Goal: Task Accomplishment & Management: Use online tool/utility

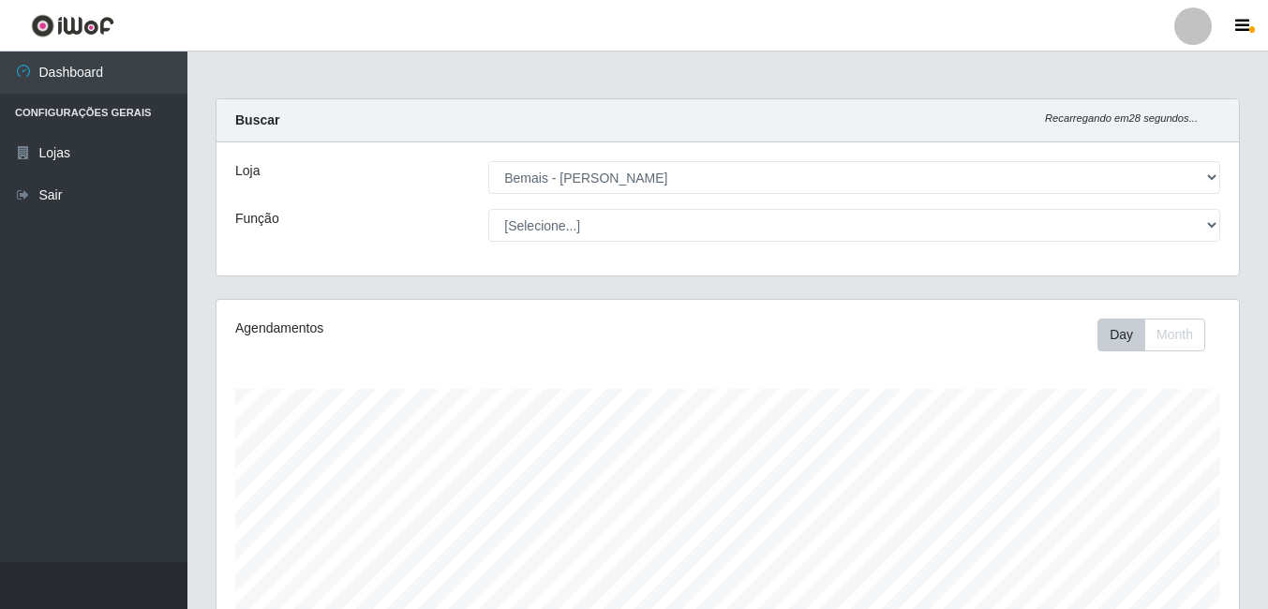
select select "230"
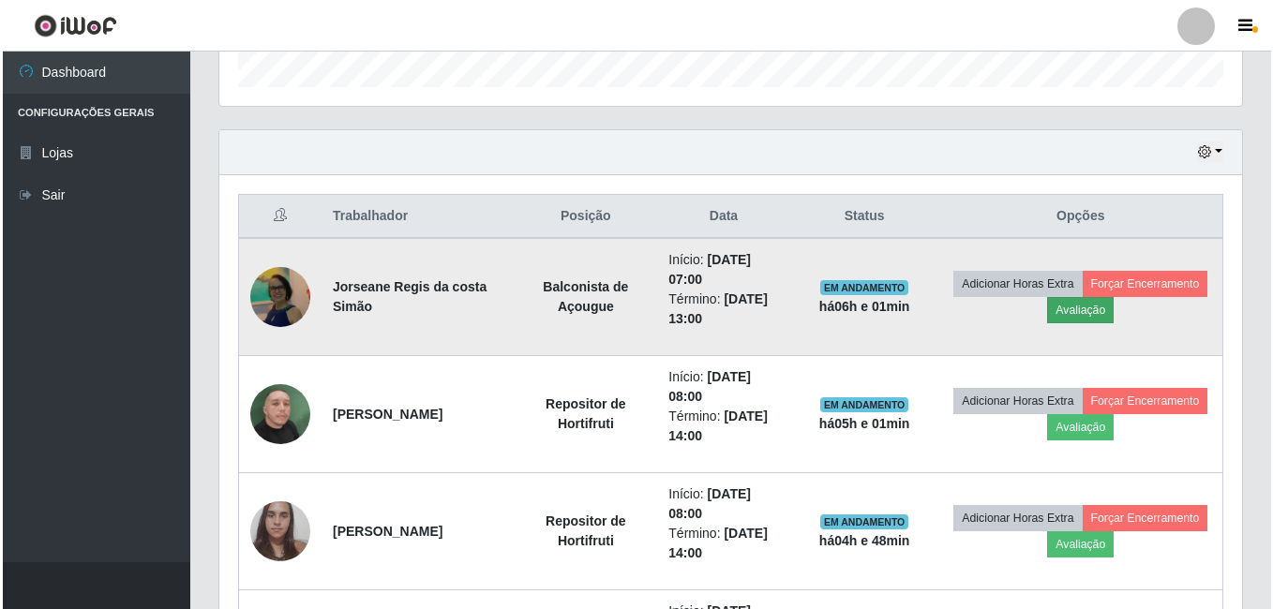
scroll to position [389, 1023]
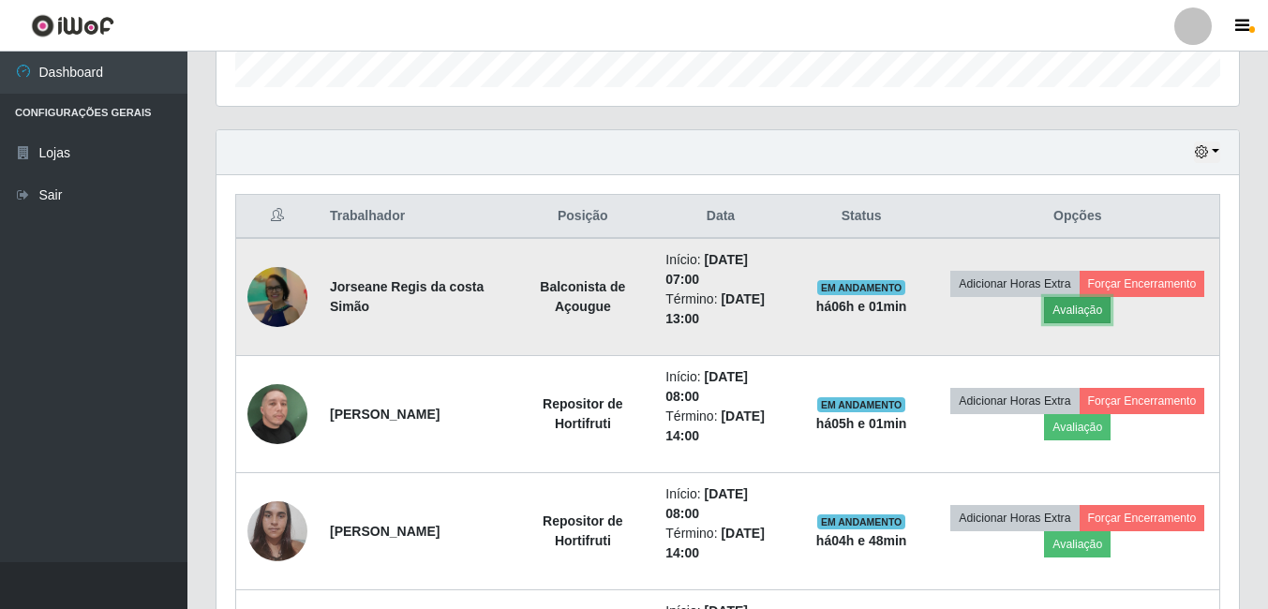
click at [1111, 306] on button "Avaliação" at bounding box center [1077, 310] width 67 height 26
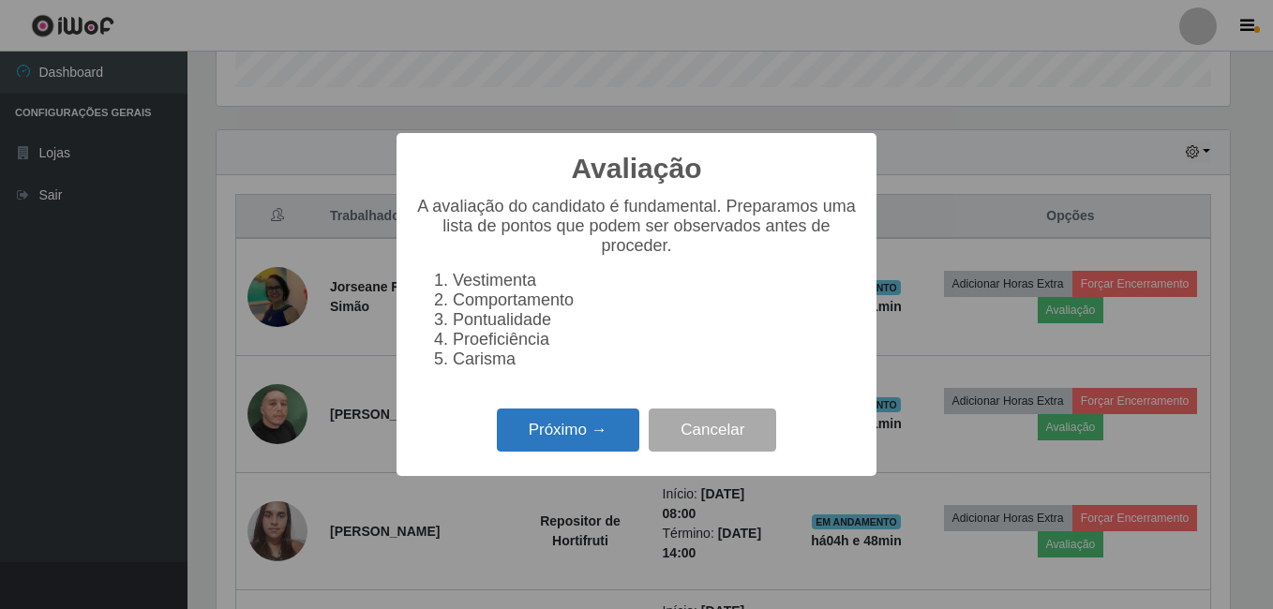
click at [545, 453] on button "Próximo →" at bounding box center [568, 431] width 142 height 44
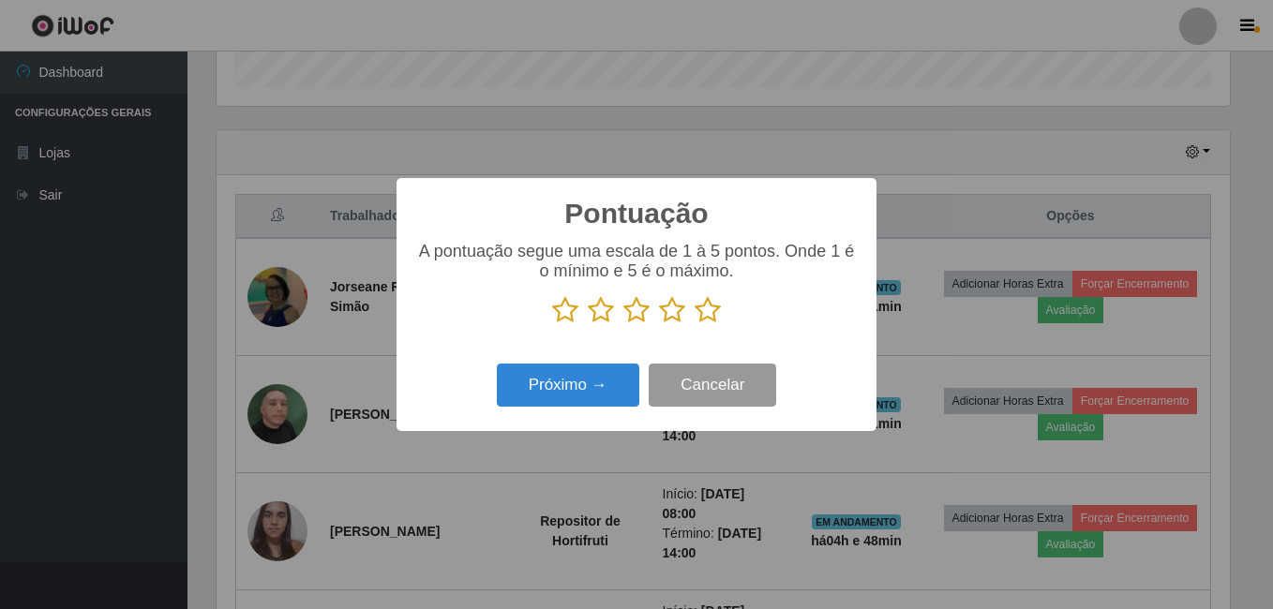
scroll to position [936876, 936252]
drag, startPoint x: 713, startPoint y: 316, endPoint x: 602, endPoint y: 352, distance: 117.4
click at [711, 316] on icon at bounding box center [708, 310] width 26 height 28
click at [695, 324] on input "radio" at bounding box center [695, 324] width 0 height 0
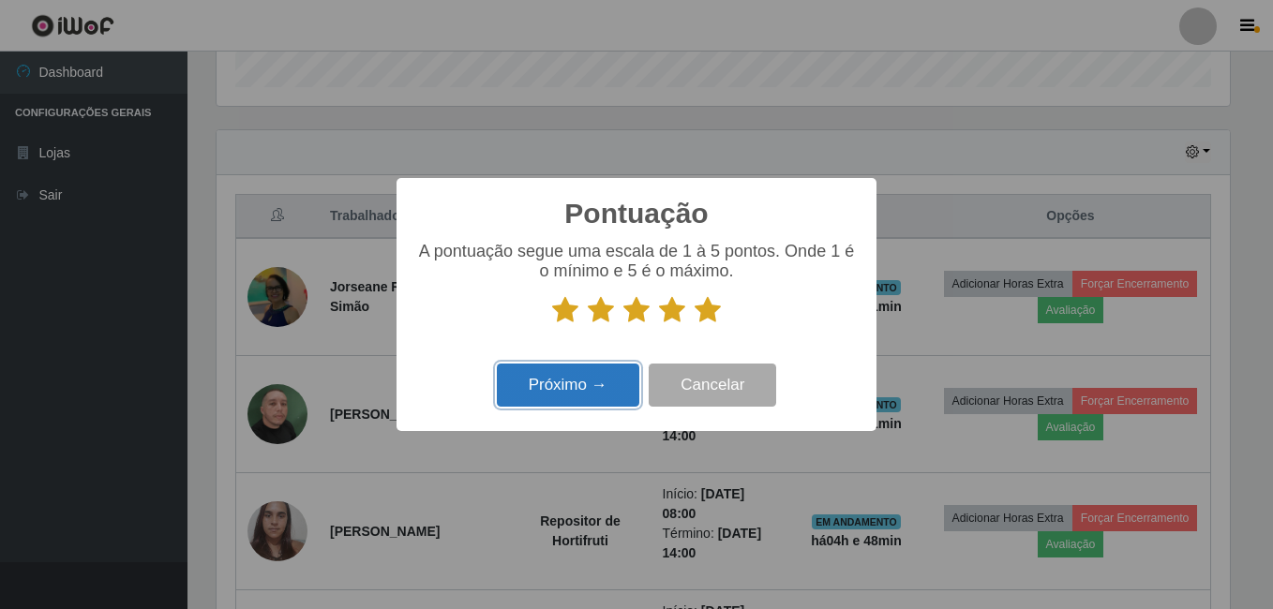
click at [537, 393] on button "Próximo →" at bounding box center [568, 386] width 142 height 44
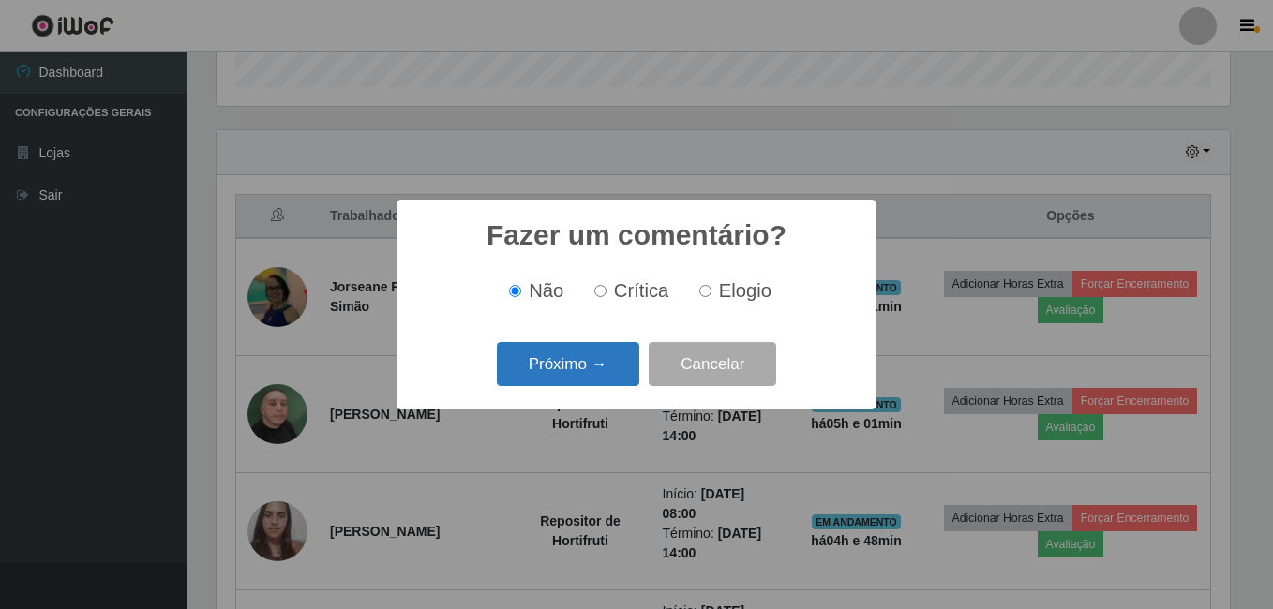
click at [573, 355] on button "Próximo →" at bounding box center [568, 364] width 142 height 44
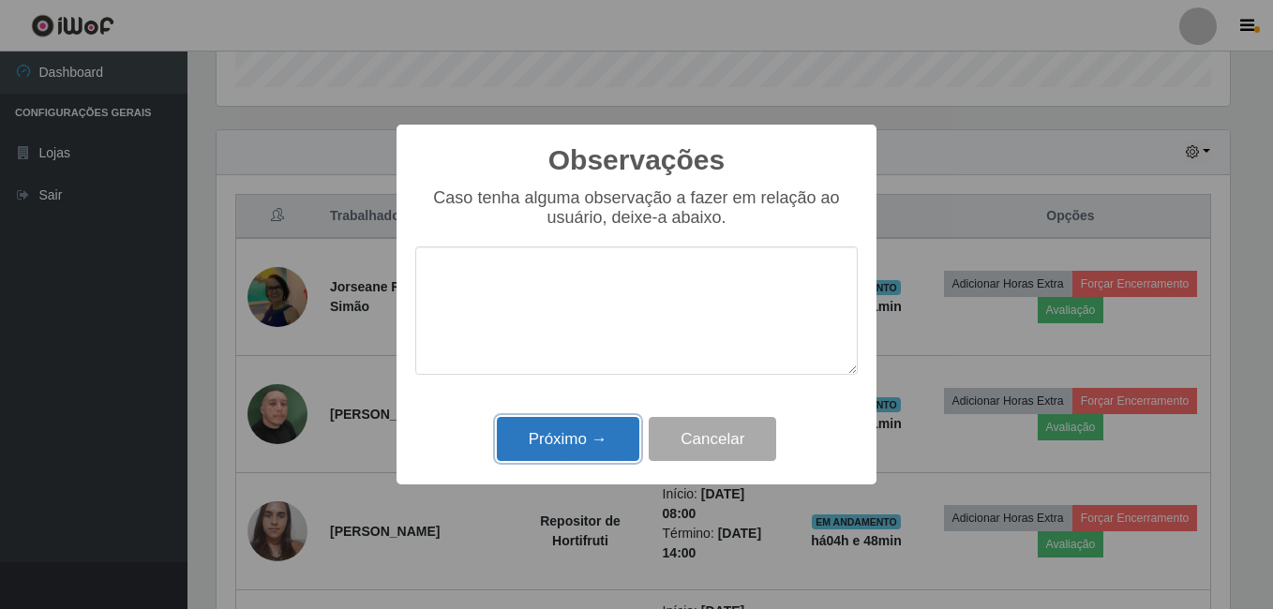
click at [567, 450] on button "Próximo →" at bounding box center [568, 439] width 142 height 44
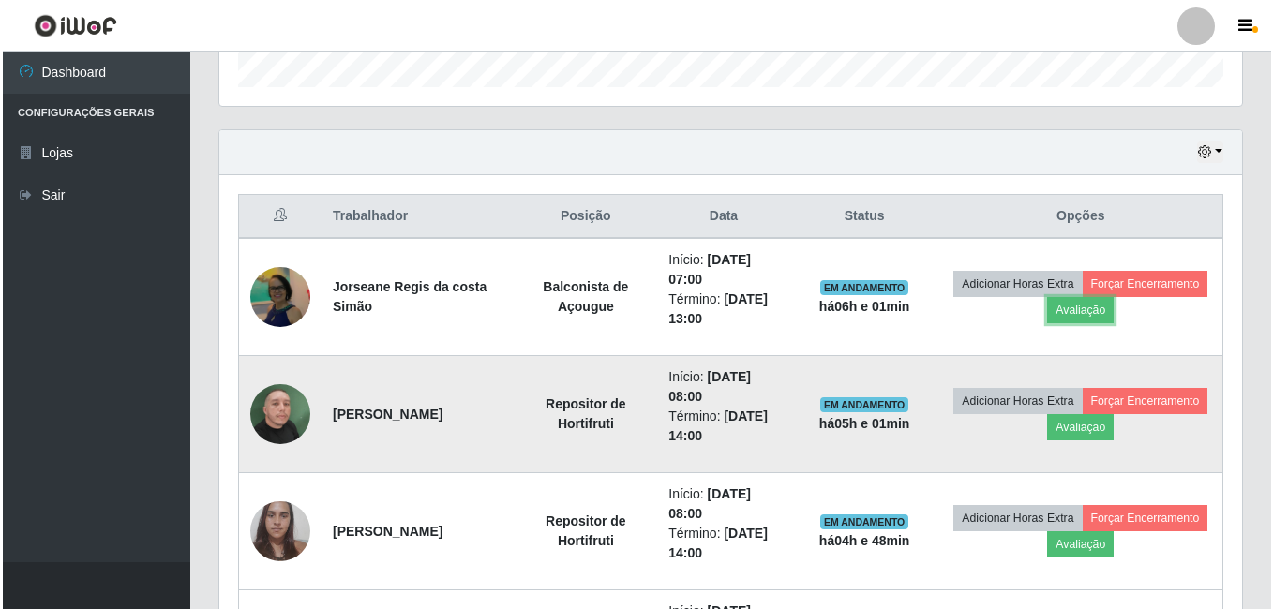
scroll to position [677, 0]
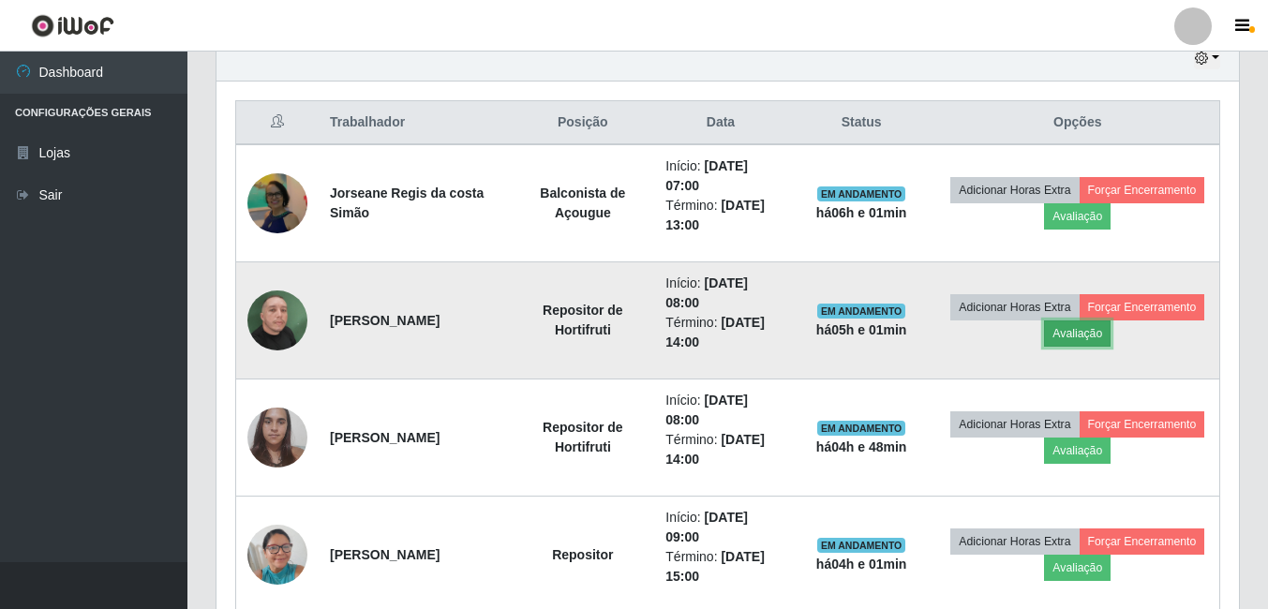
click at [1111, 338] on button "Avaliação" at bounding box center [1077, 334] width 67 height 26
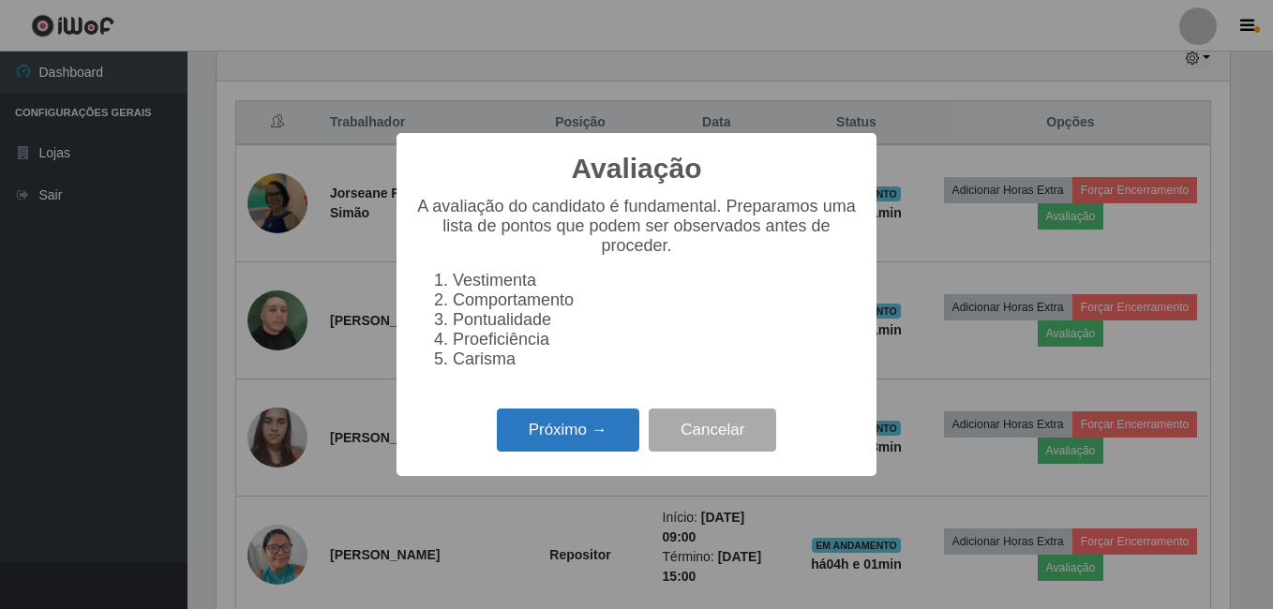
click at [626, 444] on button "Próximo →" at bounding box center [568, 431] width 142 height 44
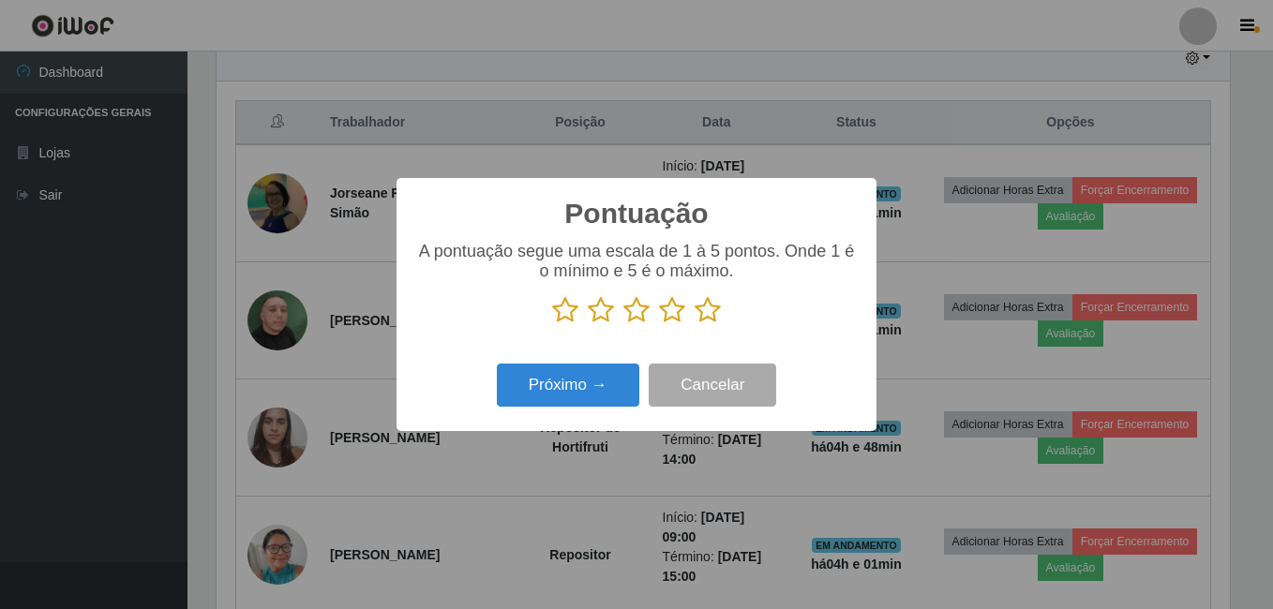
scroll to position [936876, 936252]
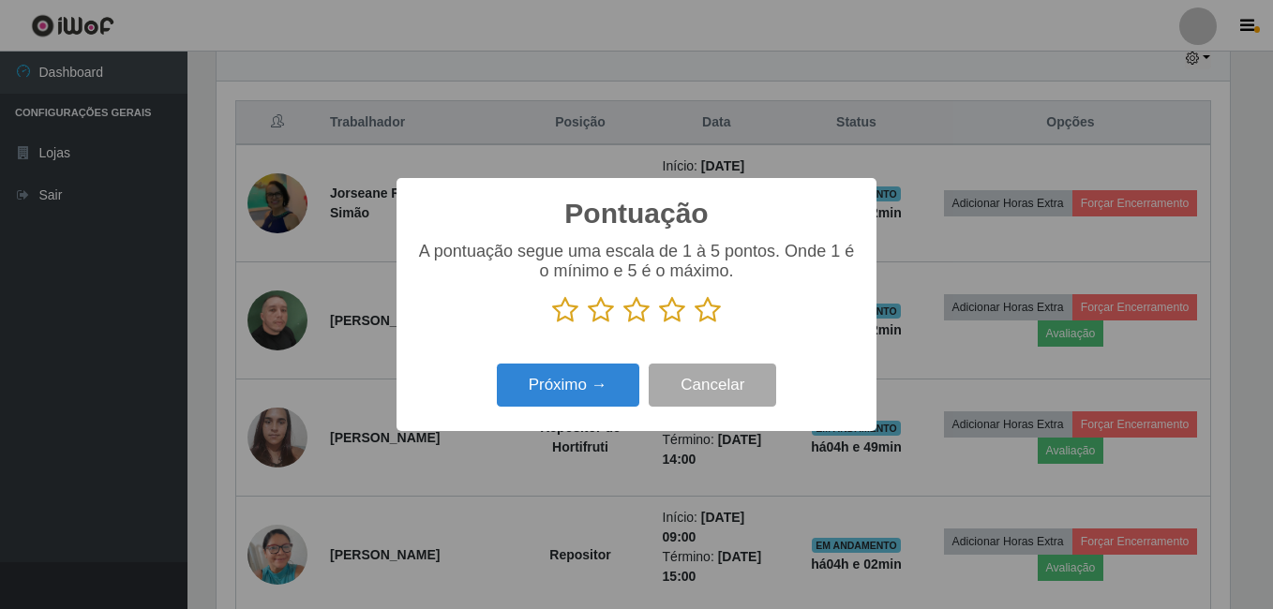
click at [710, 316] on icon at bounding box center [708, 310] width 26 height 28
click at [695, 324] on input "radio" at bounding box center [695, 324] width 0 height 0
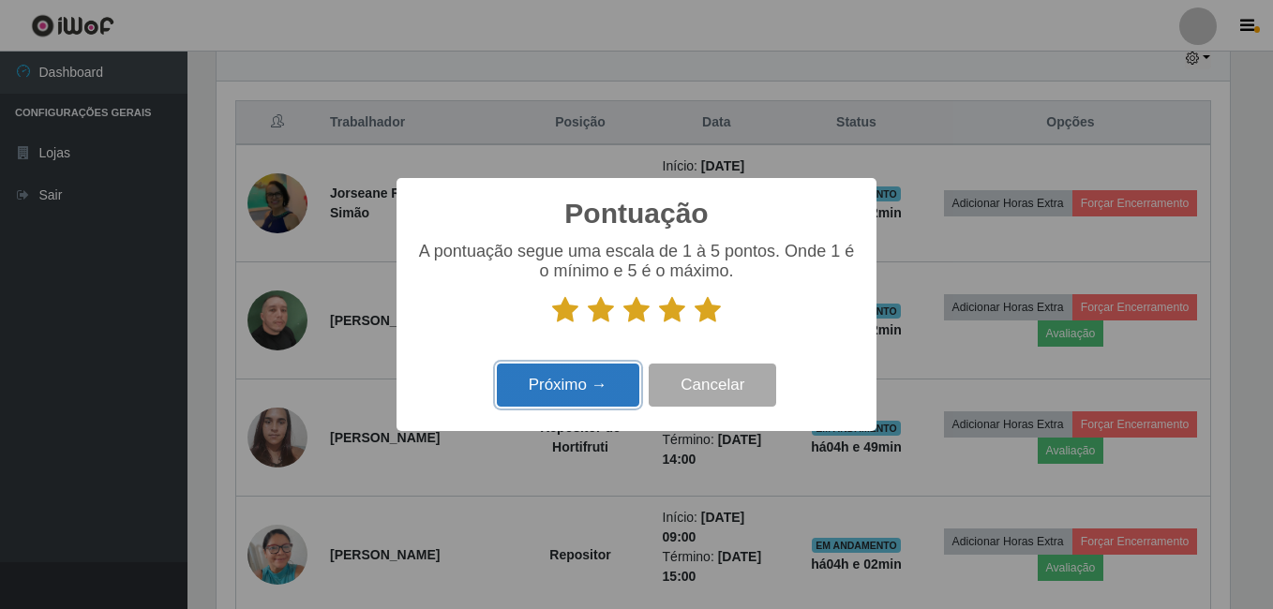
click at [590, 373] on button "Próximo →" at bounding box center [568, 386] width 142 height 44
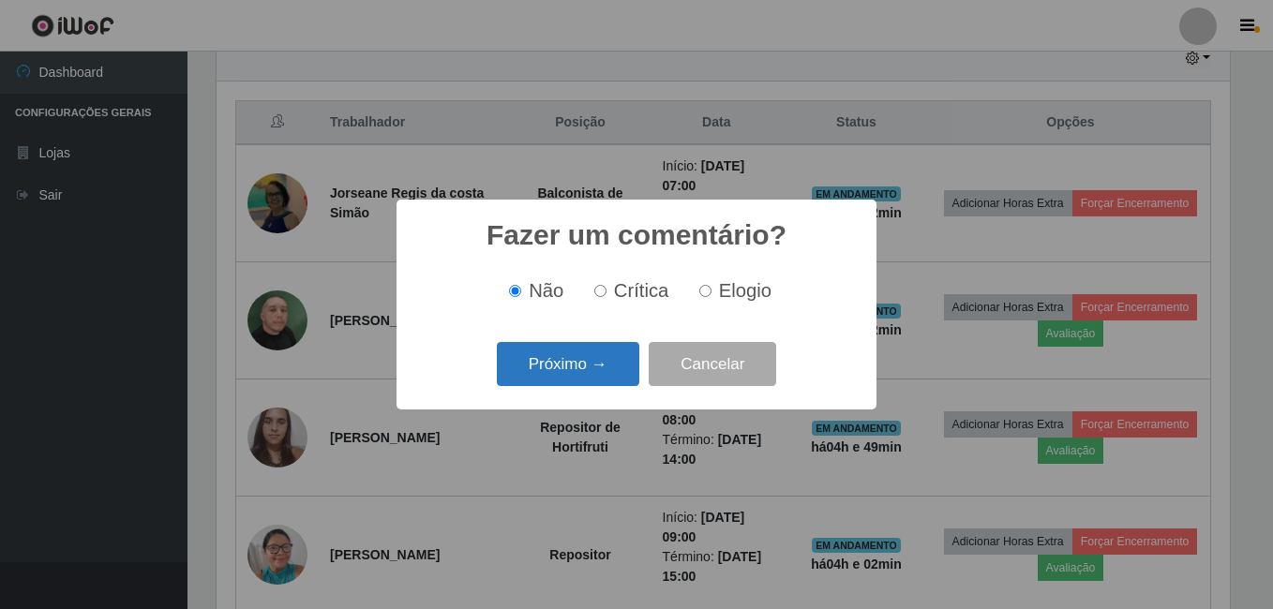
click at [575, 368] on button "Próximo →" at bounding box center [568, 364] width 142 height 44
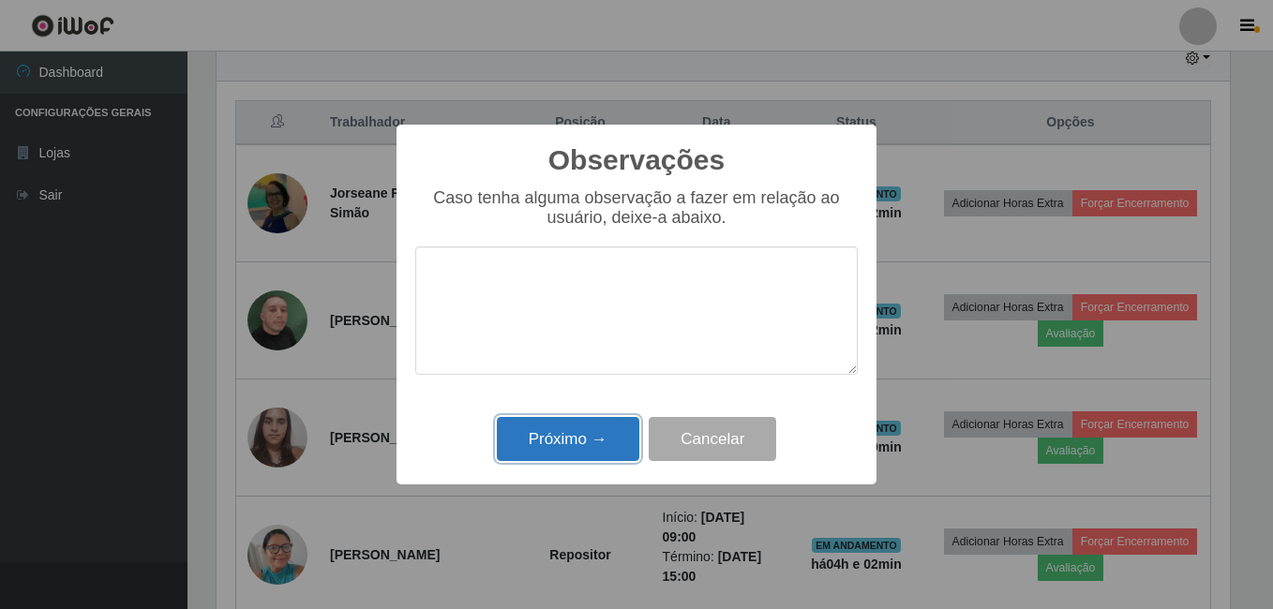
click at [579, 426] on button "Próximo →" at bounding box center [568, 439] width 142 height 44
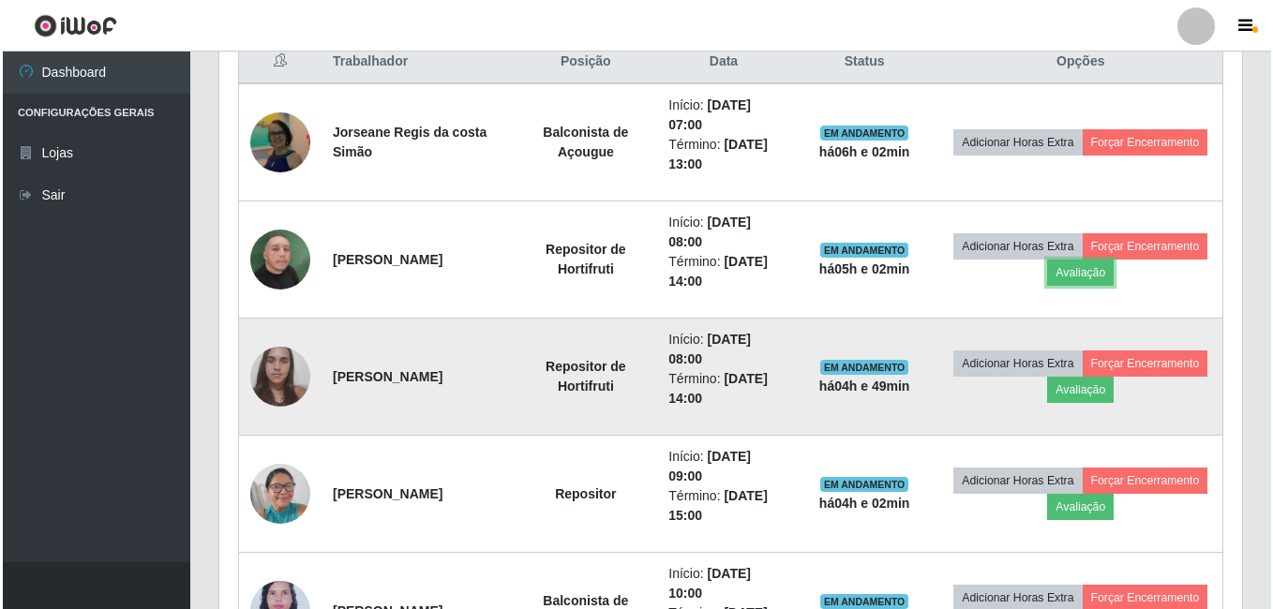
scroll to position [770, 0]
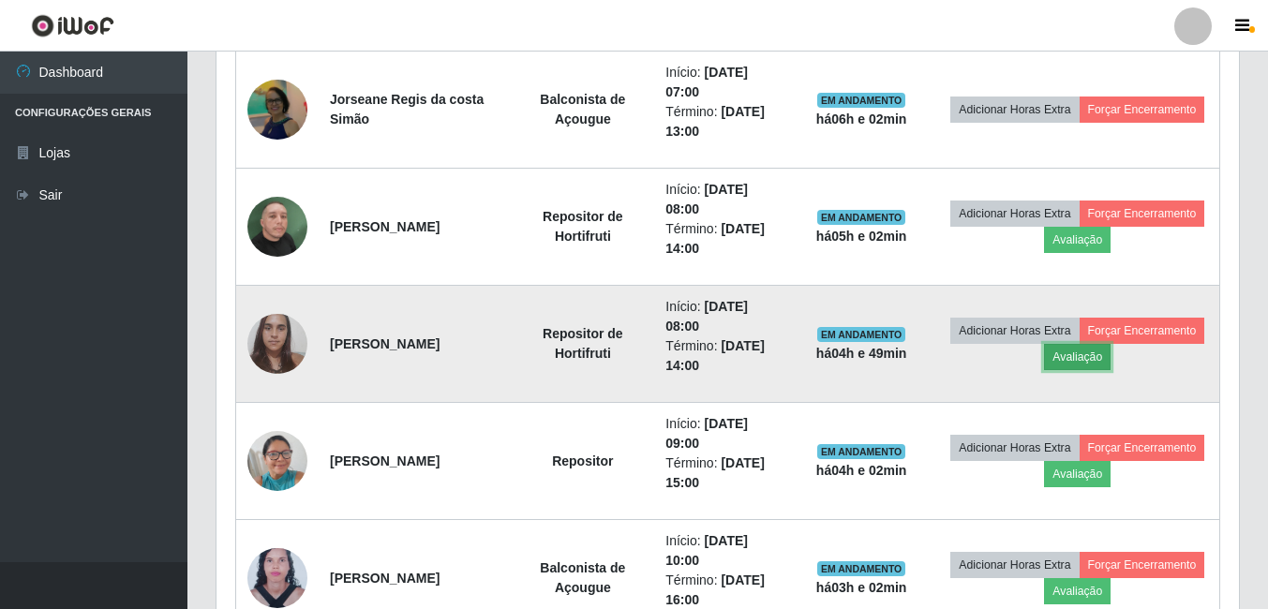
click at [1111, 357] on button "Avaliação" at bounding box center [1077, 357] width 67 height 26
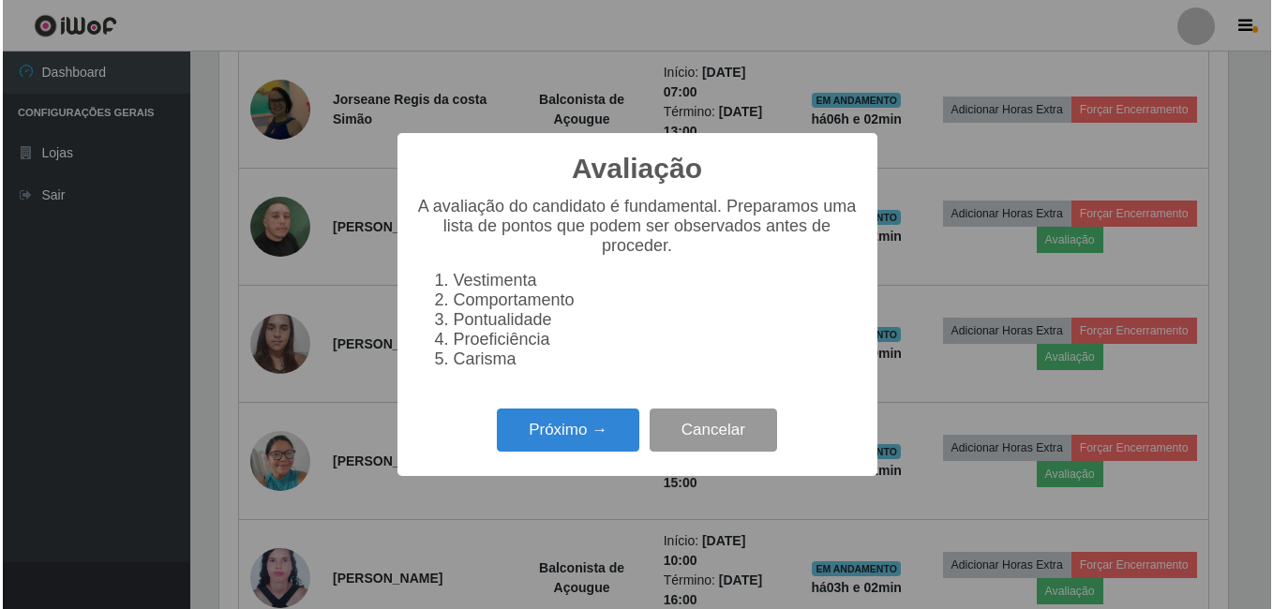
scroll to position [389, 1013]
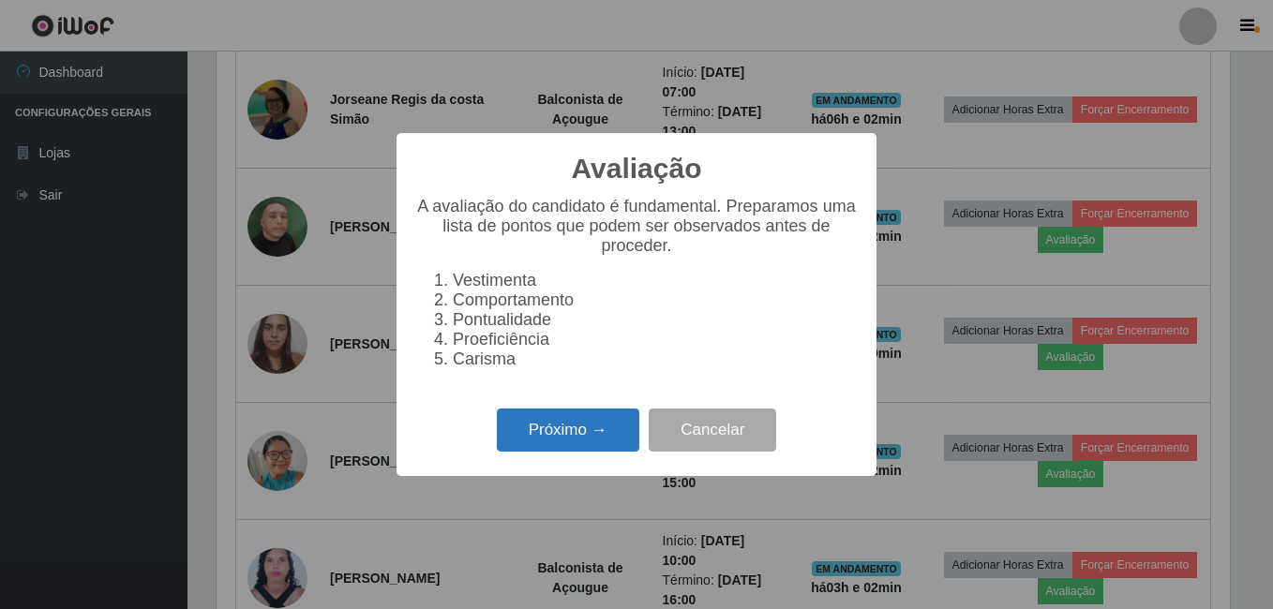
click at [620, 433] on button "Próximo →" at bounding box center [568, 431] width 142 height 44
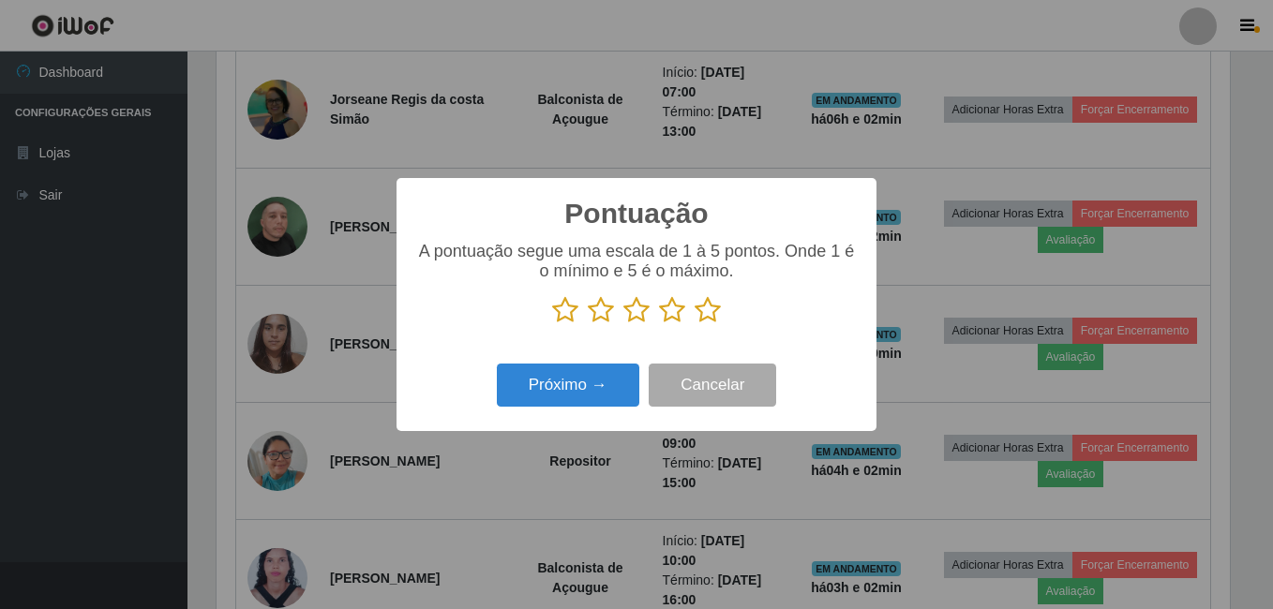
scroll to position [936876, 936252]
click at [700, 316] on icon at bounding box center [708, 310] width 26 height 28
click at [695, 324] on input "radio" at bounding box center [695, 324] width 0 height 0
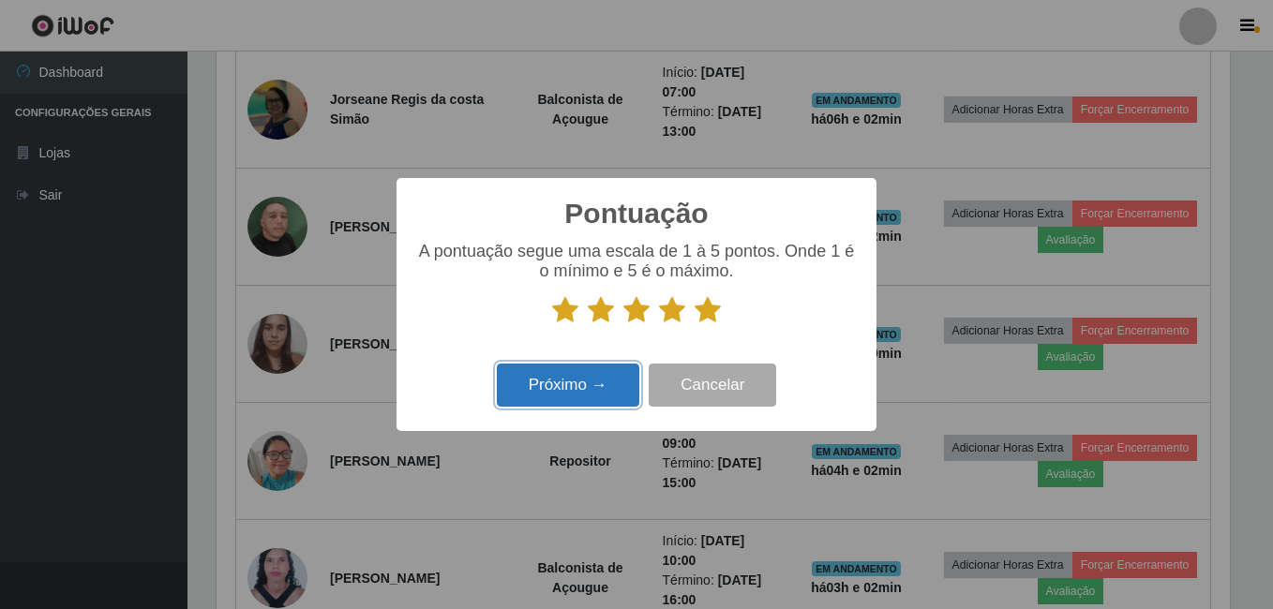
click at [605, 379] on button "Próximo →" at bounding box center [568, 386] width 142 height 44
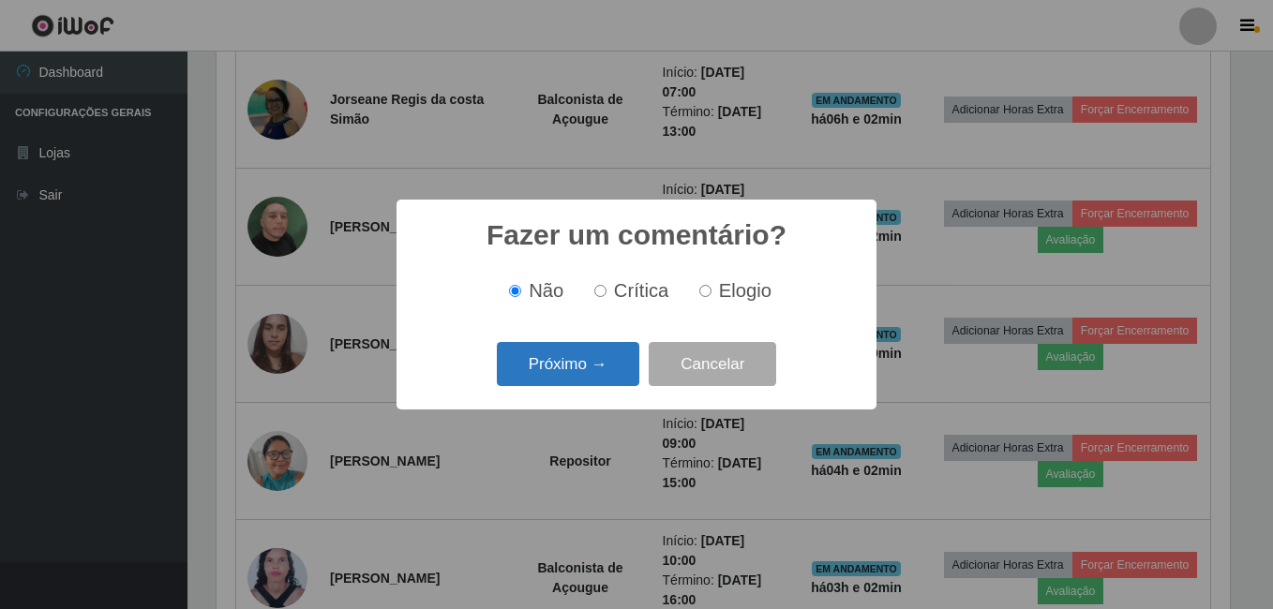
click at [545, 353] on button "Próximo →" at bounding box center [568, 364] width 142 height 44
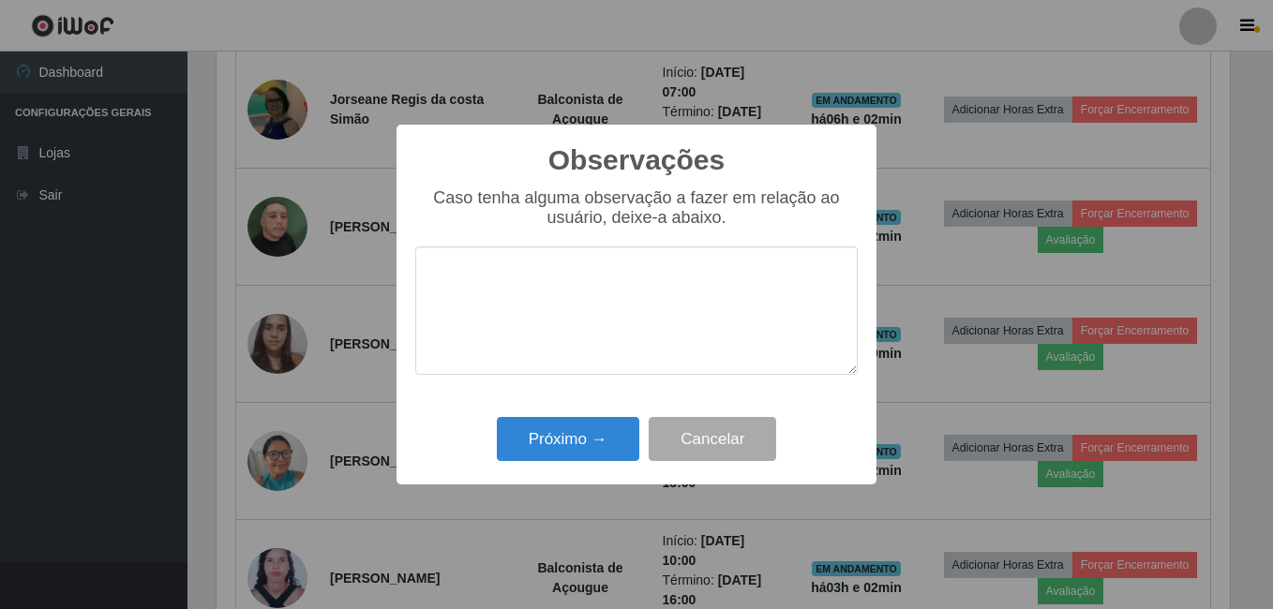
click at [557, 418] on div "Próximo → Cancelar" at bounding box center [636, 438] width 442 height 53
click at [554, 427] on button "Próximo →" at bounding box center [568, 439] width 142 height 44
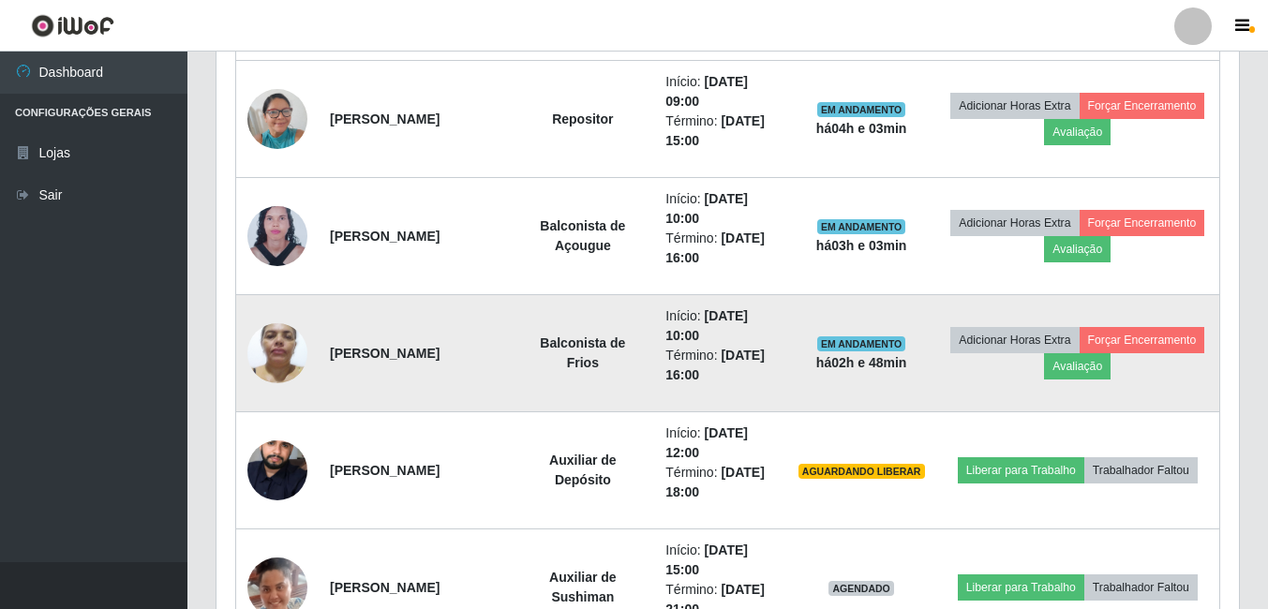
scroll to position [1145, 0]
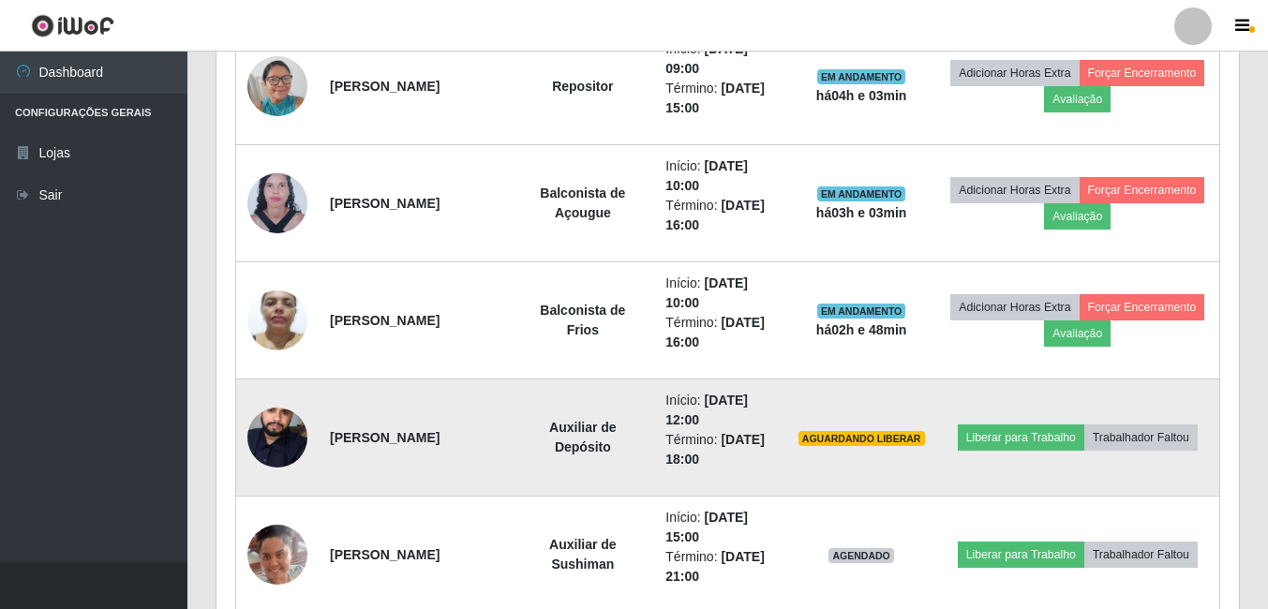
click at [299, 440] on img at bounding box center [277, 437] width 60 height 101
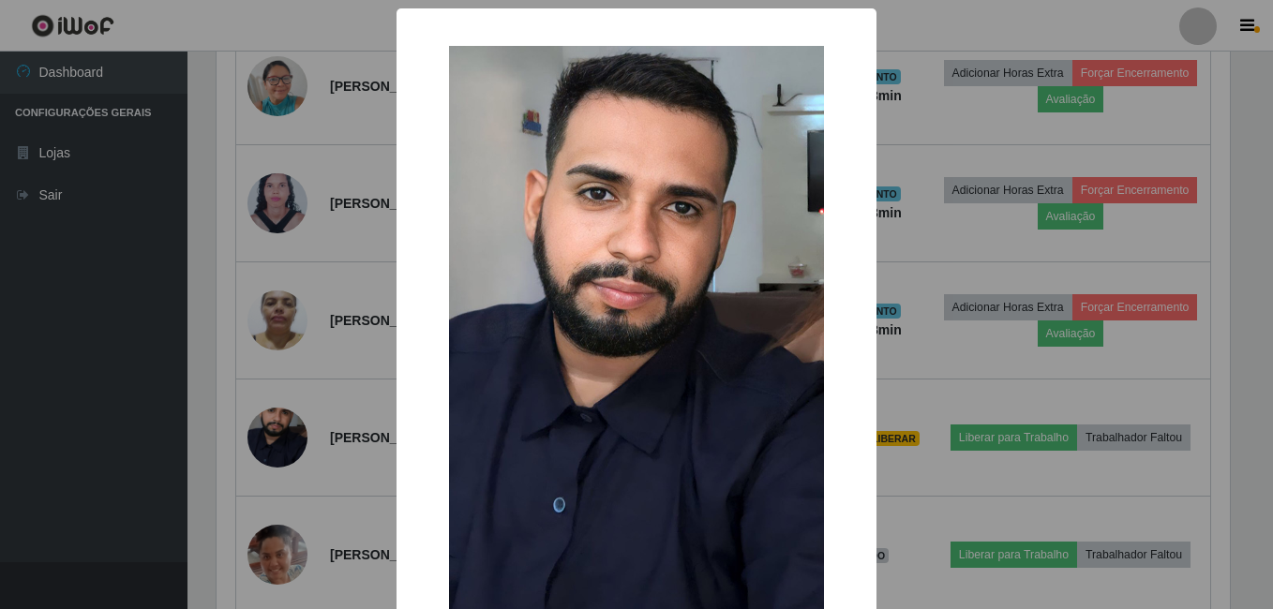
click at [250, 471] on div "× OK Cancel" at bounding box center [636, 304] width 1273 height 609
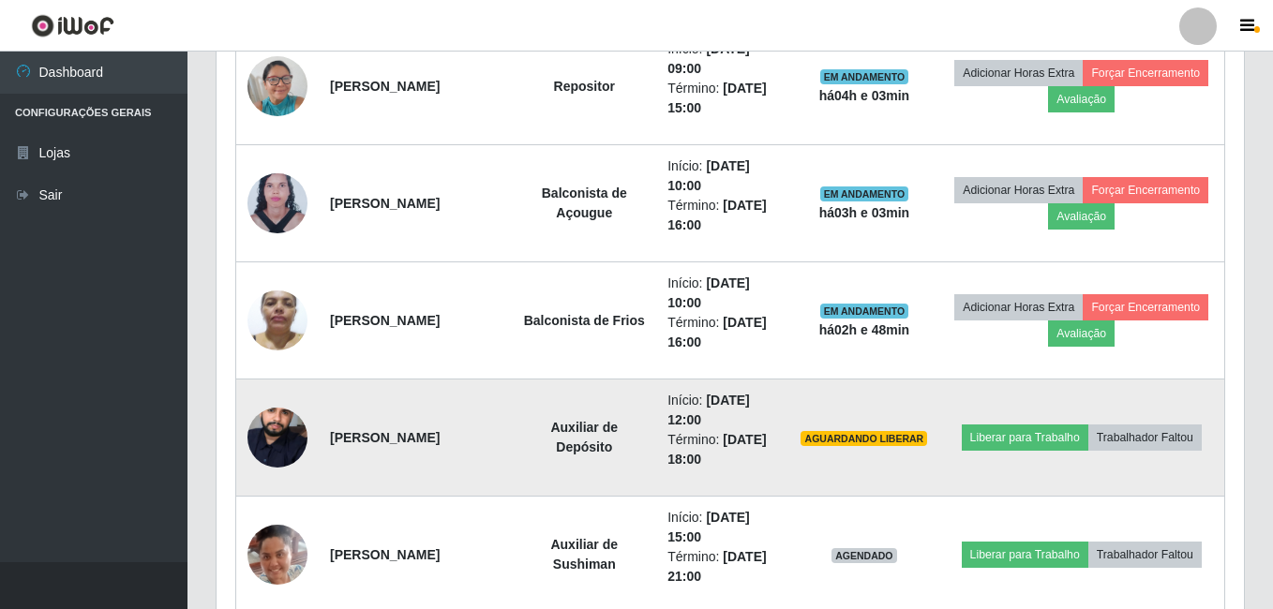
scroll to position [389, 1023]
click at [281, 430] on img at bounding box center [277, 437] width 60 height 101
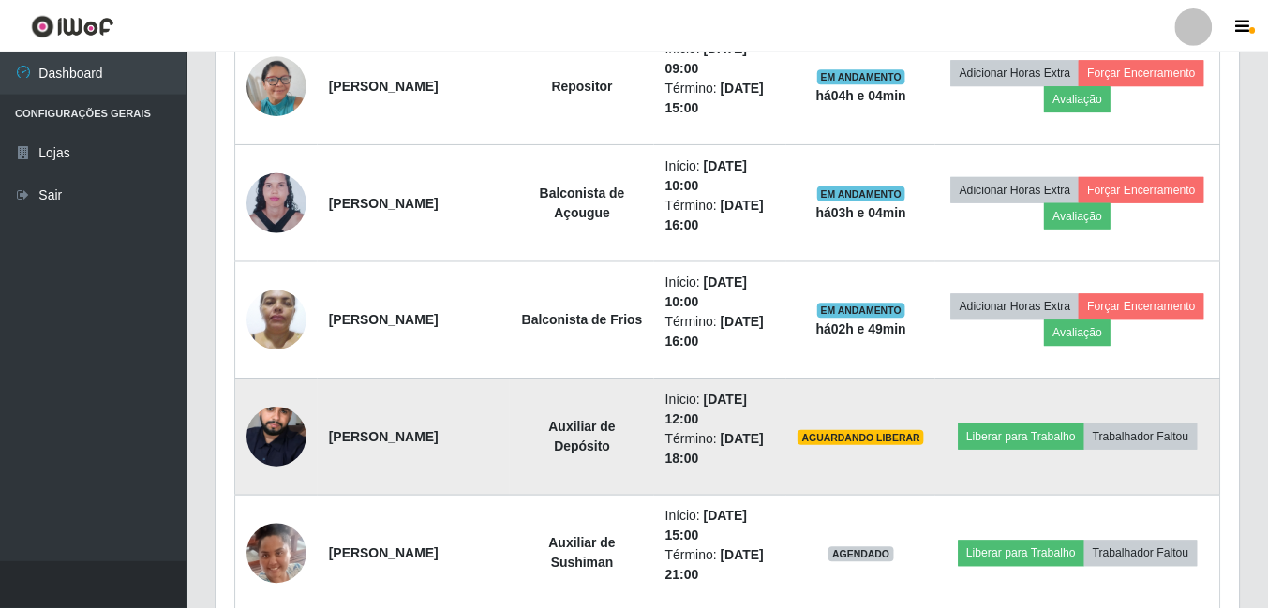
scroll to position [389, 1013]
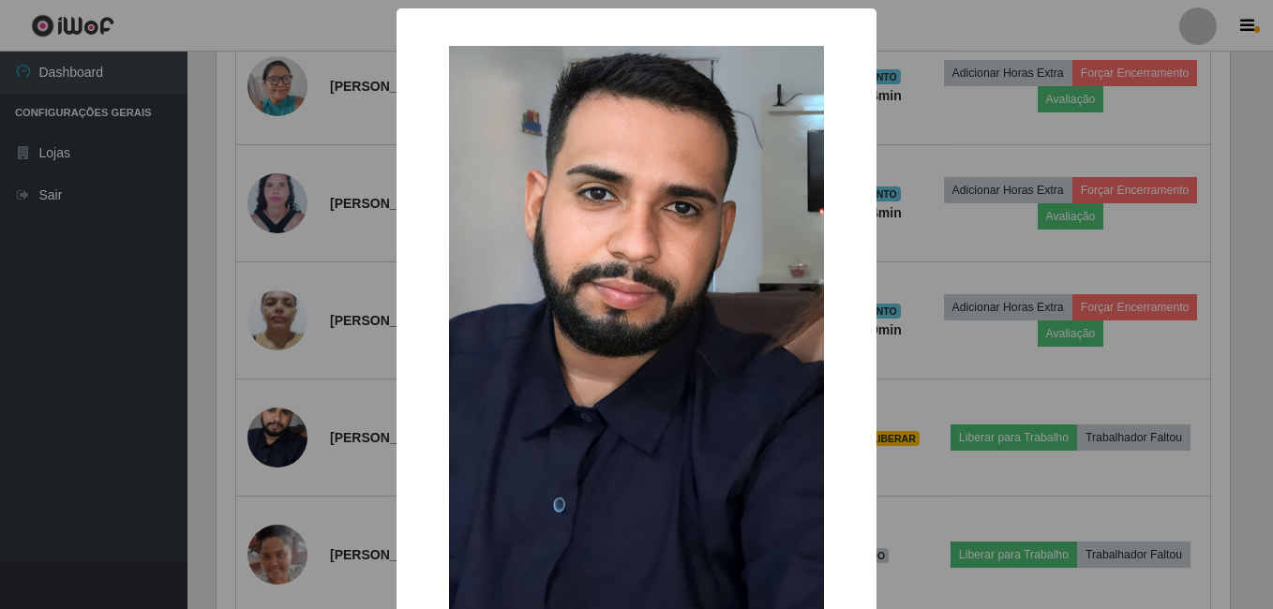
click at [266, 446] on div "× OK Cancel" at bounding box center [636, 304] width 1273 height 609
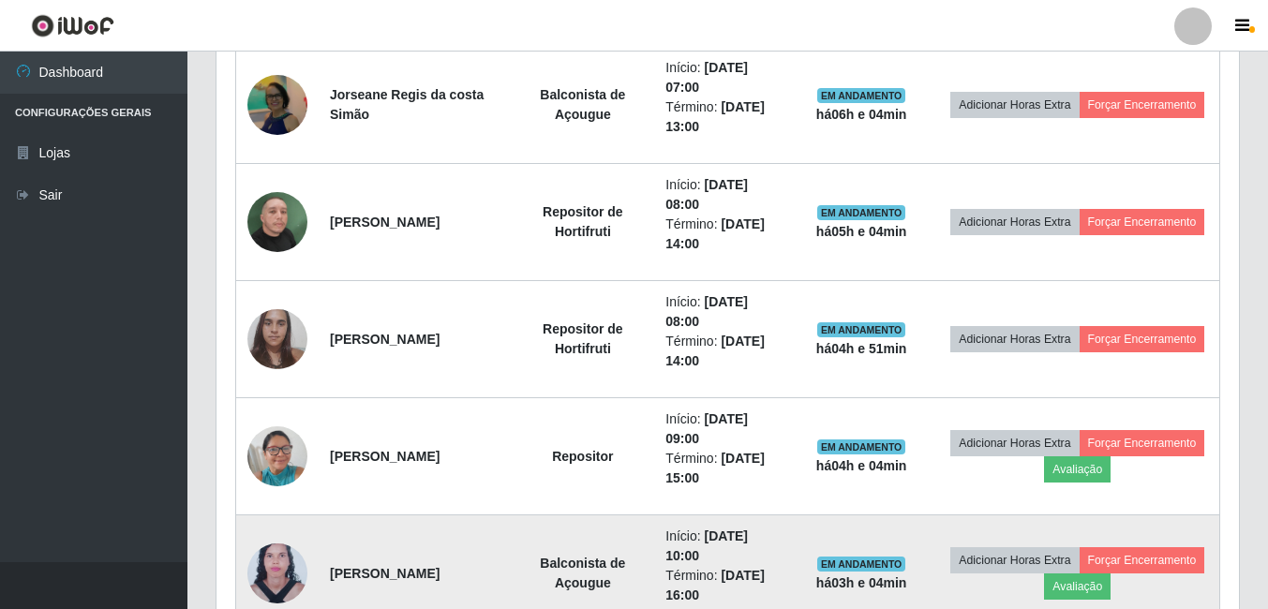
scroll to position [958, 0]
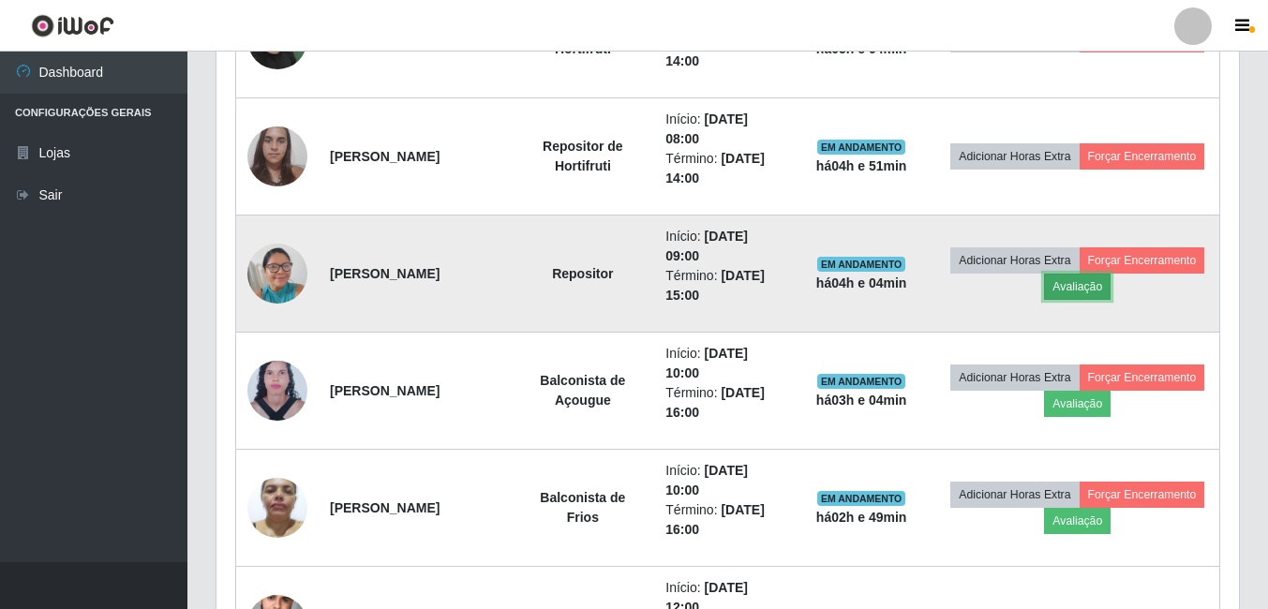
click at [1111, 286] on button "Avaliação" at bounding box center [1077, 287] width 67 height 26
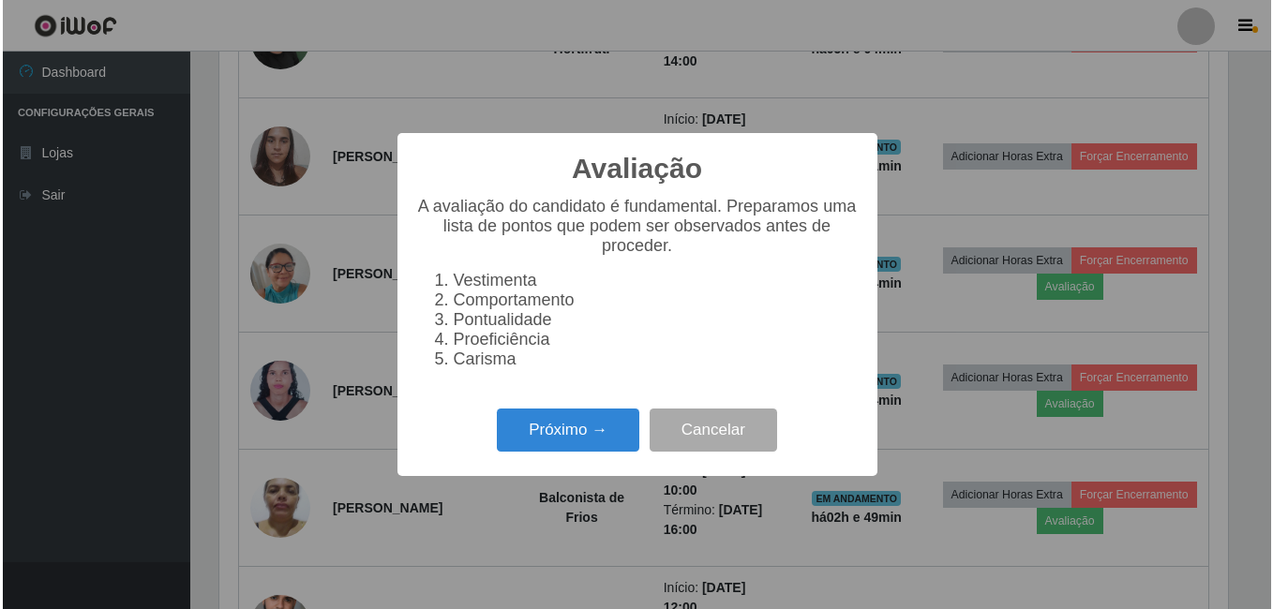
scroll to position [389, 1013]
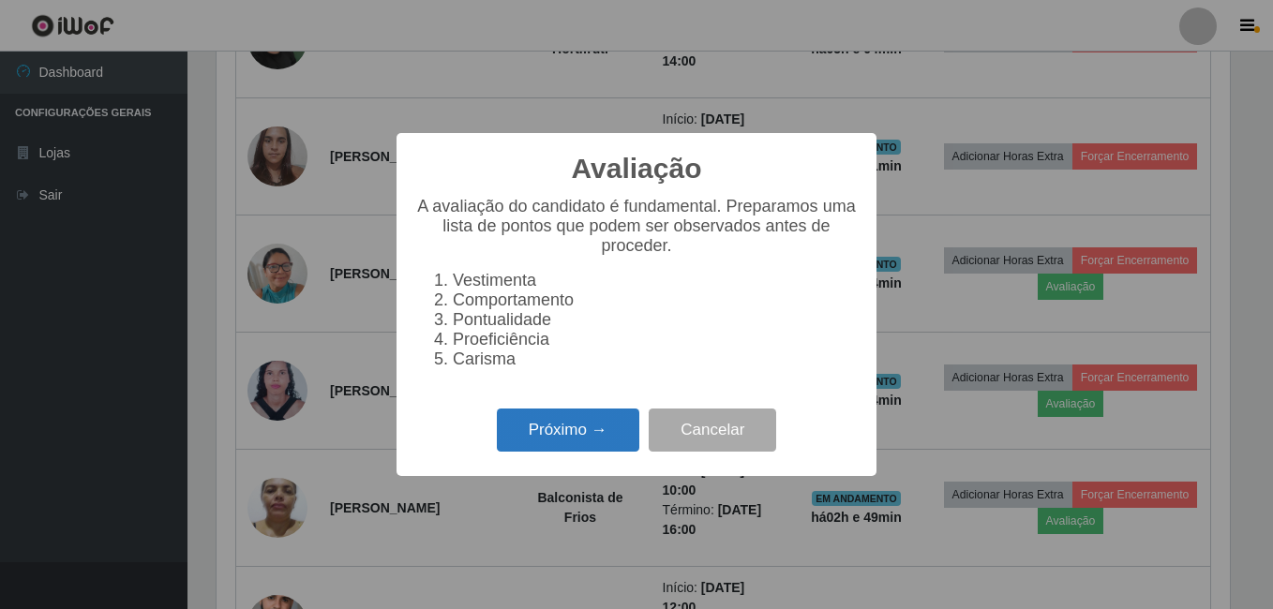
click at [503, 436] on button "Próximo →" at bounding box center [568, 431] width 142 height 44
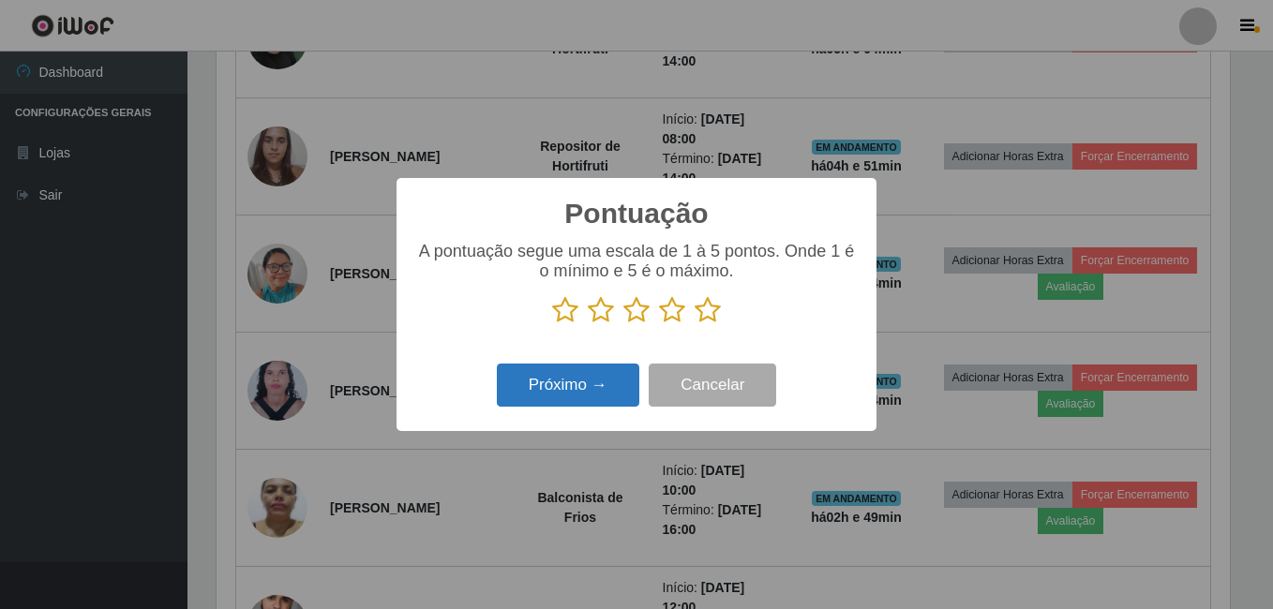
drag, startPoint x: 704, startPoint y: 314, endPoint x: 557, endPoint y: 367, distance: 156.5
click at [701, 314] on icon at bounding box center [708, 310] width 26 height 28
click at [695, 324] on input "radio" at bounding box center [695, 324] width 0 height 0
click at [534, 379] on button "Próximo →" at bounding box center [568, 386] width 142 height 44
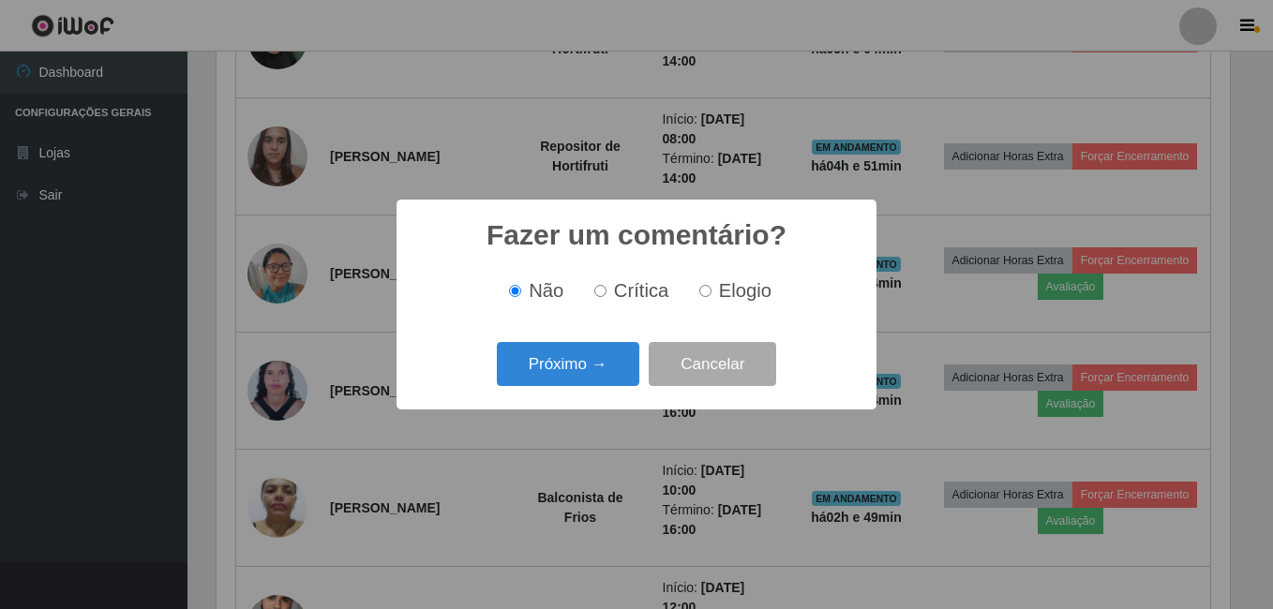
click at [534, 380] on button "Próximo →" at bounding box center [568, 364] width 142 height 44
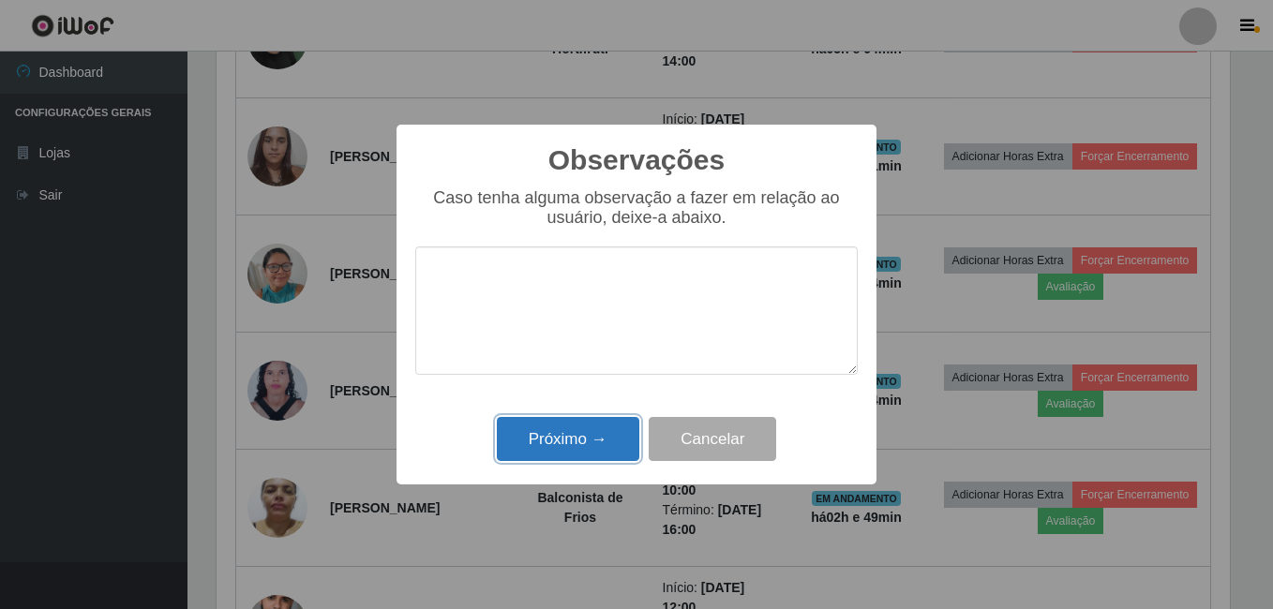
click at [565, 445] on button "Próximo →" at bounding box center [568, 439] width 142 height 44
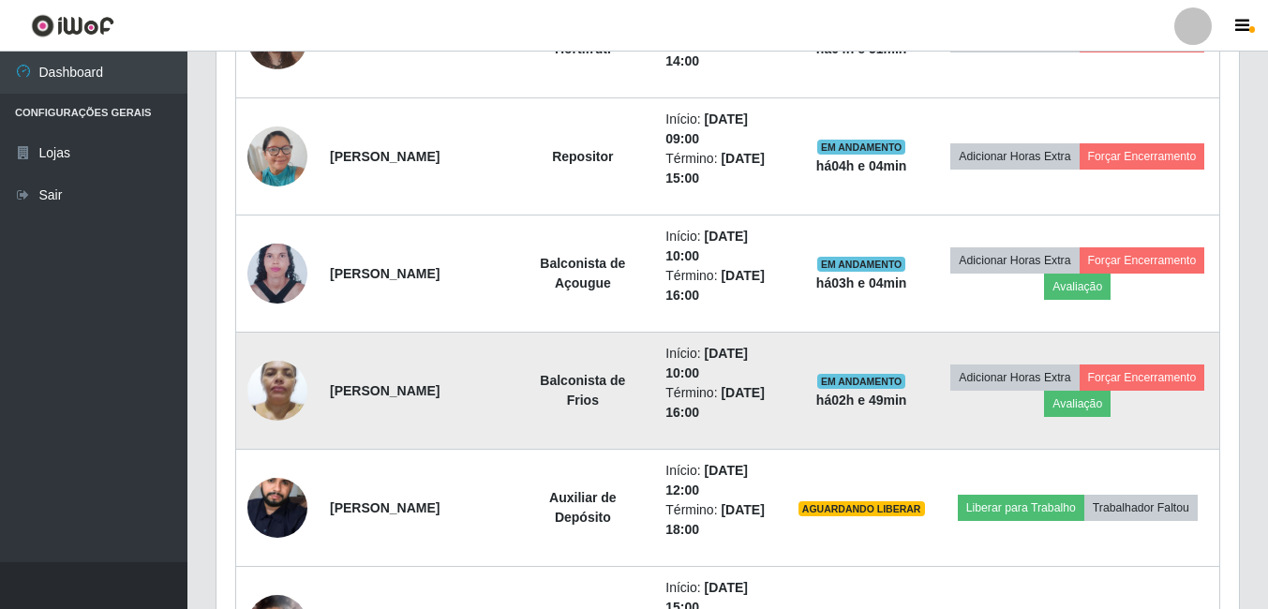
scroll to position [1145, 0]
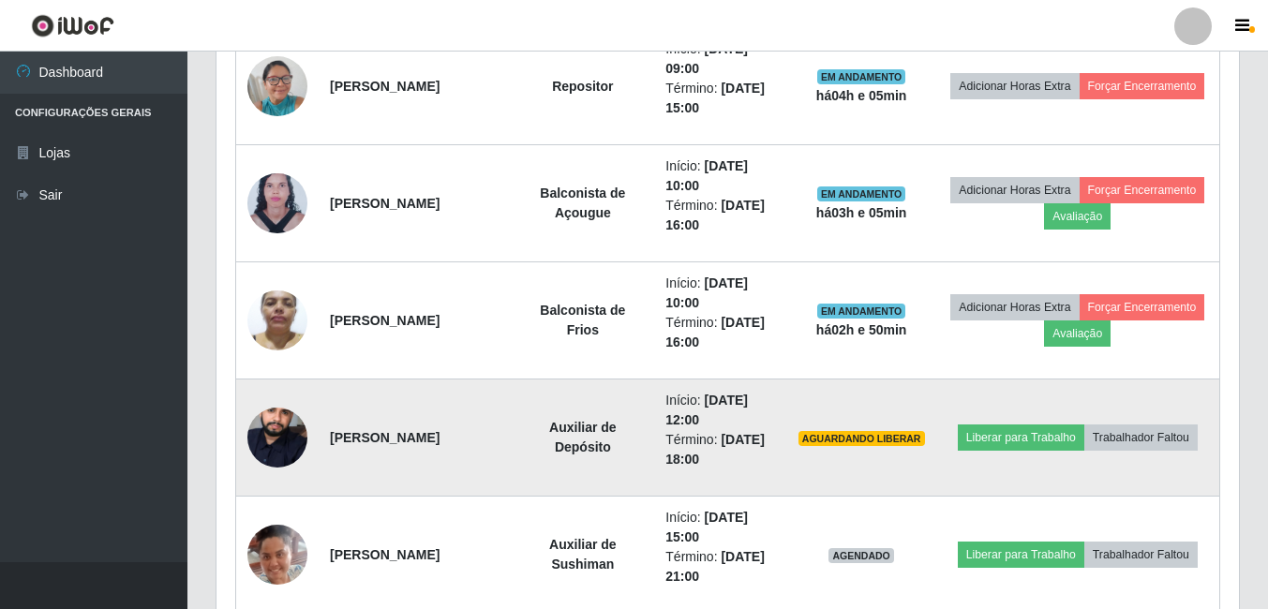
drag, startPoint x: 395, startPoint y: 444, endPoint x: 330, endPoint y: 430, distance: 66.2
click at [330, 430] on td "[PERSON_NAME]" at bounding box center [415, 438] width 192 height 117
copy strong "[PERSON_NAME]"
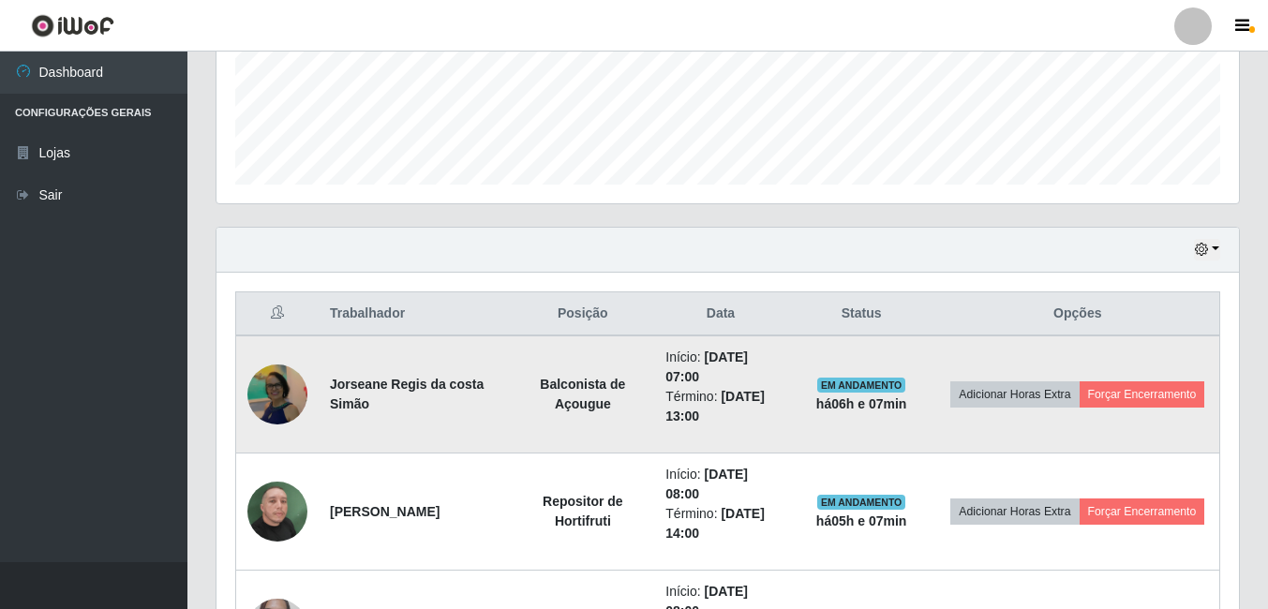
scroll to position [583, 0]
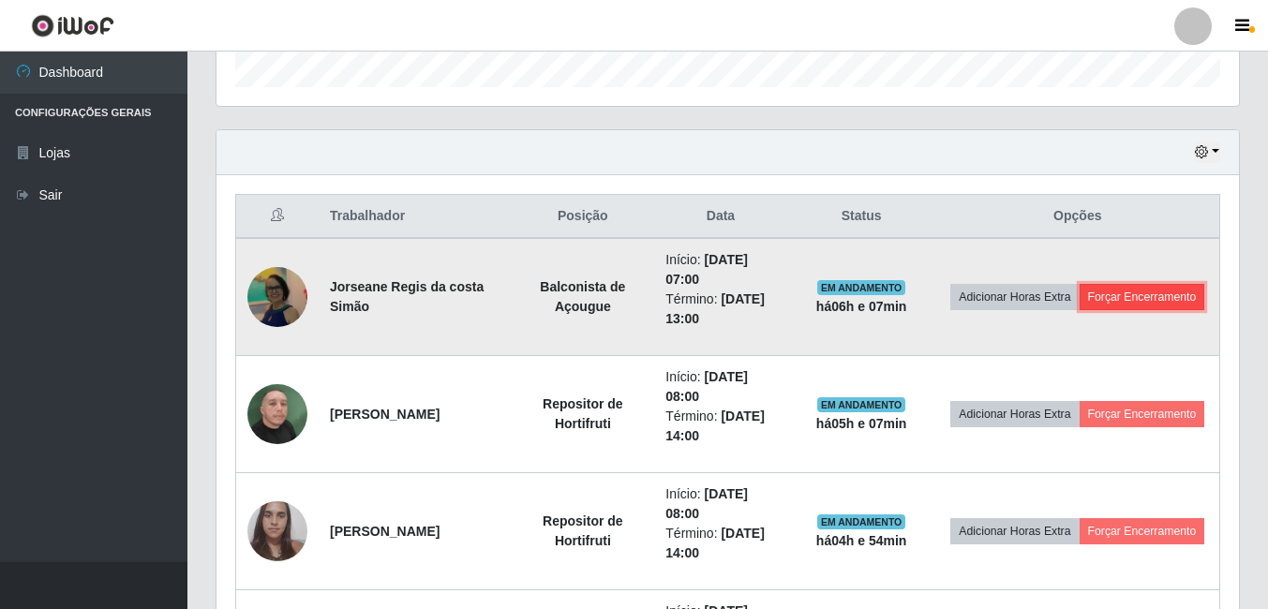
click at [1080, 310] on button "Forçar Encerramento" at bounding box center [1143, 297] width 126 height 26
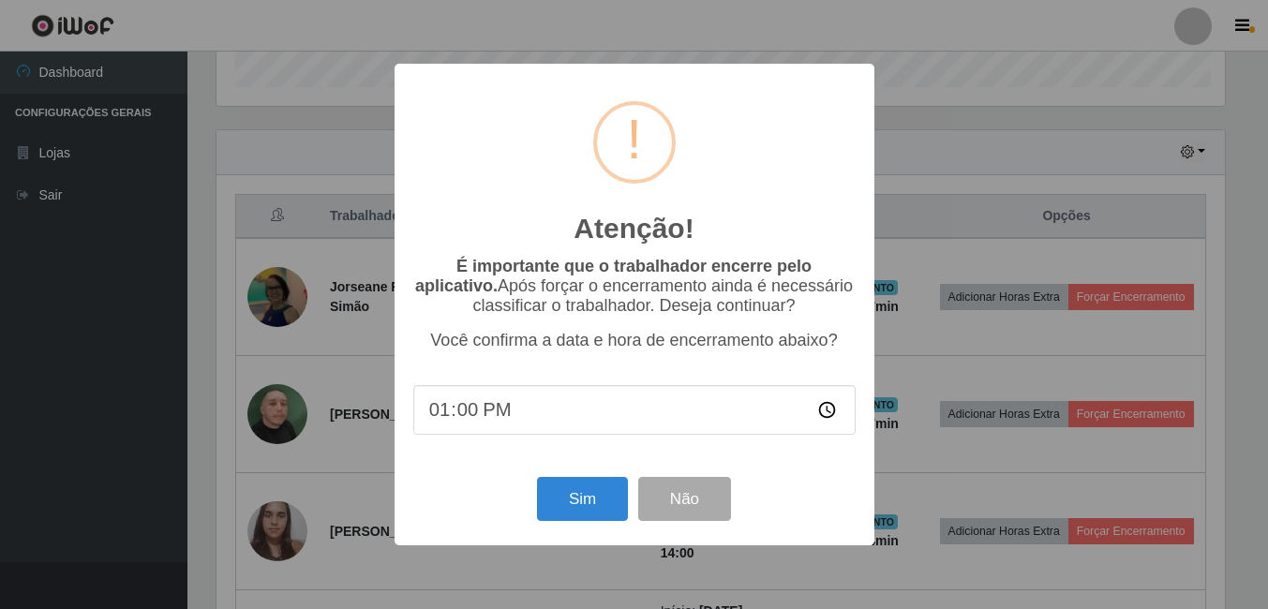
scroll to position [389, 1013]
click at [466, 424] on input "13:00" at bounding box center [636, 410] width 442 height 50
type input "13:07"
click at [562, 501] on button "Sim" at bounding box center [584, 499] width 91 height 44
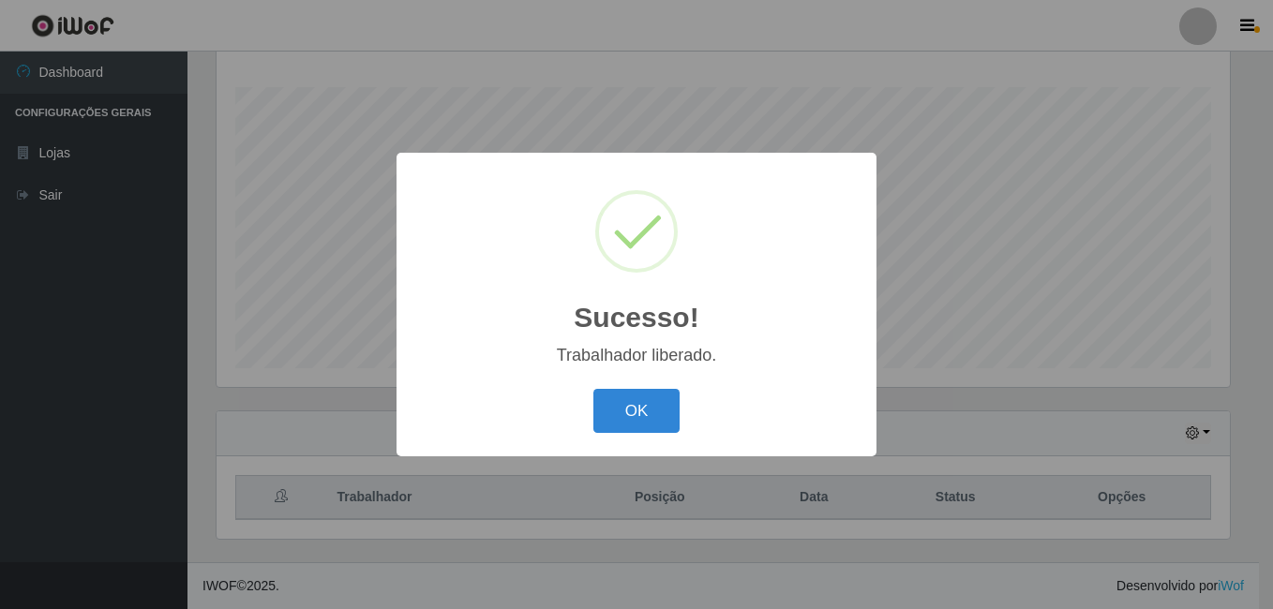
click at [593, 389] on button "OK" at bounding box center [636, 411] width 87 height 44
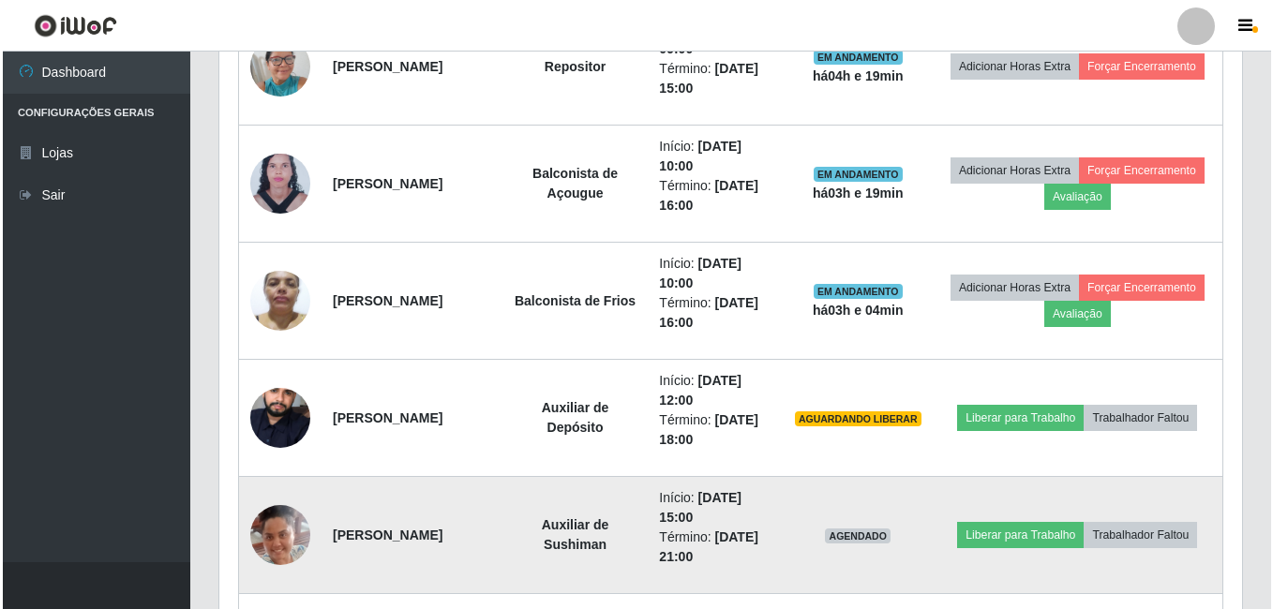
scroll to position [1052, 0]
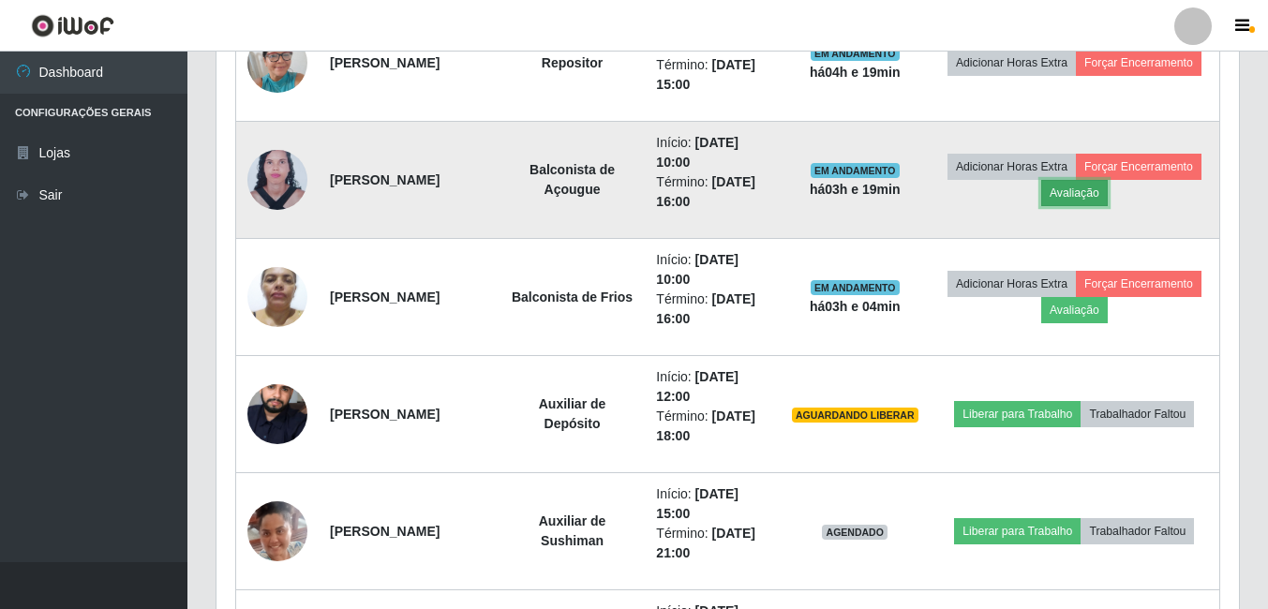
click at [1108, 188] on button "Avaliação" at bounding box center [1074, 193] width 67 height 26
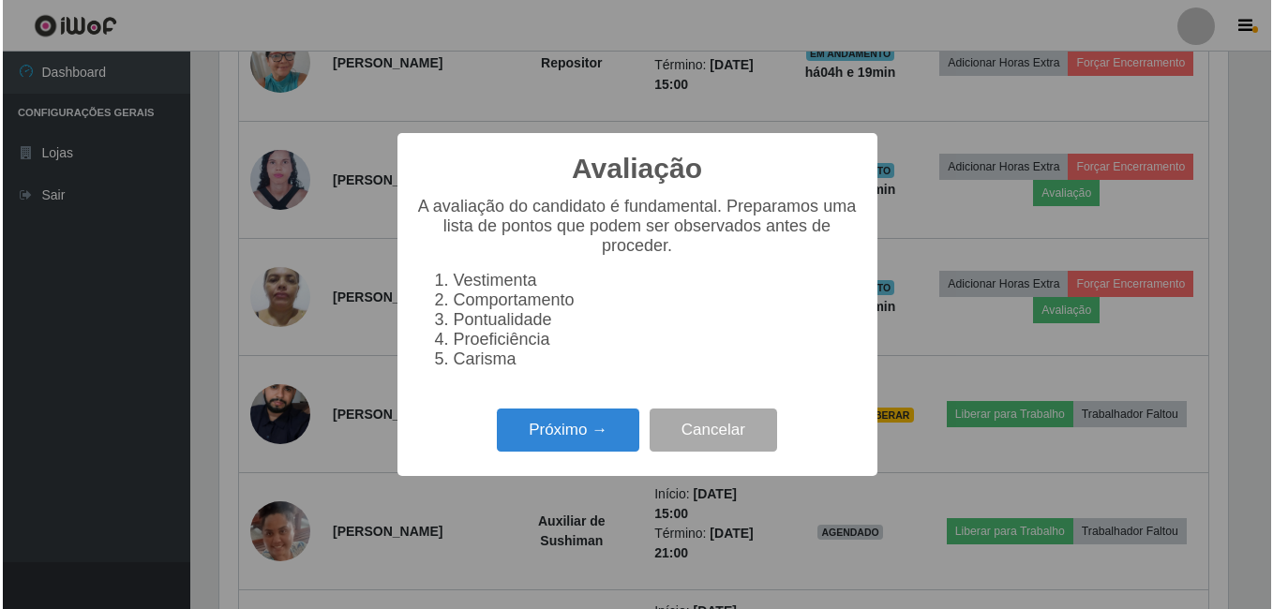
scroll to position [389, 1013]
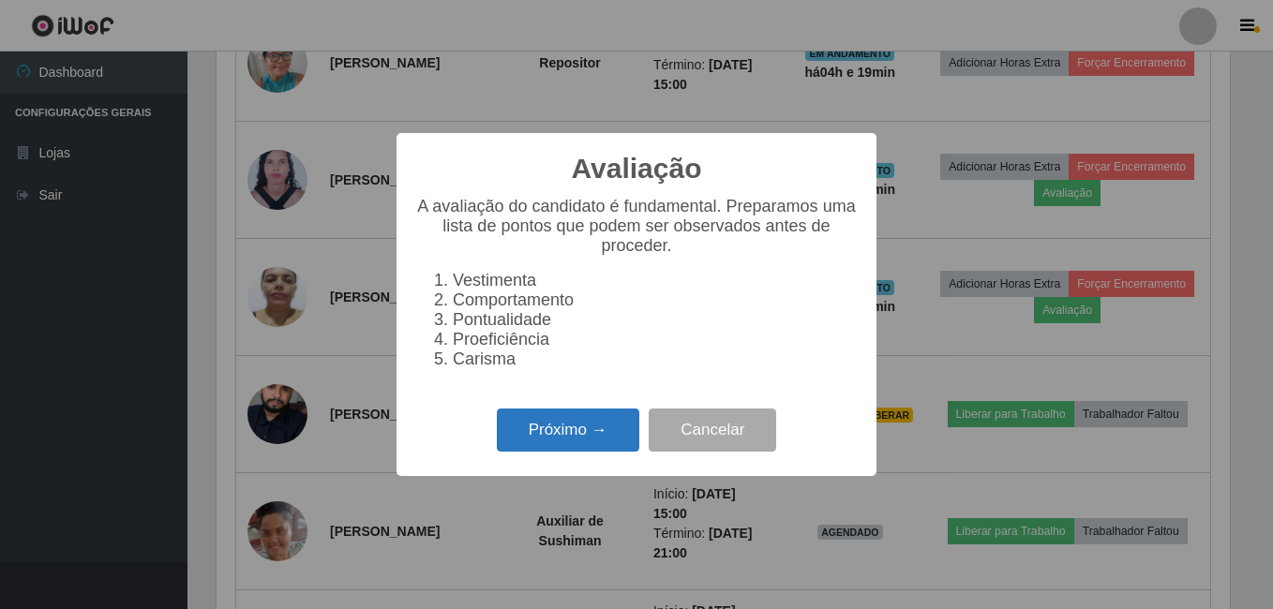
click at [568, 449] on button "Próximo →" at bounding box center [568, 431] width 142 height 44
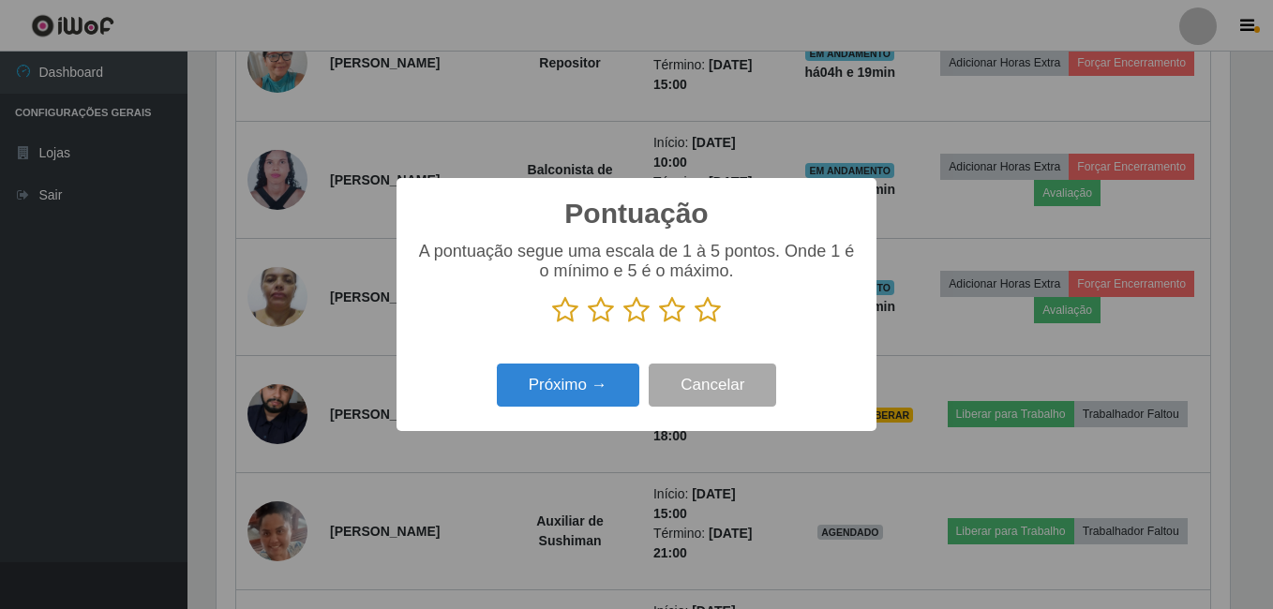
scroll to position [936876, 936252]
click at [704, 308] on icon at bounding box center [708, 310] width 26 height 28
click at [695, 324] on input "radio" at bounding box center [695, 324] width 0 height 0
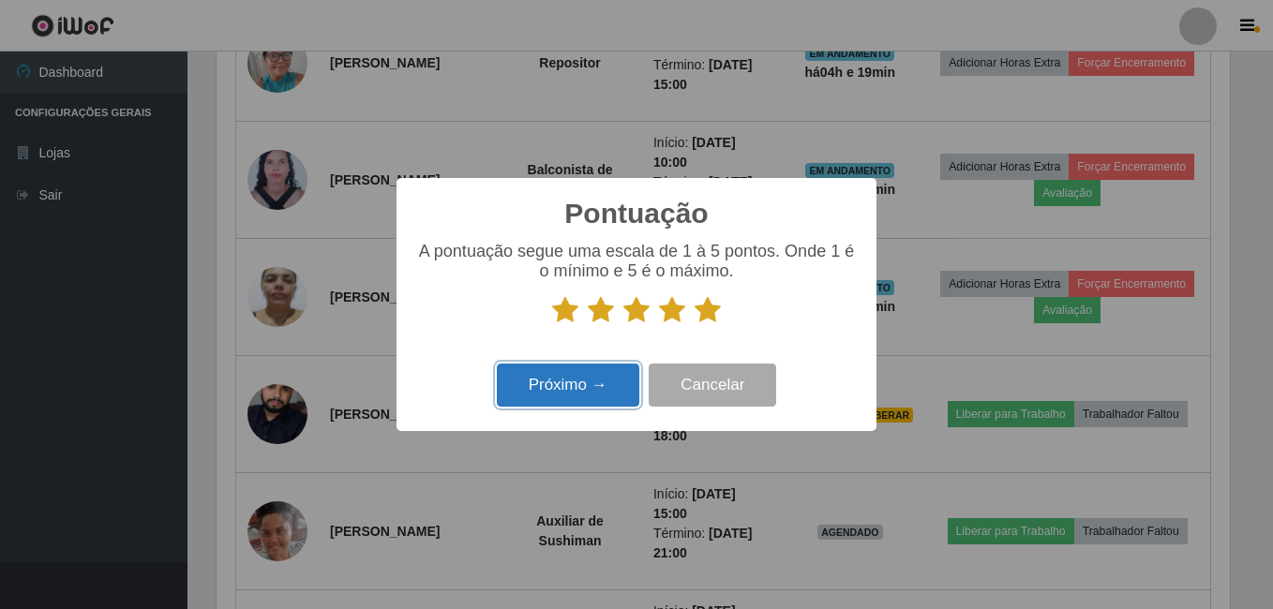
click at [590, 370] on button "Próximo →" at bounding box center [568, 386] width 142 height 44
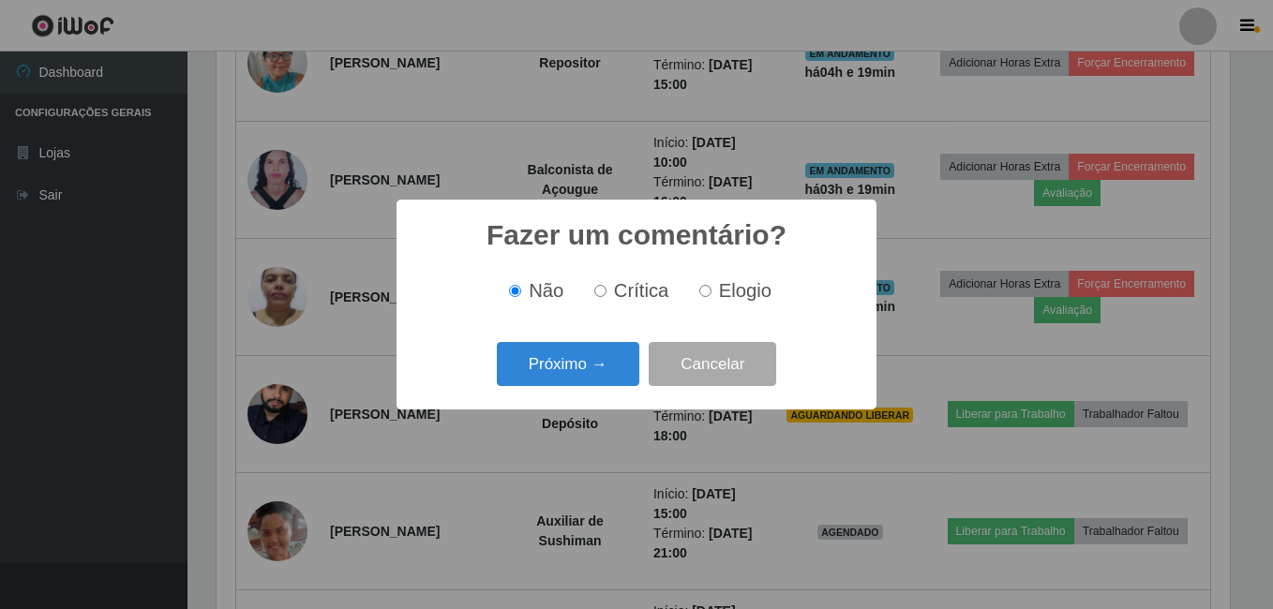
click at [589, 370] on button "Próximo →" at bounding box center [568, 364] width 142 height 44
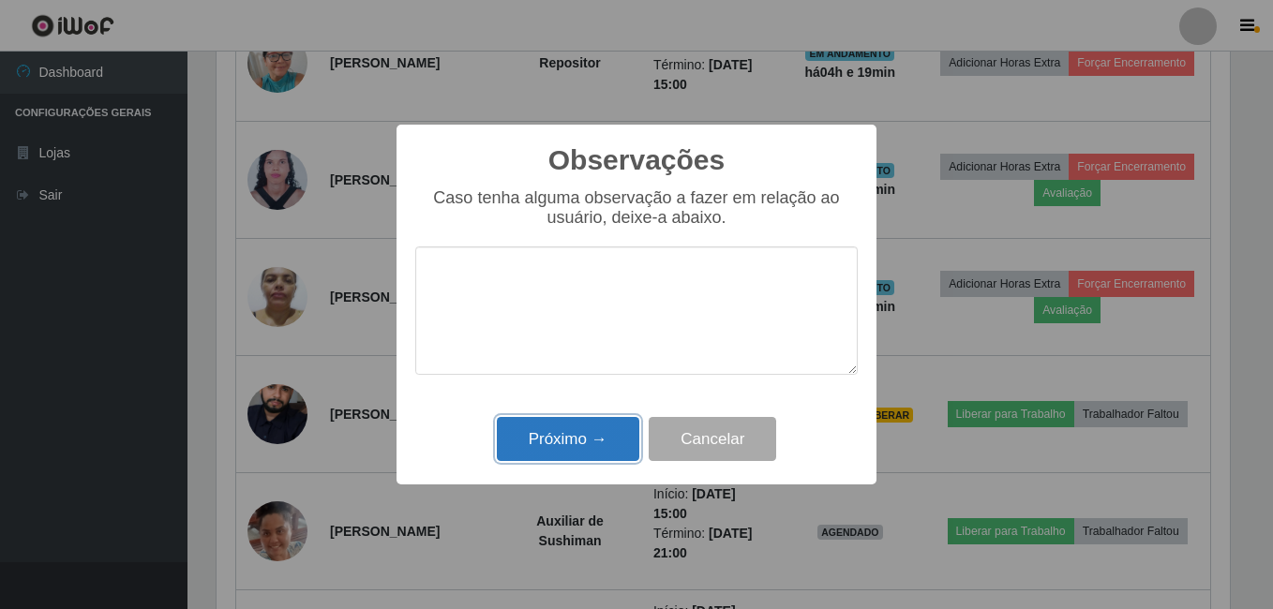
click at [590, 439] on button "Próximo →" at bounding box center [568, 439] width 142 height 44
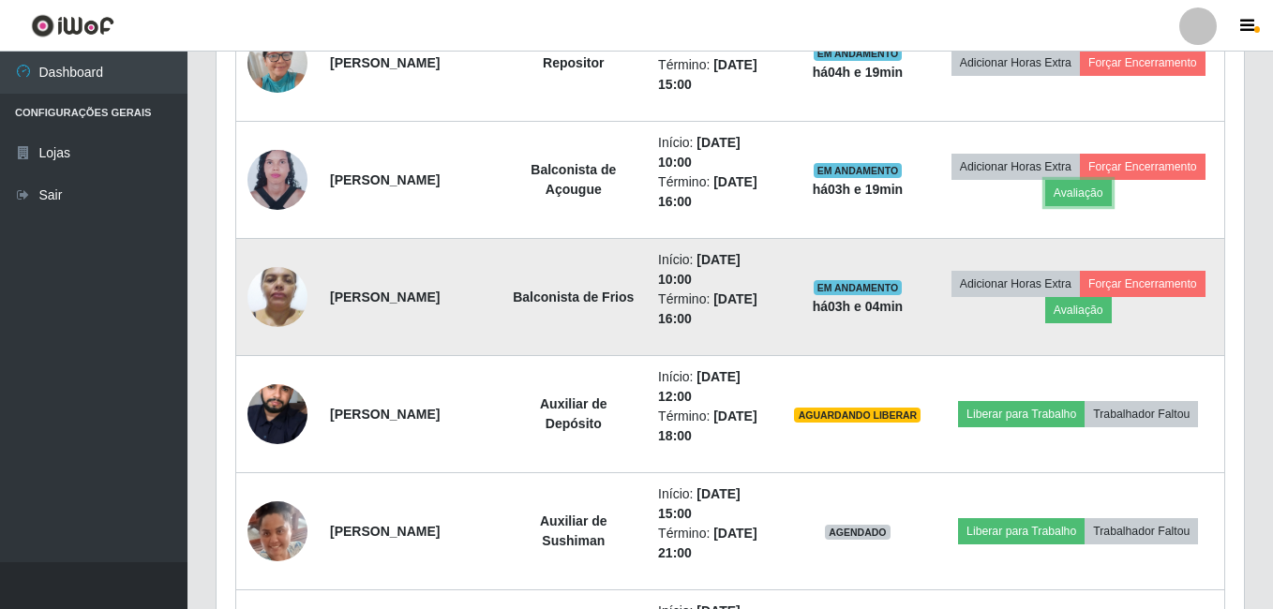
scroll to position [389, 1023]
click at [1108, 321] on button "Avaliação" at bounding box center [1074, 310] width 67 height 26
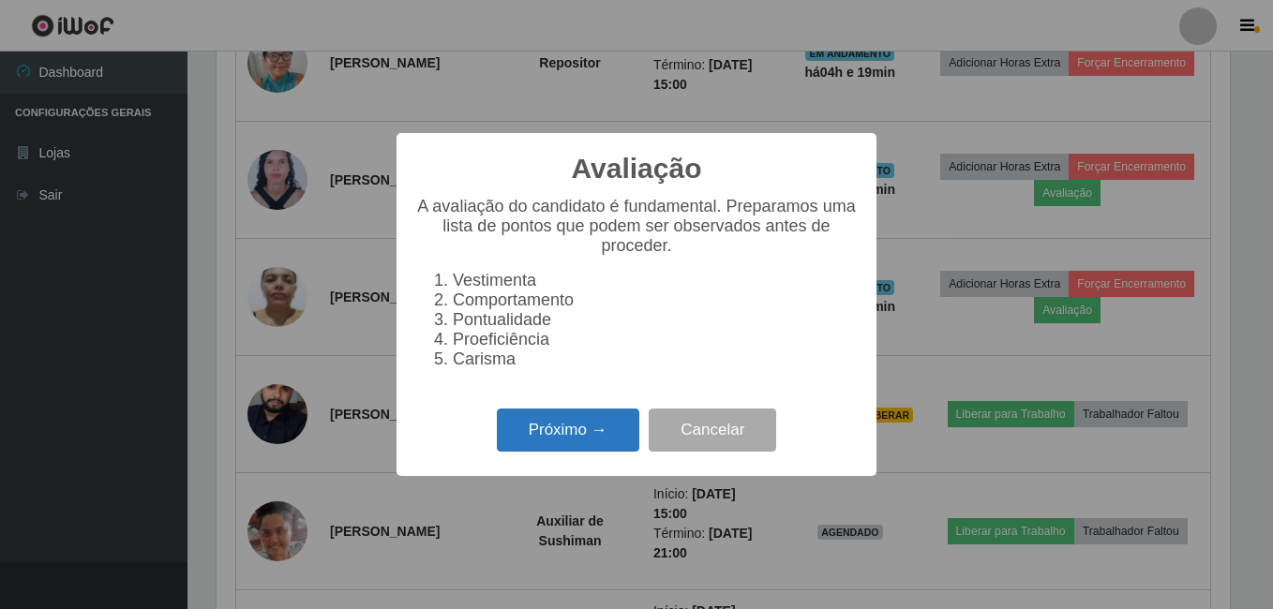
click at [631, 450] on button "Próximo →" at bounding box center [568, 431] width 142 height 44
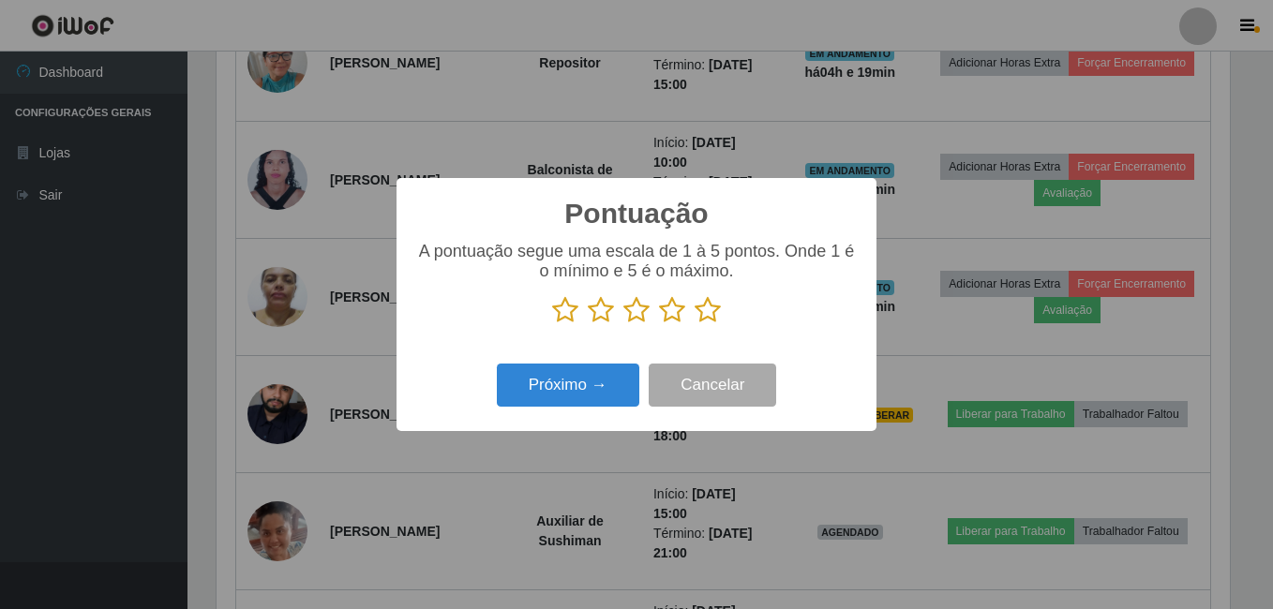
scroll to position [936876, 936252]
click at [704, 313] on icon at bounding box center [708, 310] width 26 height 28
click at [695, 324] on input "radio" at bounding box center [695, 324] width 0 height 0
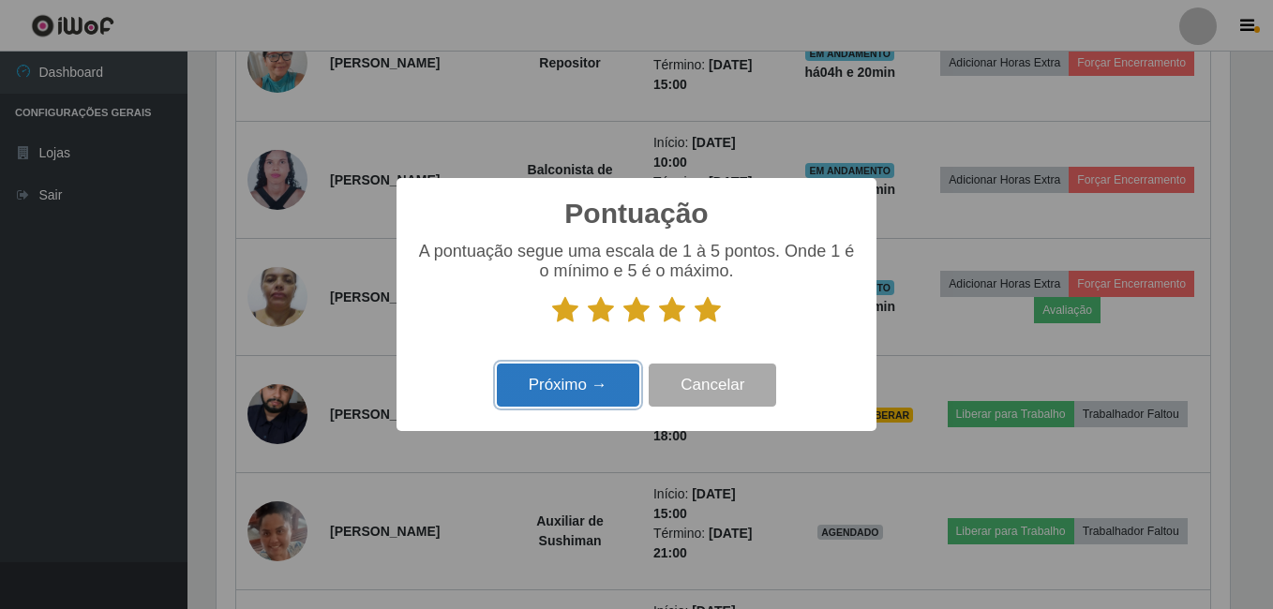
click at [588, 379] on button "Próximo →" at bounding box center [568, 386] width 142 height 44
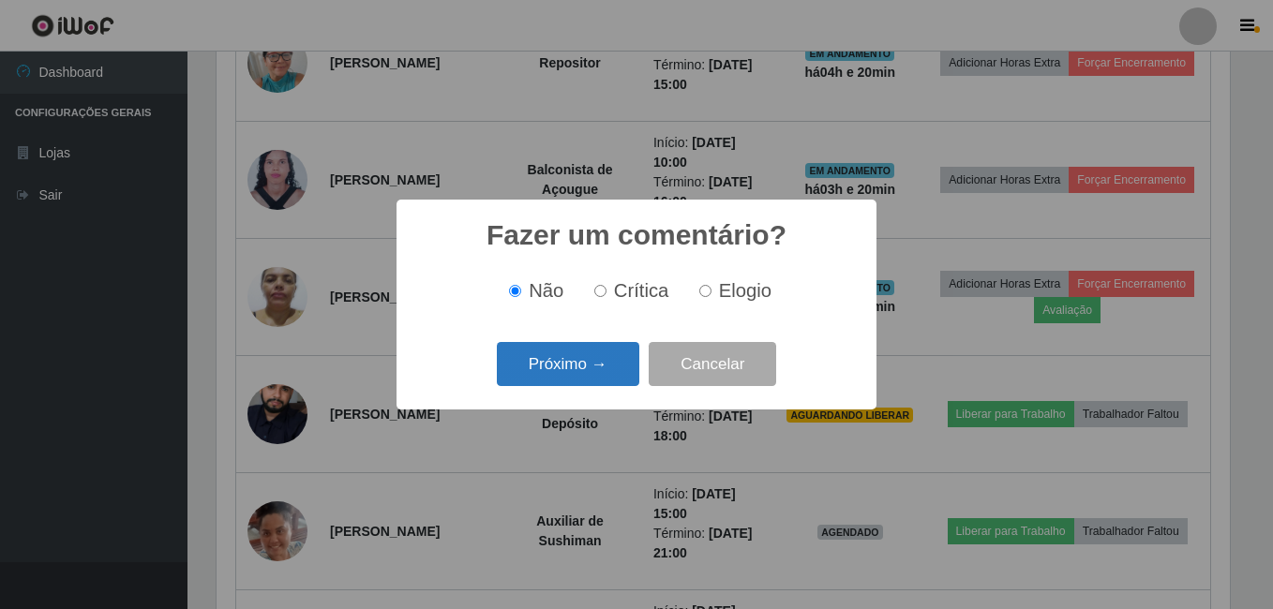
click at [578, 366] on button "Próximo →" at bounding box center [568, 364] width 142 height 44
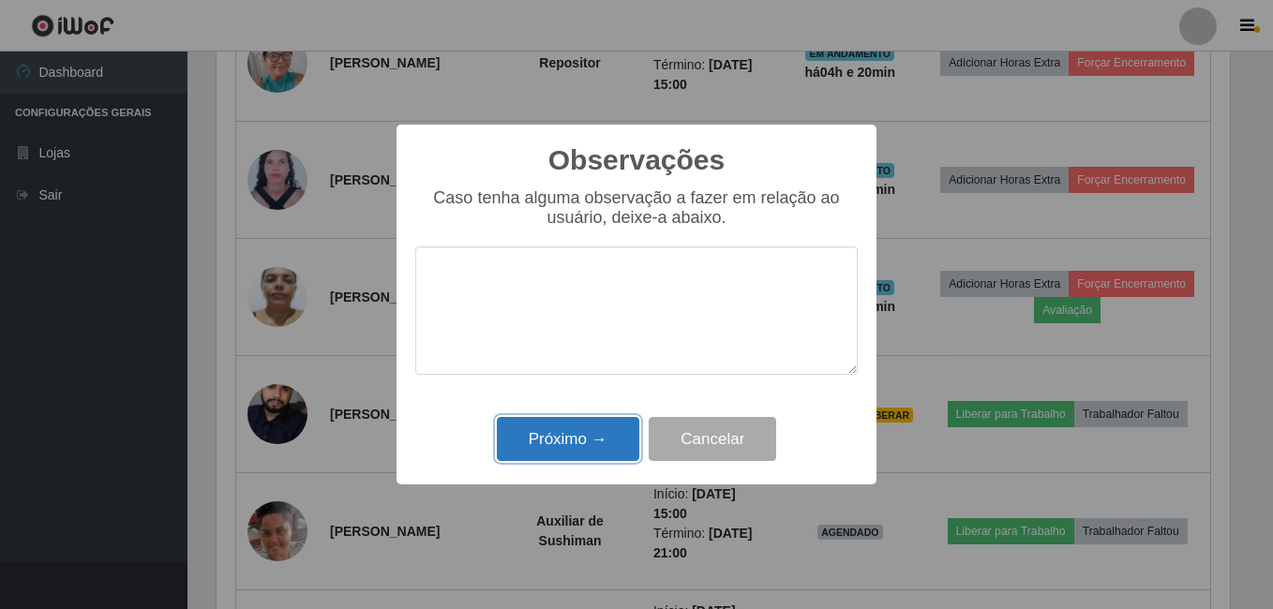
click at [605, 456] on button "Próximo →" at bounding box center [568, 439] width 142 height 44
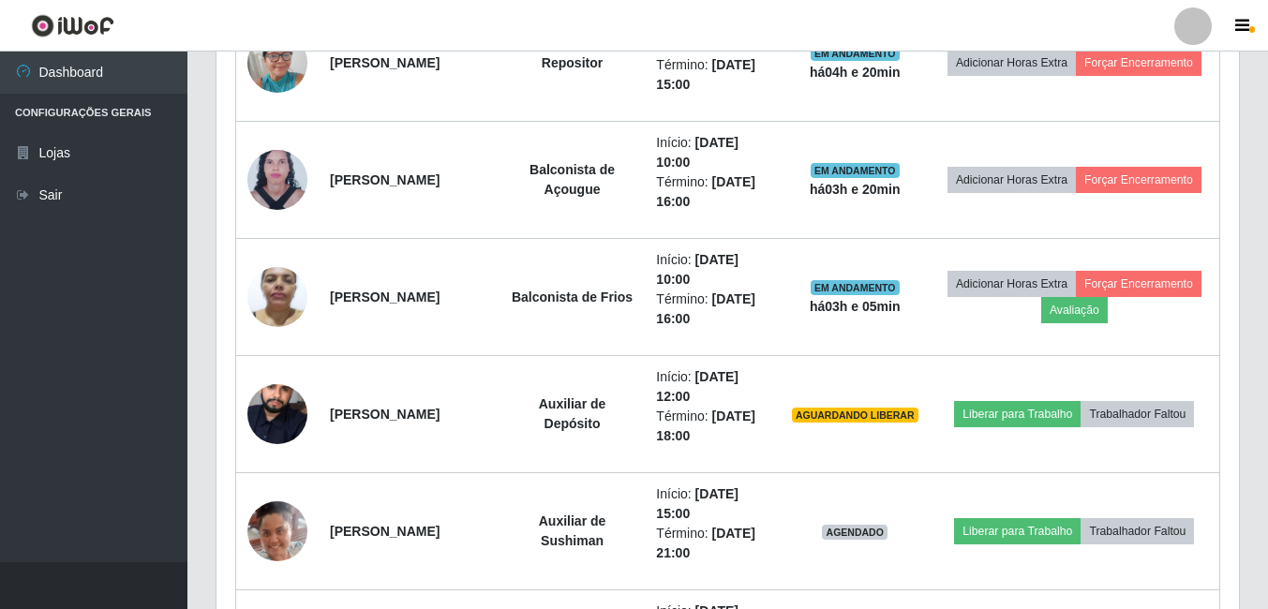
scroll to position [389, 1023]
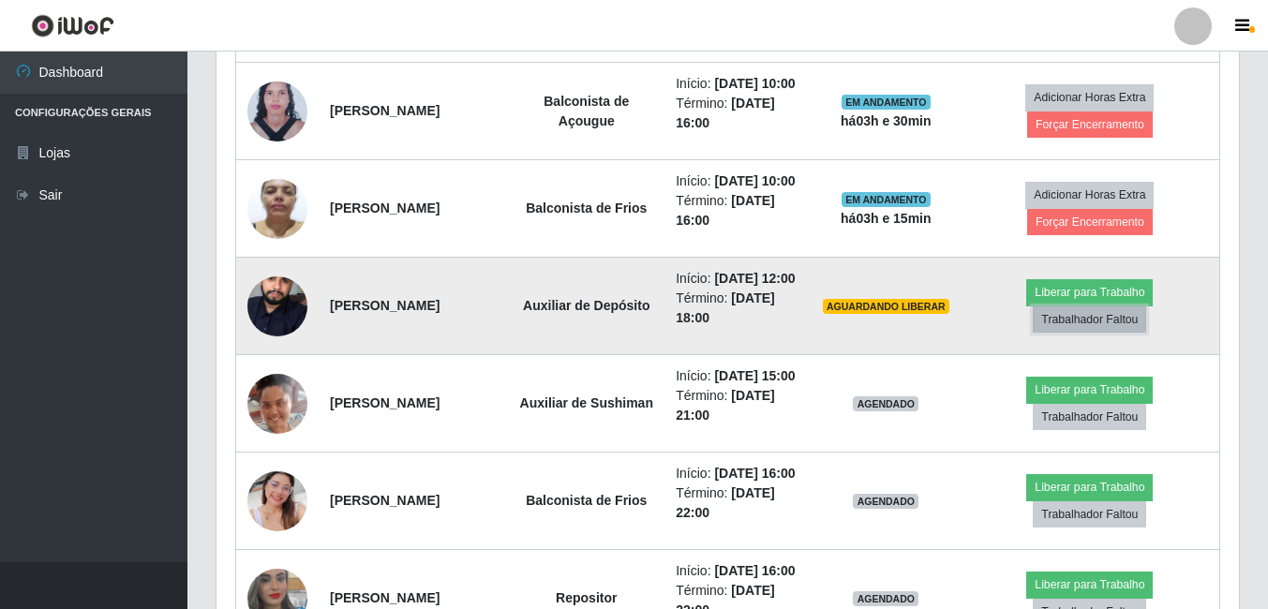
click at [1130, 333] on button "Trabalhador Faltou" at bounding box center [1089, 319] width 113 height 26
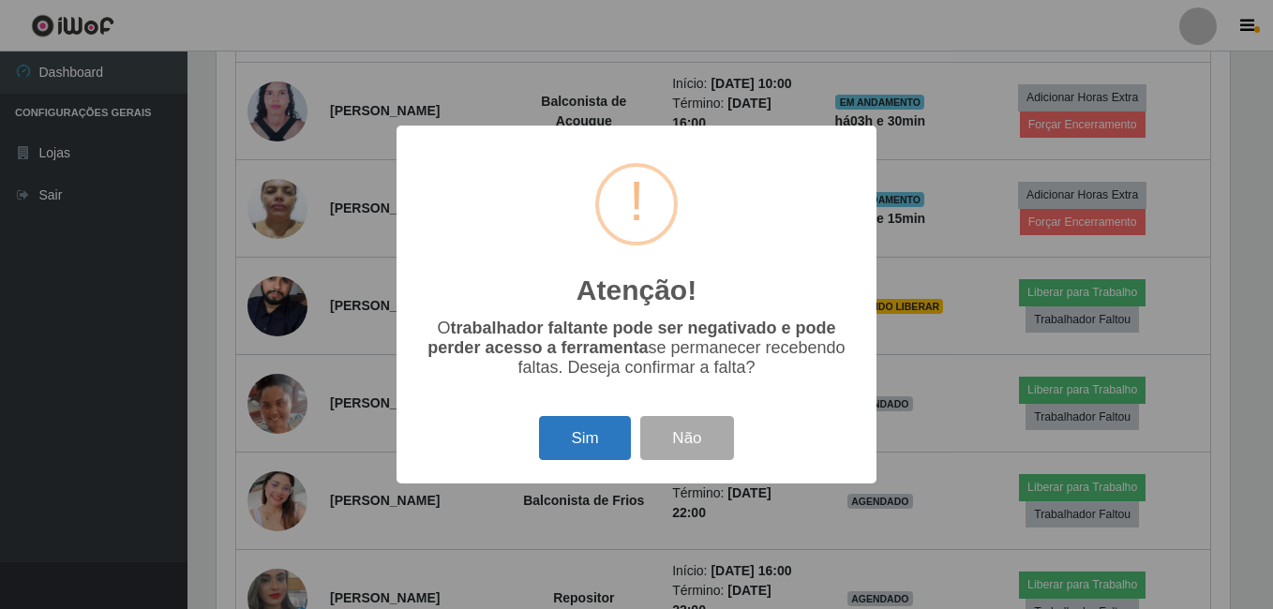
click at [586, 442] on button "Sim" at bounding box center [584, 438] width 91 height 44
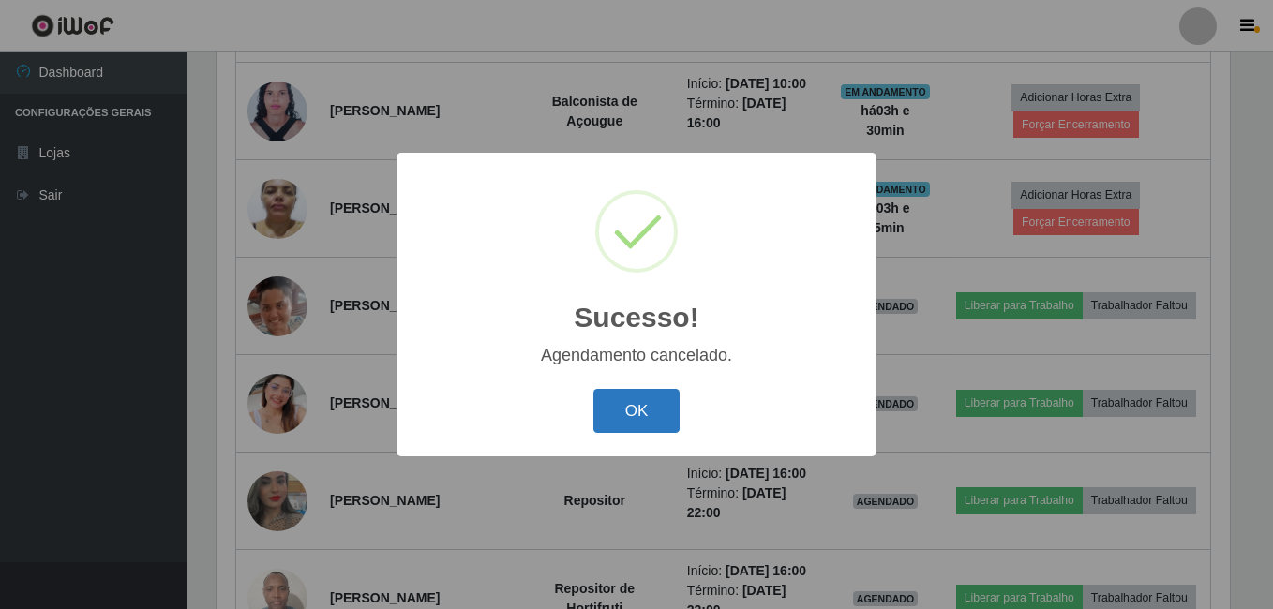
click at [642, 421] on button "OK" at bounding box center [636, 411] width 87 height 44
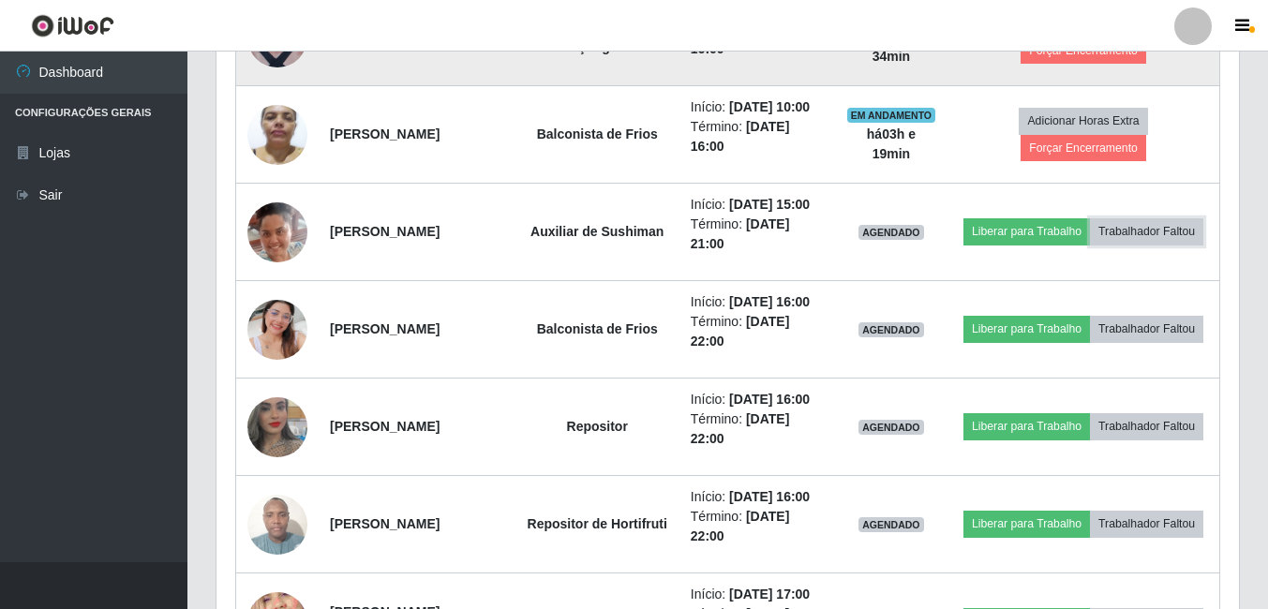
scroll to position [1239, 0]
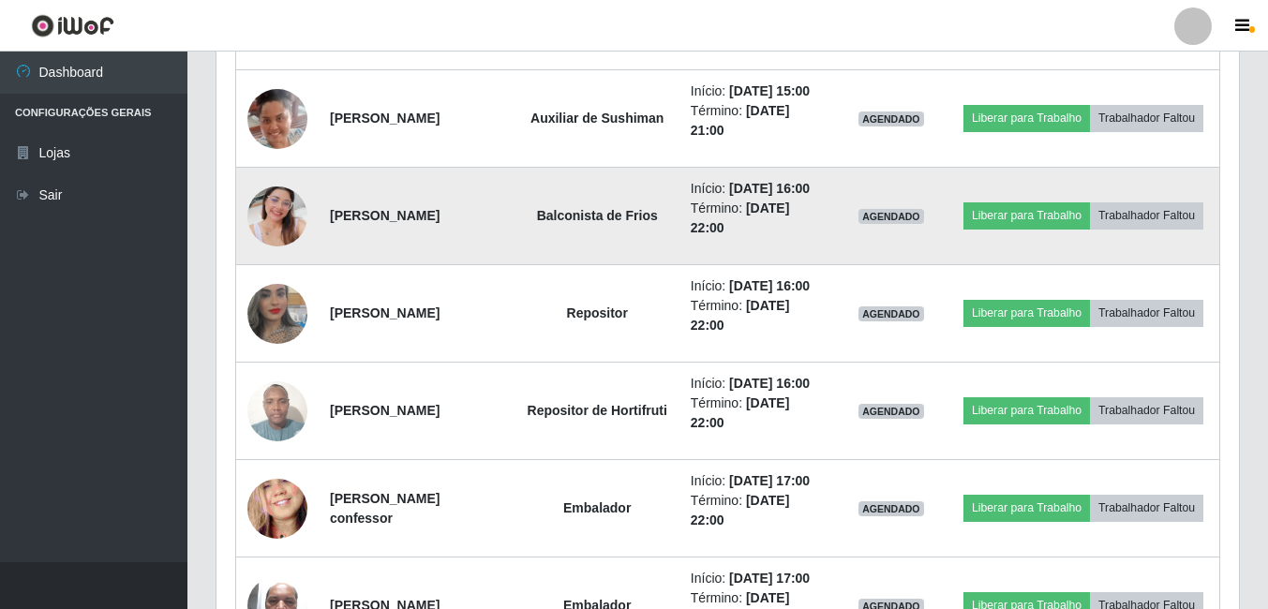
click at [266, 270] on img at bounding box center [277, 216] width 60 height 107
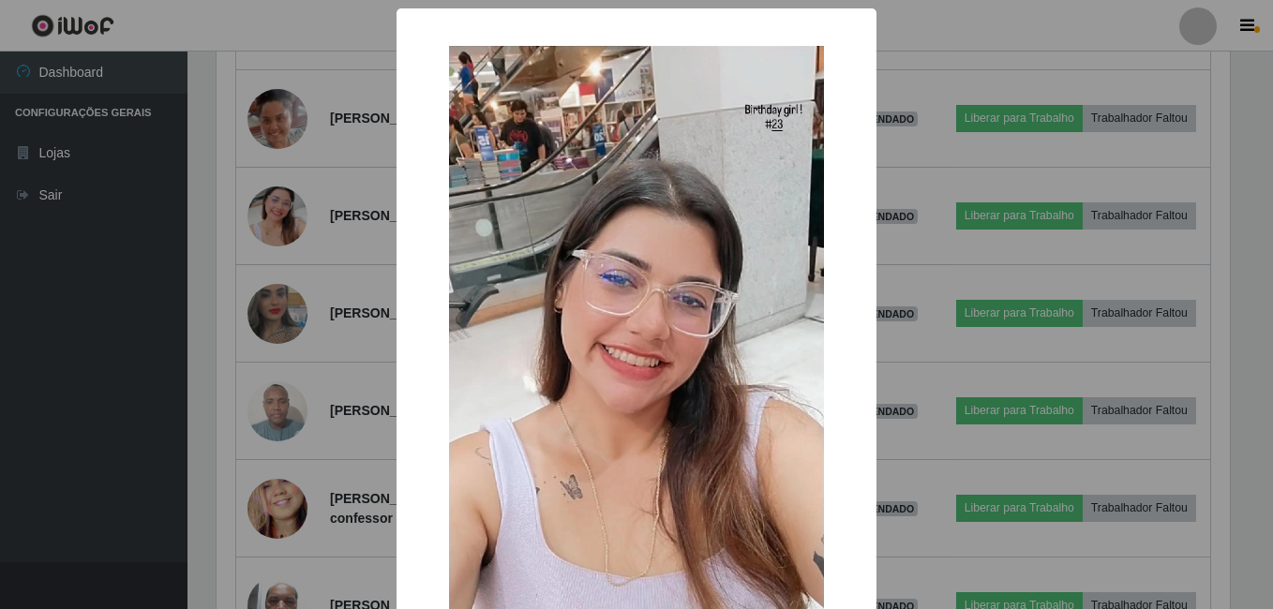
click at [305, 337] on div "× OK Cancel" at bounding box center [636, 304] width 1273 height 609
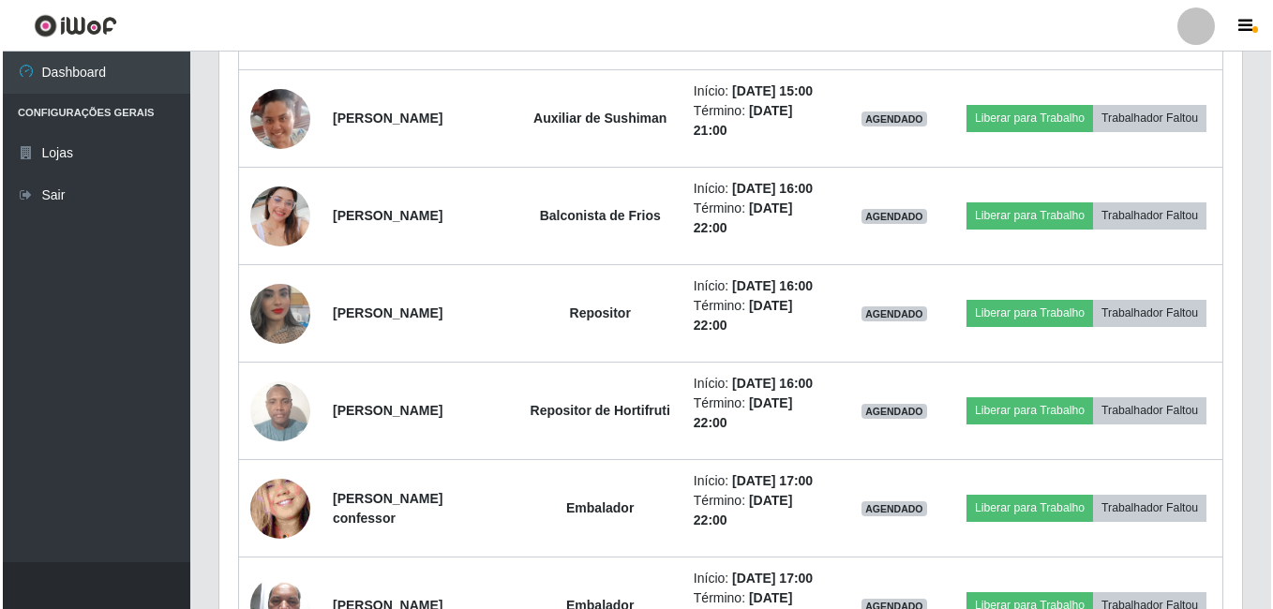
scroll to position [1427, 0]
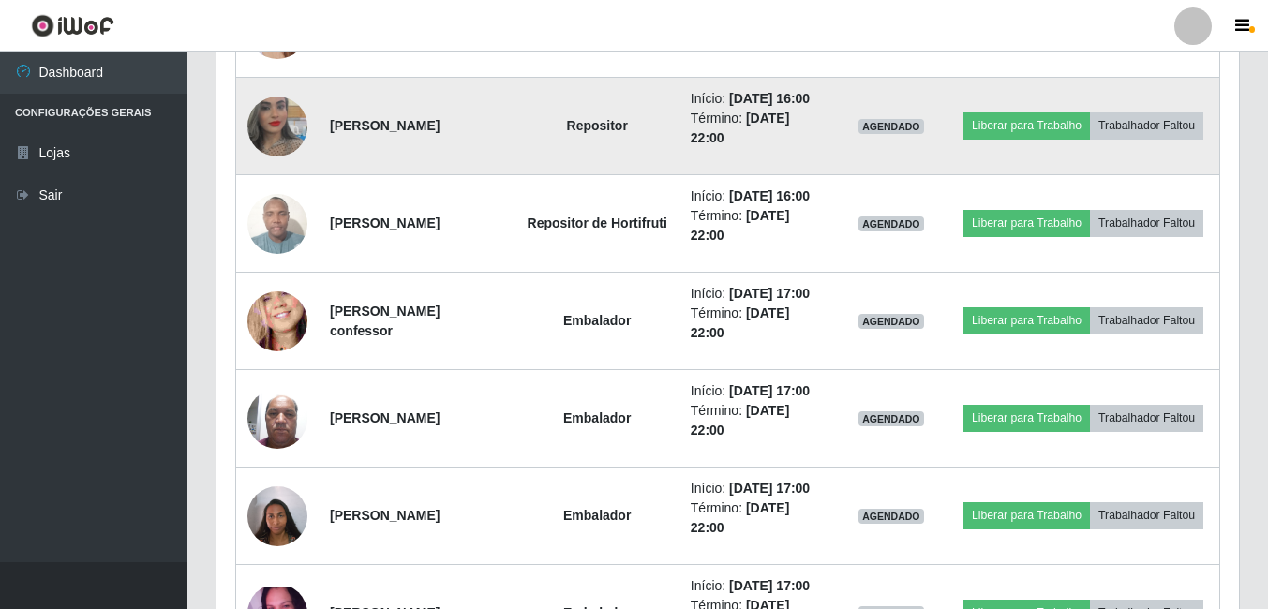
click at [302, 180] on img at bounding box center [277, 126] width 60 height 107
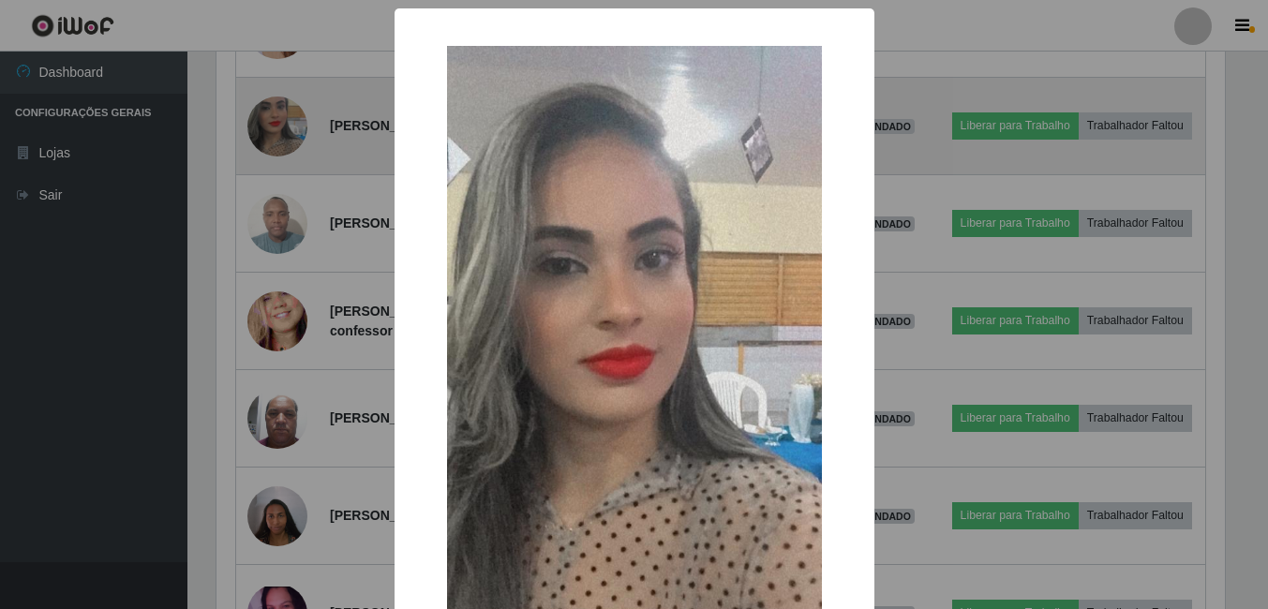
scroll to position [389, 1013]
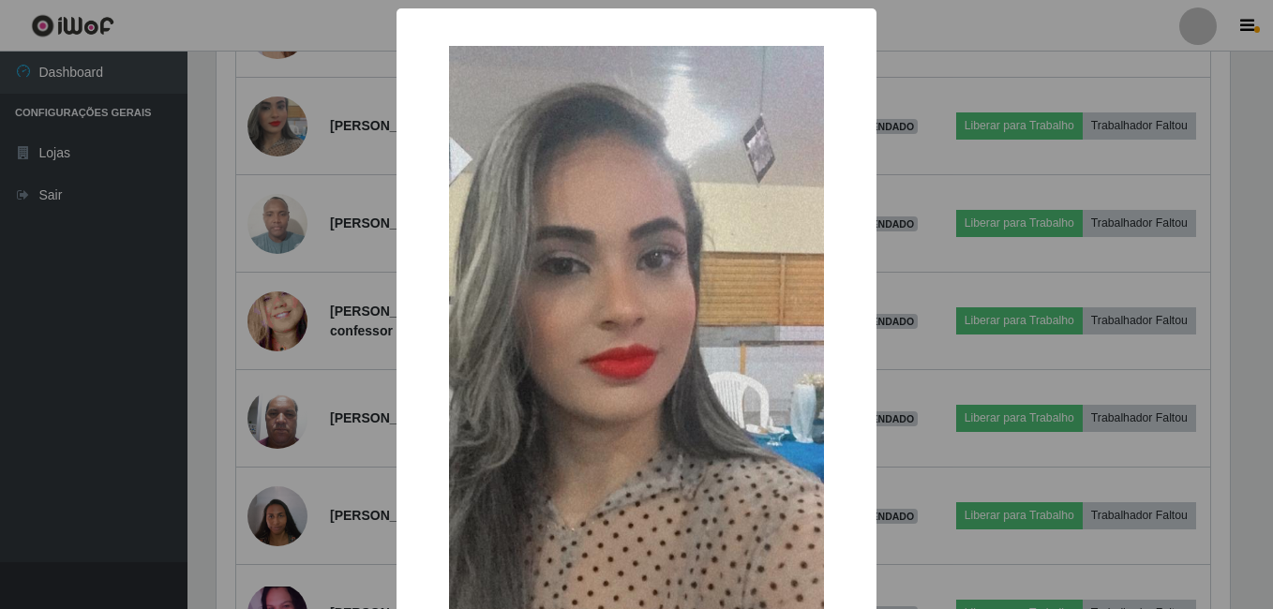
click at [319, 276] on div "× OK Cancel" at bounding box center [636, 304] width 1273 height 609
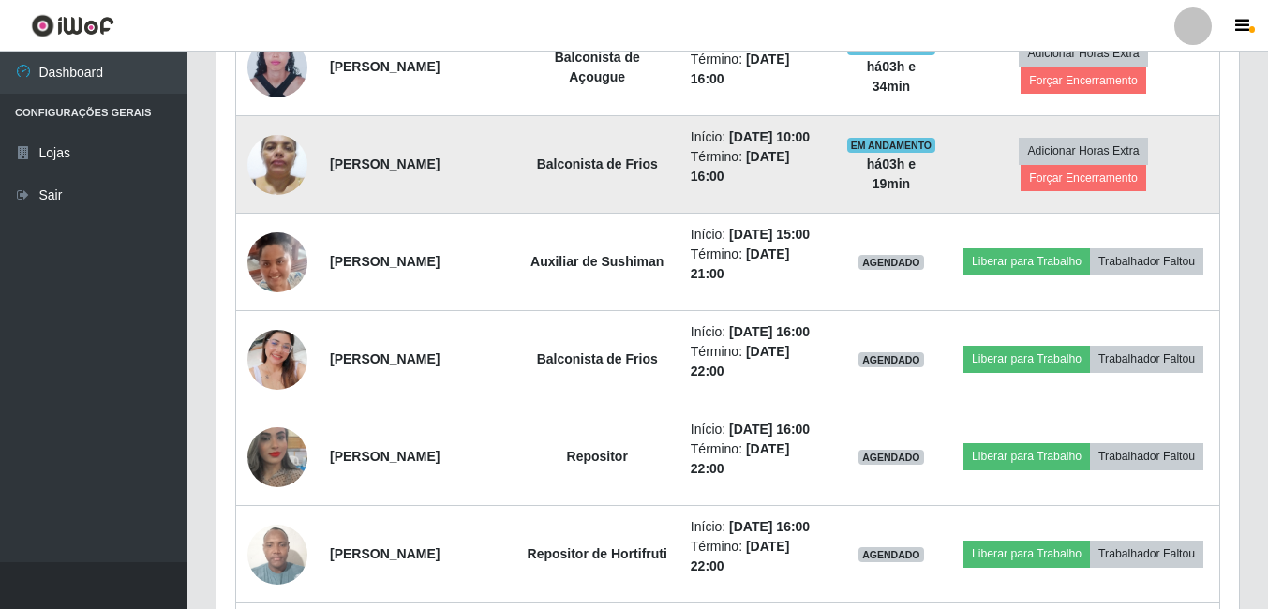
scroll to position [817, 0]
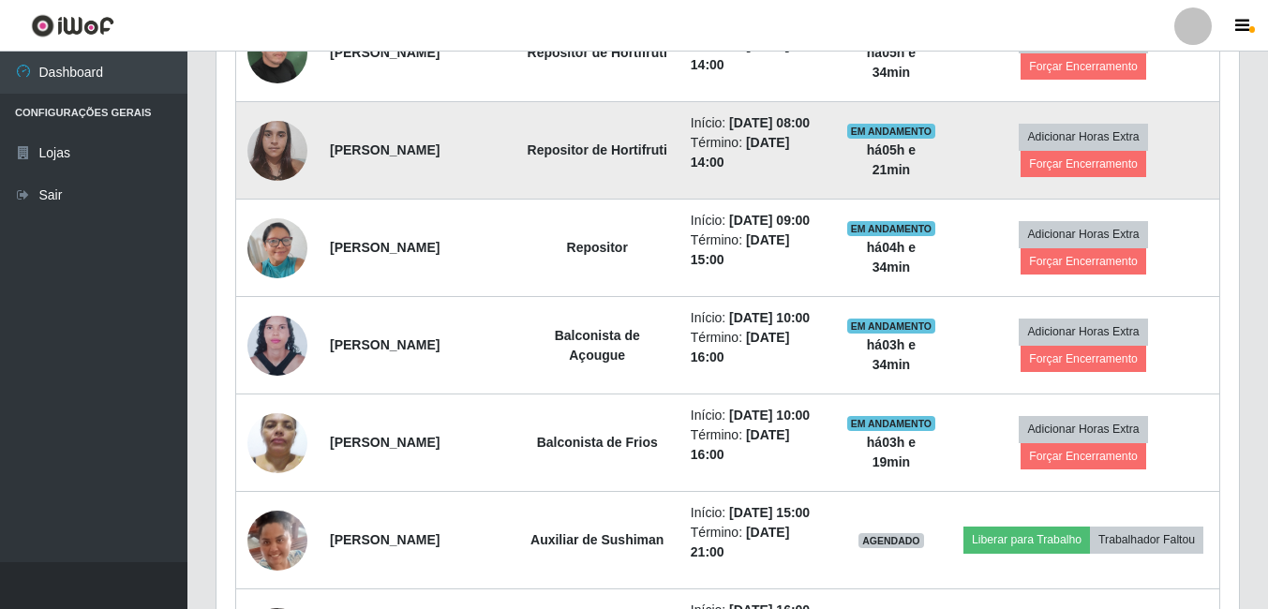
click at [267, 176] on img at bounding box center [277, 151] width 60 height 80
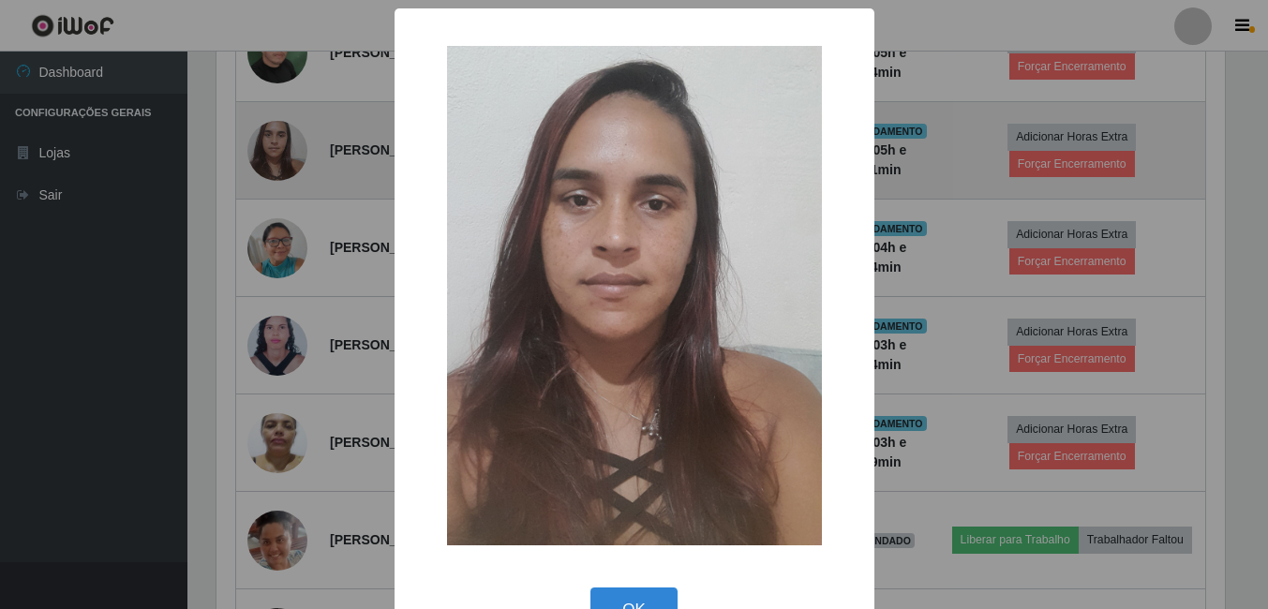
scroll to position [389, 1013]
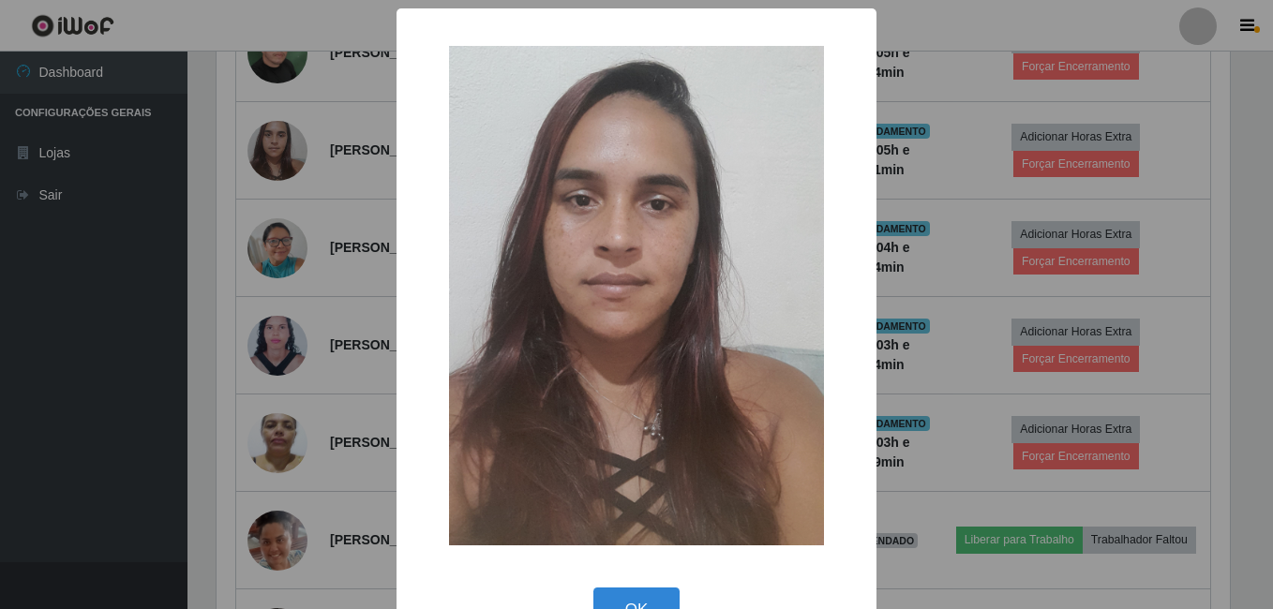
click at [306, 175] on div "× OK Cancel" at bounding box center [636, 304] width 1273 height 609
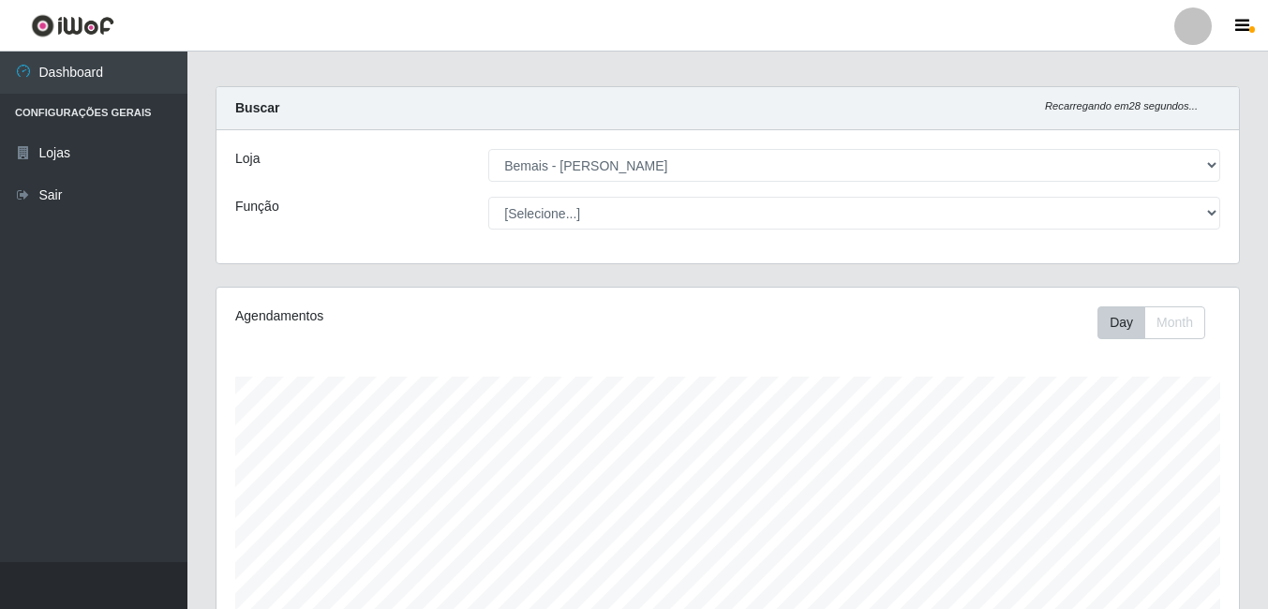
scroll to position [469, 0]
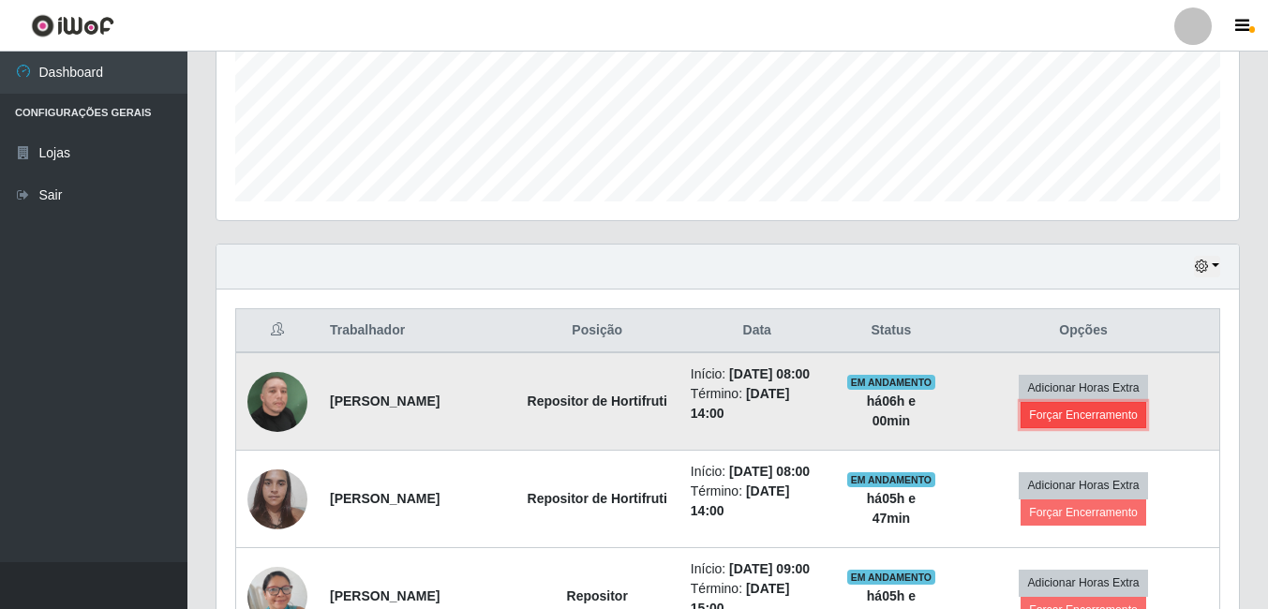
click at [1066, 427] on button "Forçar Encerramento" at bounding box center [1084, 415] width 126 height 26
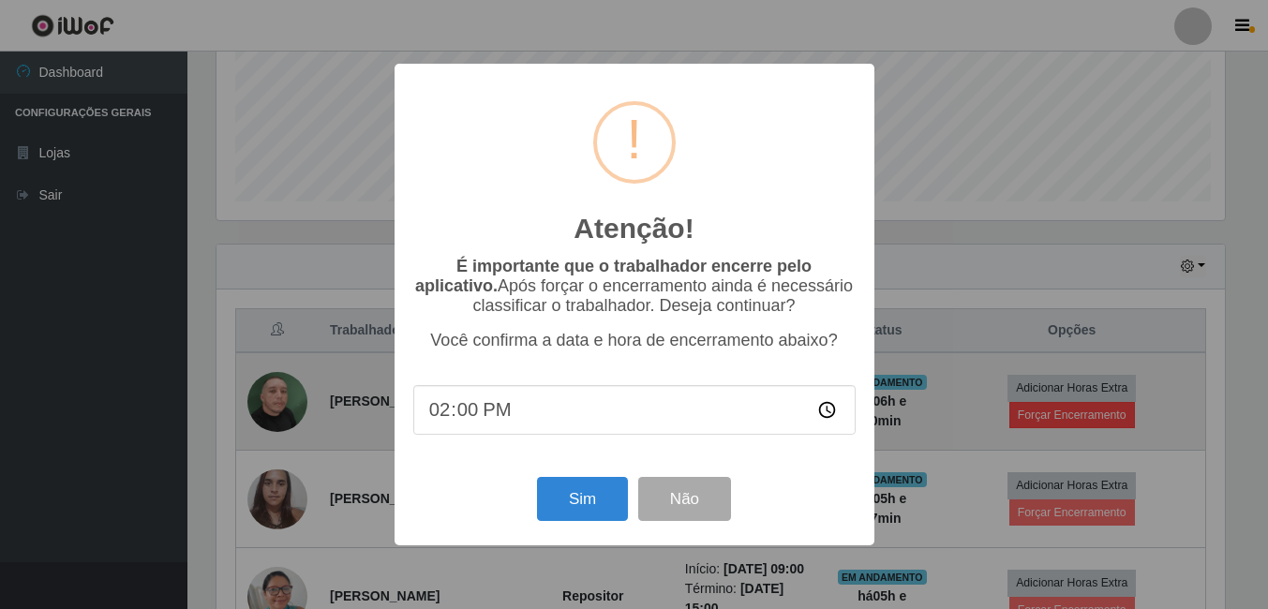
scroll to position [389, 1013]
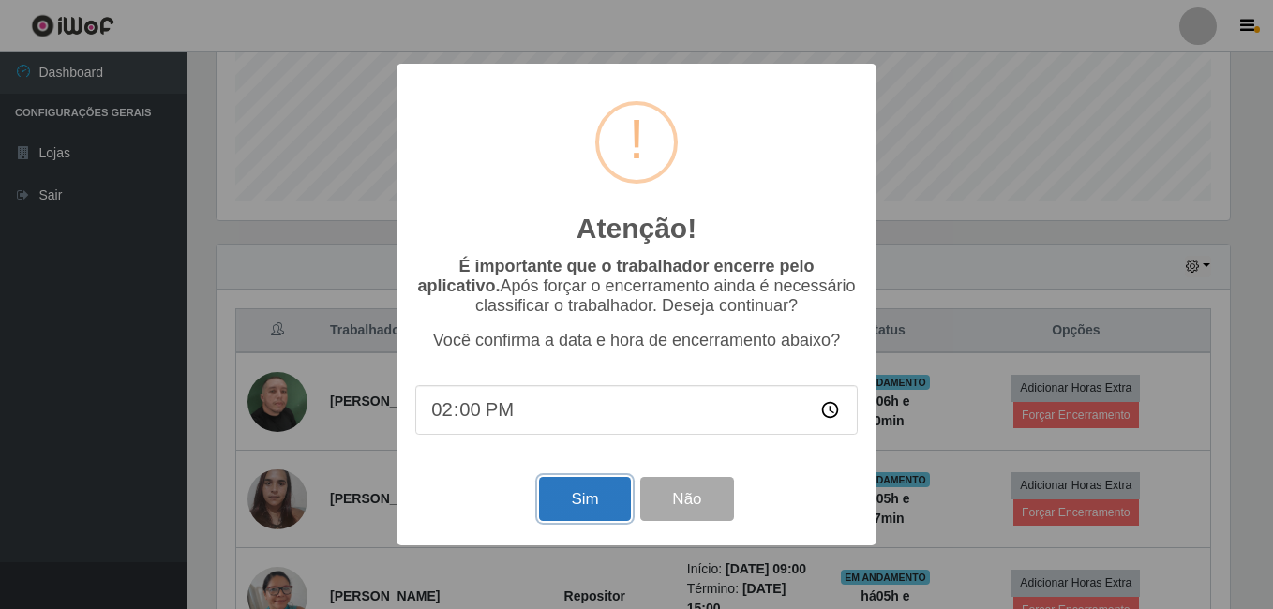
click at [556, 514] on button "Sim" at bounding box center [584, 499] width 91 height 44
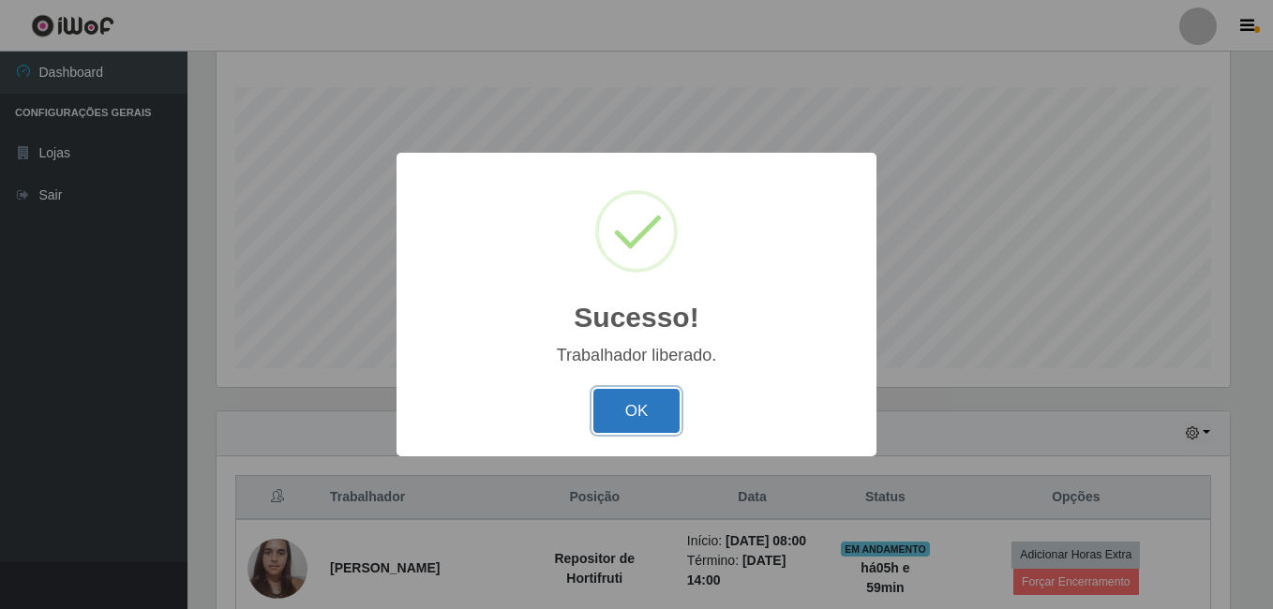
click at [650, 420] on button "OK" at bounding box center [636, 411] width 87 height 44
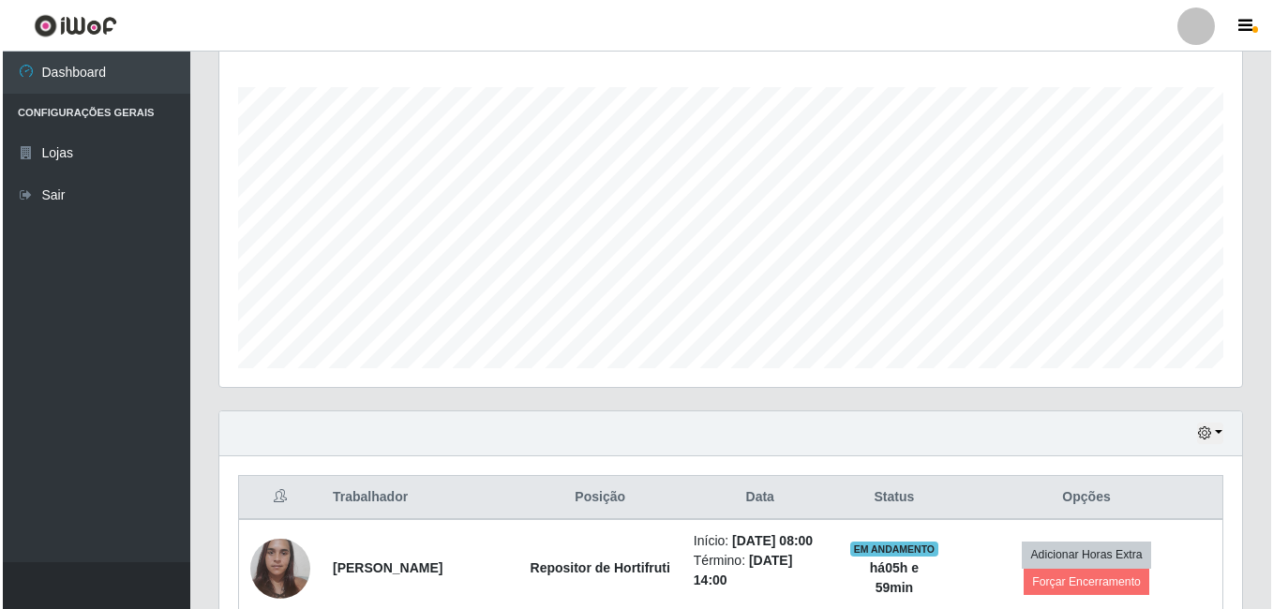
scroll to position [489, 0]
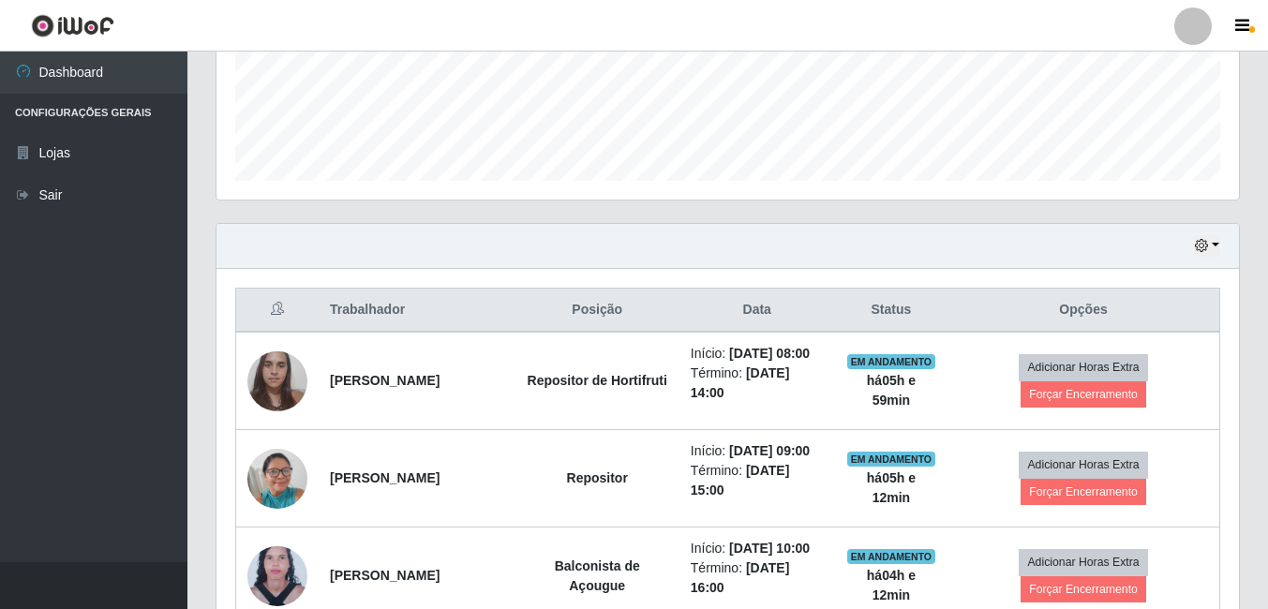
click at [999, 213] on div "Agendamentos Day Month 12/07 Agendamentos 52.75" at bounding box center [728, 16] width 1053 height 413
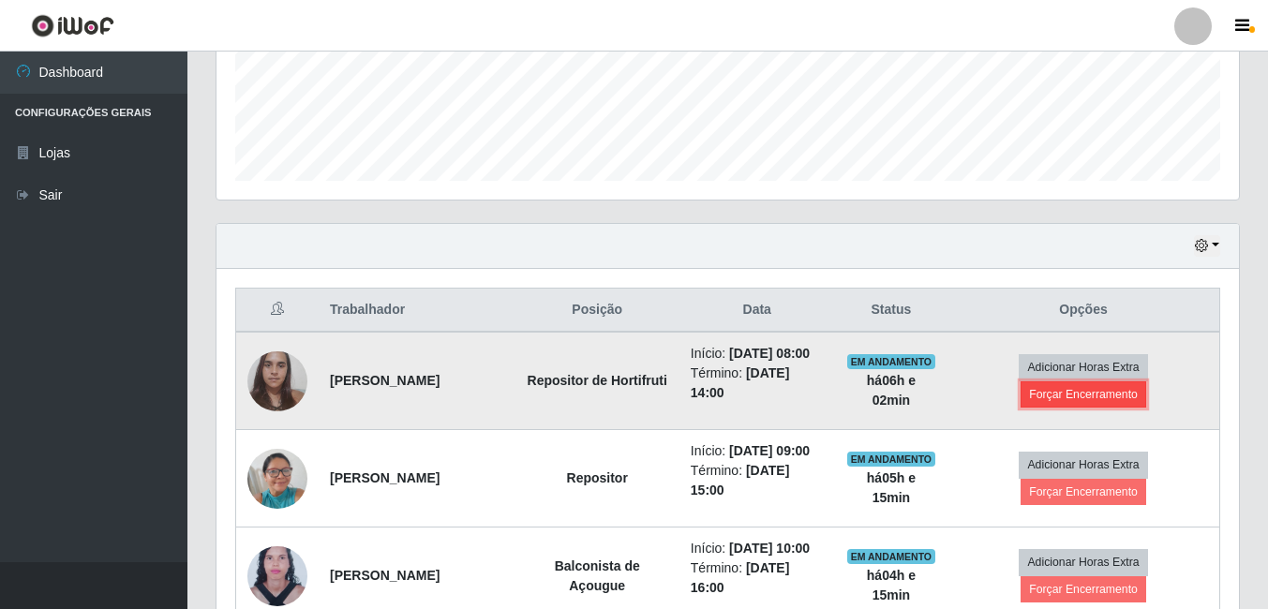
click at [1082, 406] on button "Forçar Encerramento" at bounding box center [1084, 394] width 126 height 26
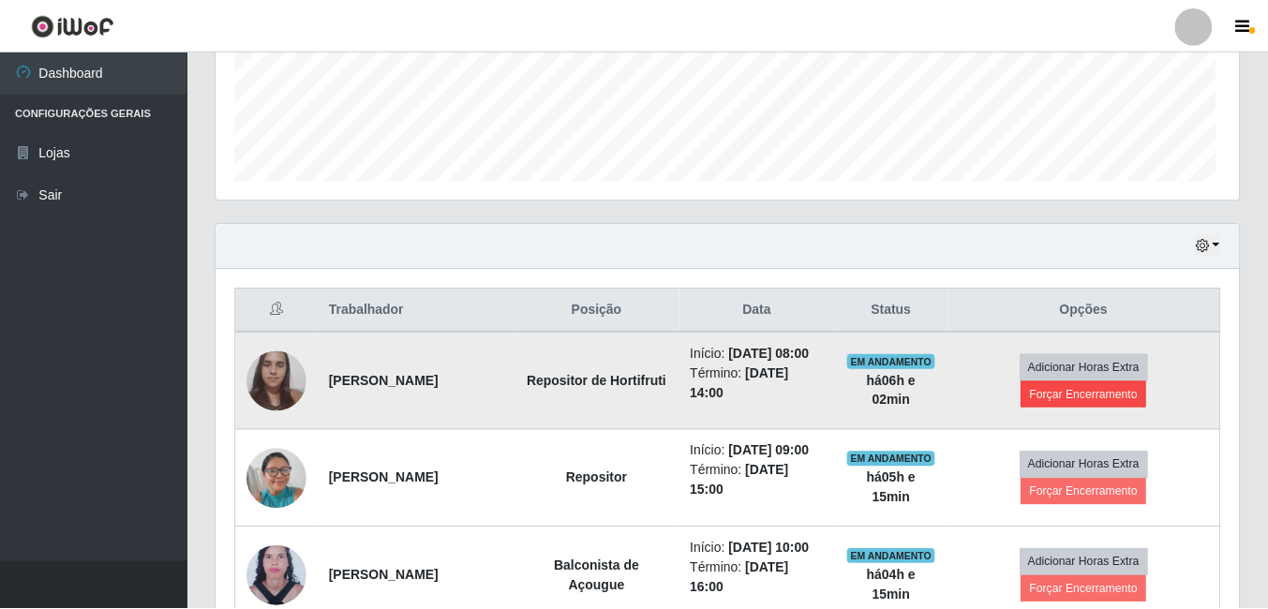
scroll to position [389, 1013]
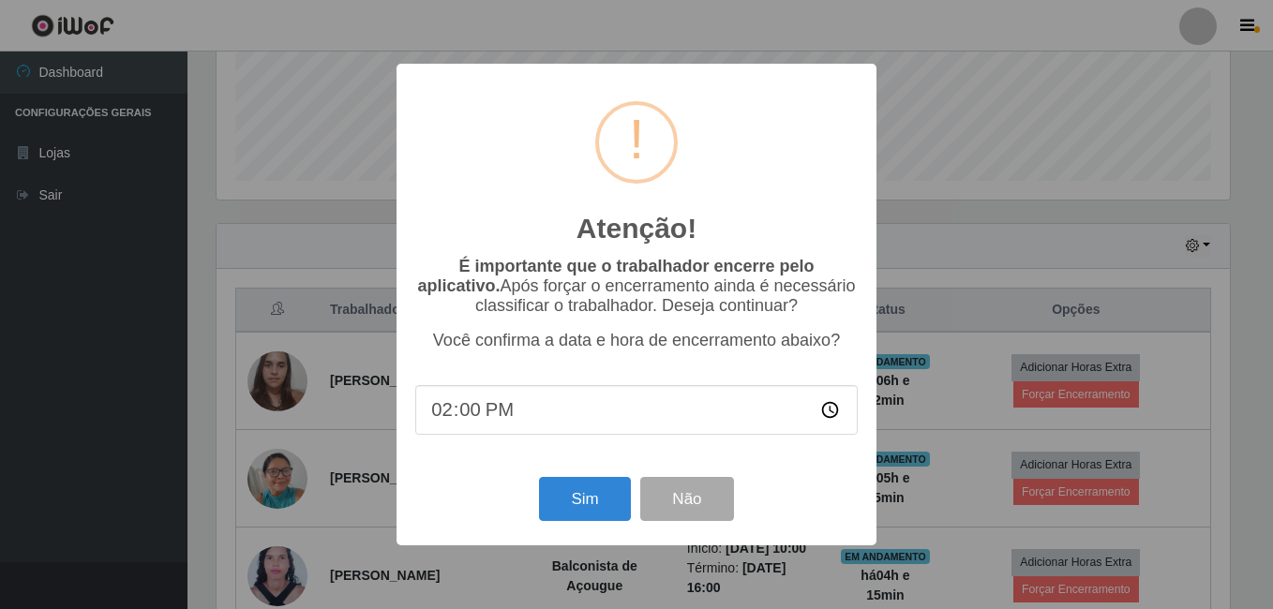
click at [459, 422] on input "14:00" at bounding box center [636, 410] width 442 height 50
type input "14:15"
click at [582, 498] on button "Sim" at bounding box center [584, 499] width 91 height 44
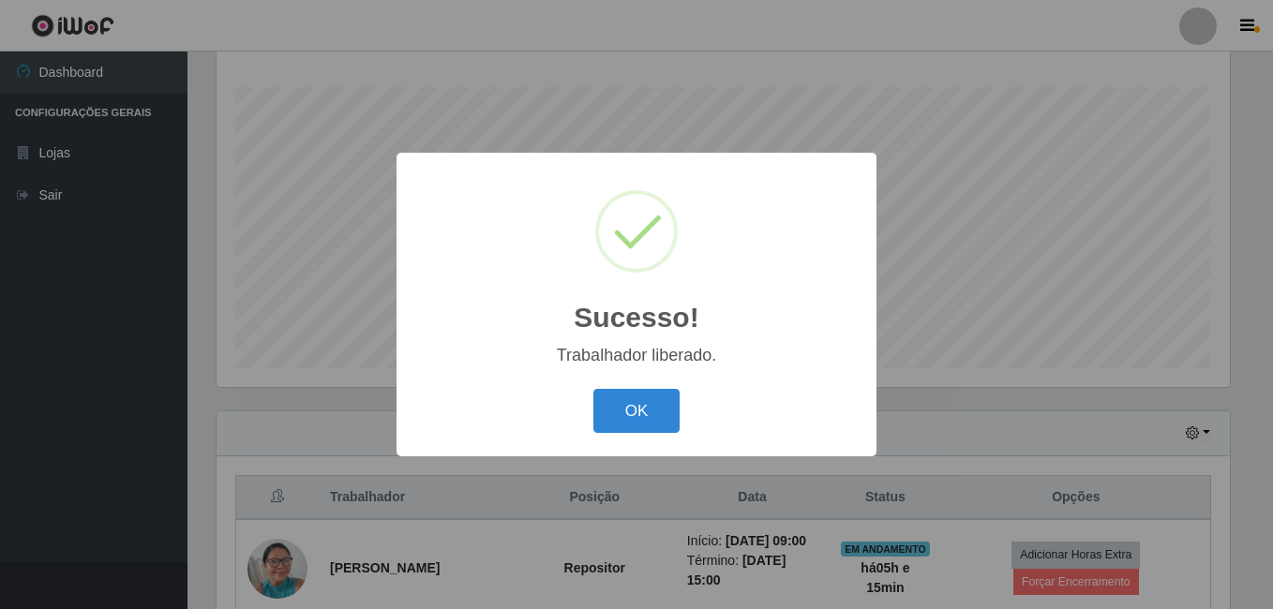
click at [593, 389] on button "OK" at bounding box center [636, 411] width 87 height 44
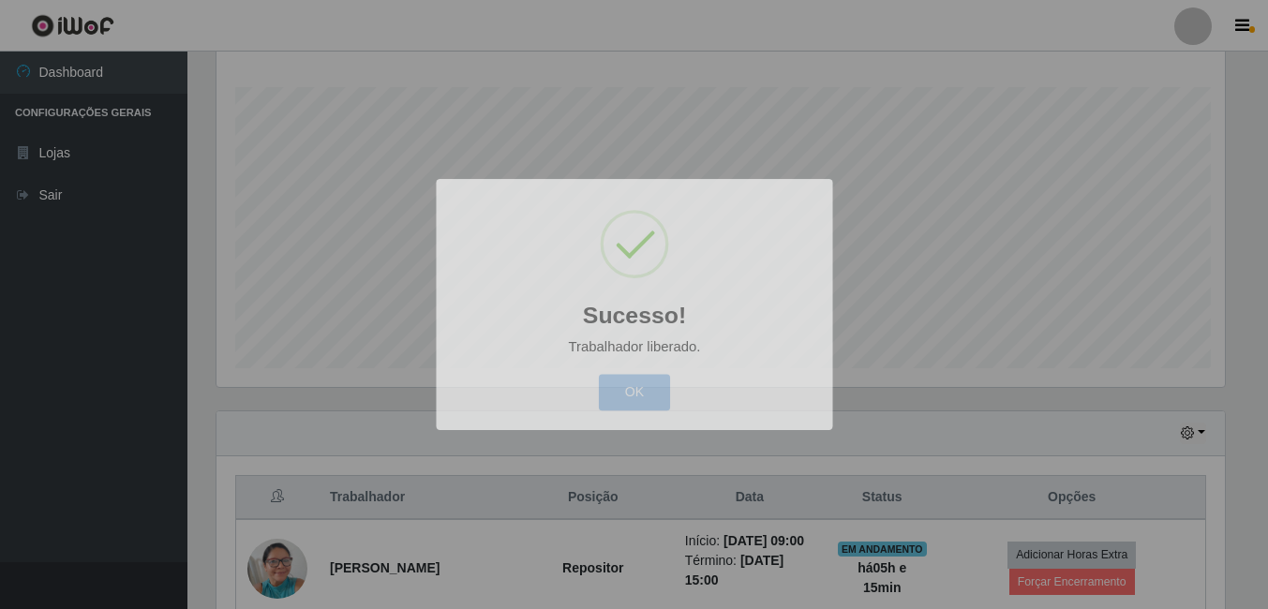
scroll to position [389, 1023]
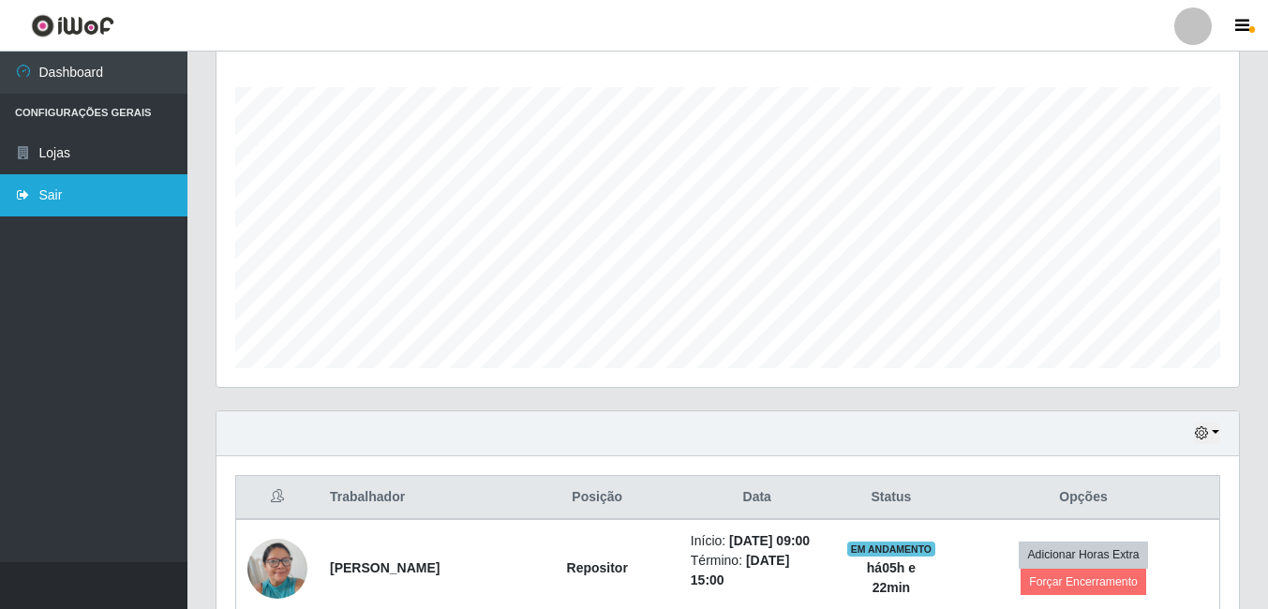
click at [85, 195] on link "Sair" at bounding box center [93, 195] width 187 height 42
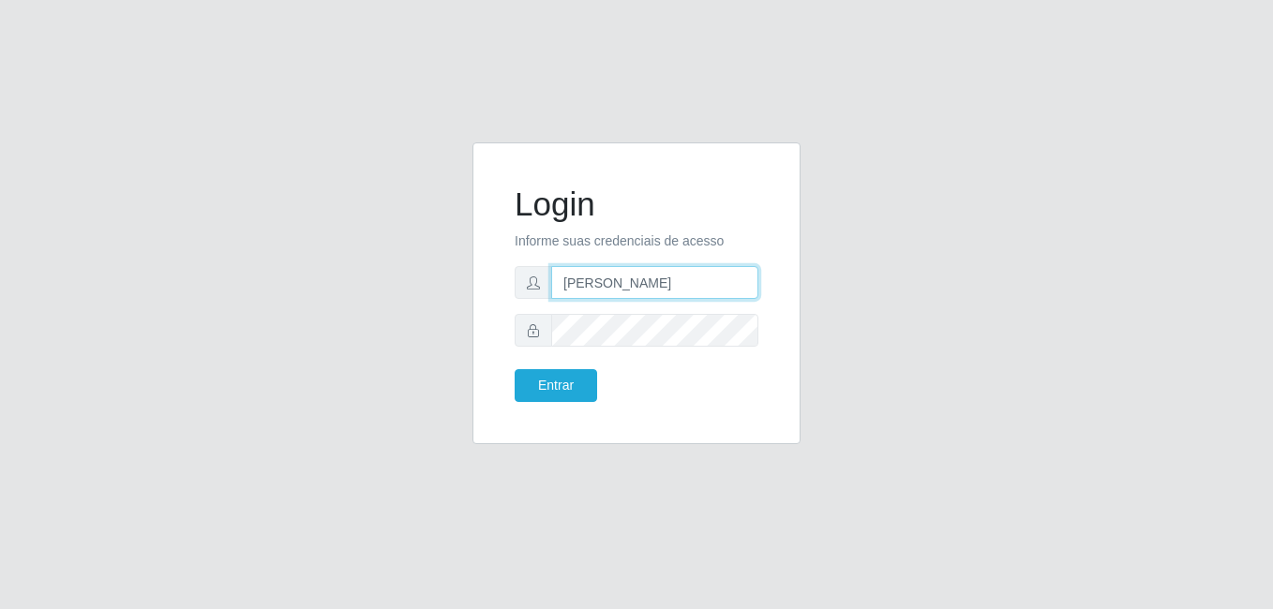
click at [698, 271] on input "[PERSON_NAME]" at bounding box center [654, 282] width 207 height 33
type input "gyovana@bemais"
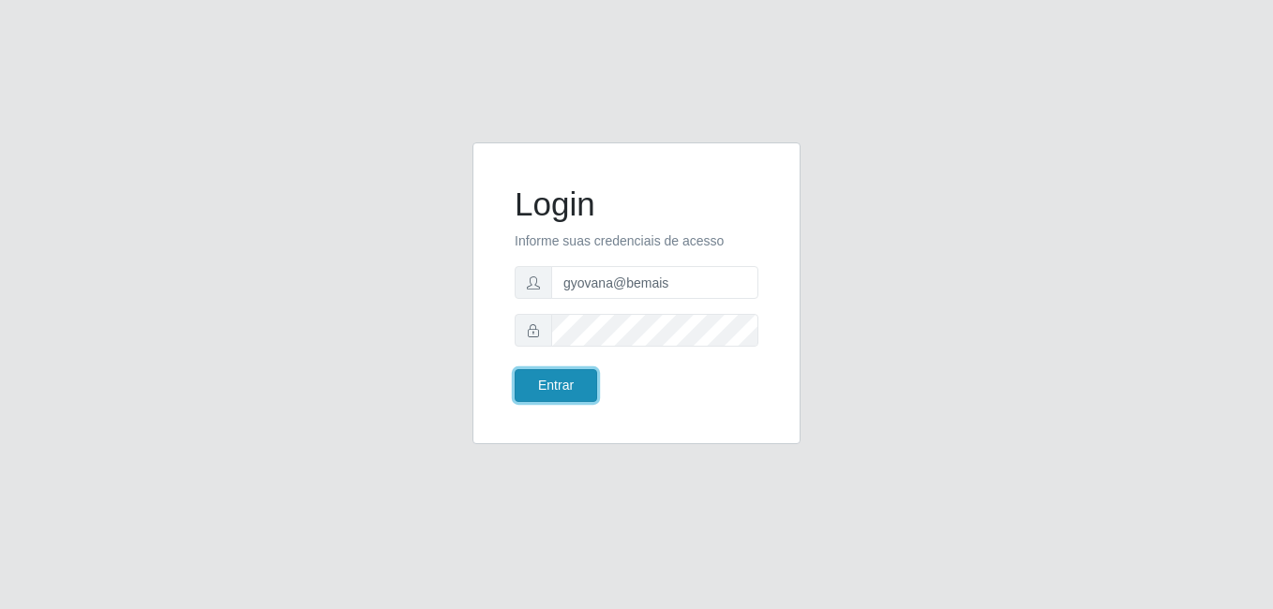
click at [566, 396] on button "Entrar" at bounding box center [556, 385] width 82 height 33
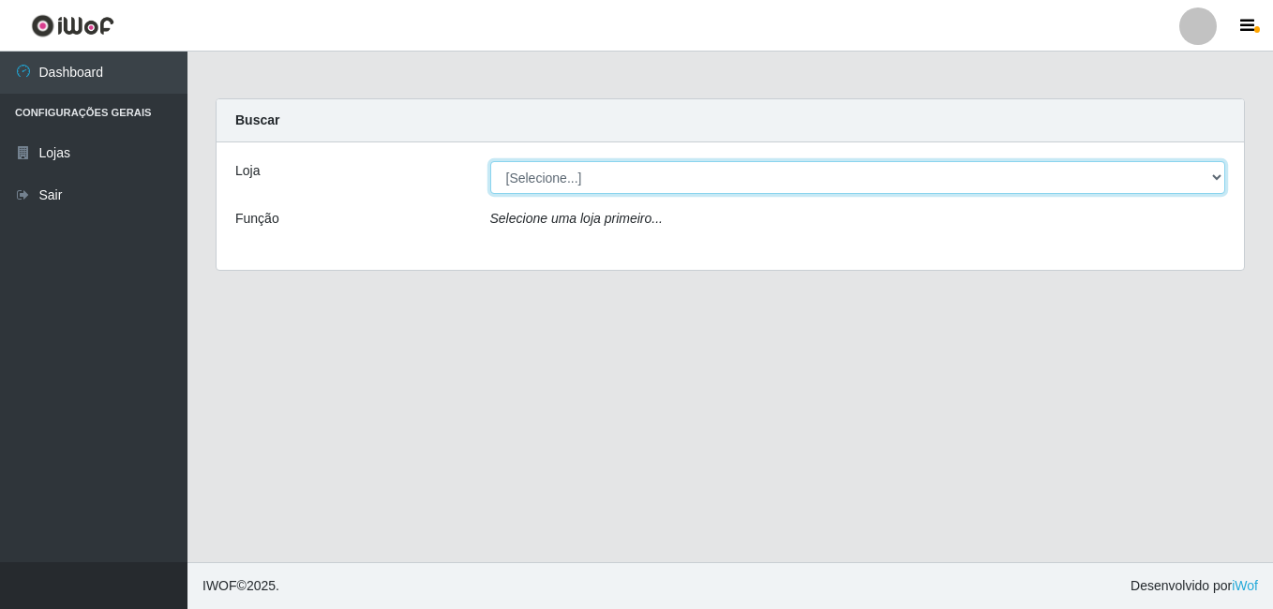
drag, startPoint x: 576, startPoint y: 174, endPoint x: 591, endPoint y: 197, distance: 27.0
click at [577, 174] on select "[Selecione...] [PERSON_NAME]" at bounding box center [858, 177] width 736 height 33
click at [490, 161] on select "[Selecione...] [PERSON_NAME]" at bounding box center [858, 177] width 736 height 33
click at [562, 177] on select "[Selecione...] [PERSON_NAME]" at bounding box center [858, 177] width 736 height 33
select select "230"
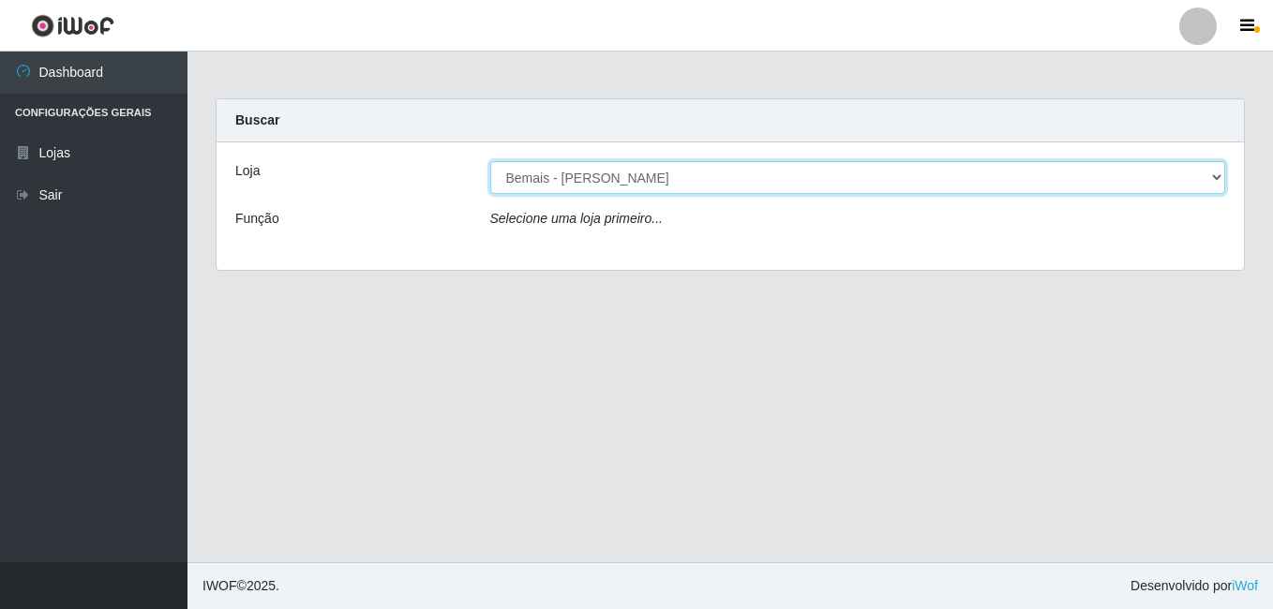
click at [490, 161] on select "[Selecione...] [PERSON_NAME]" at bounding box center [858, 177] width 736 height 33
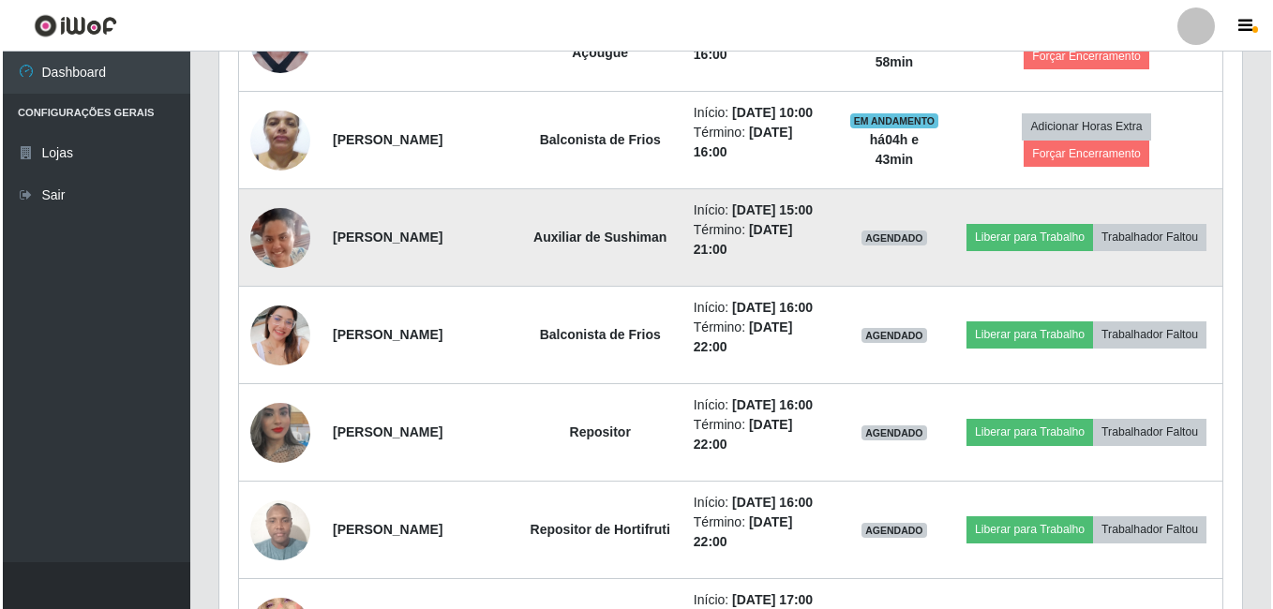
scroll to position [958, 0]
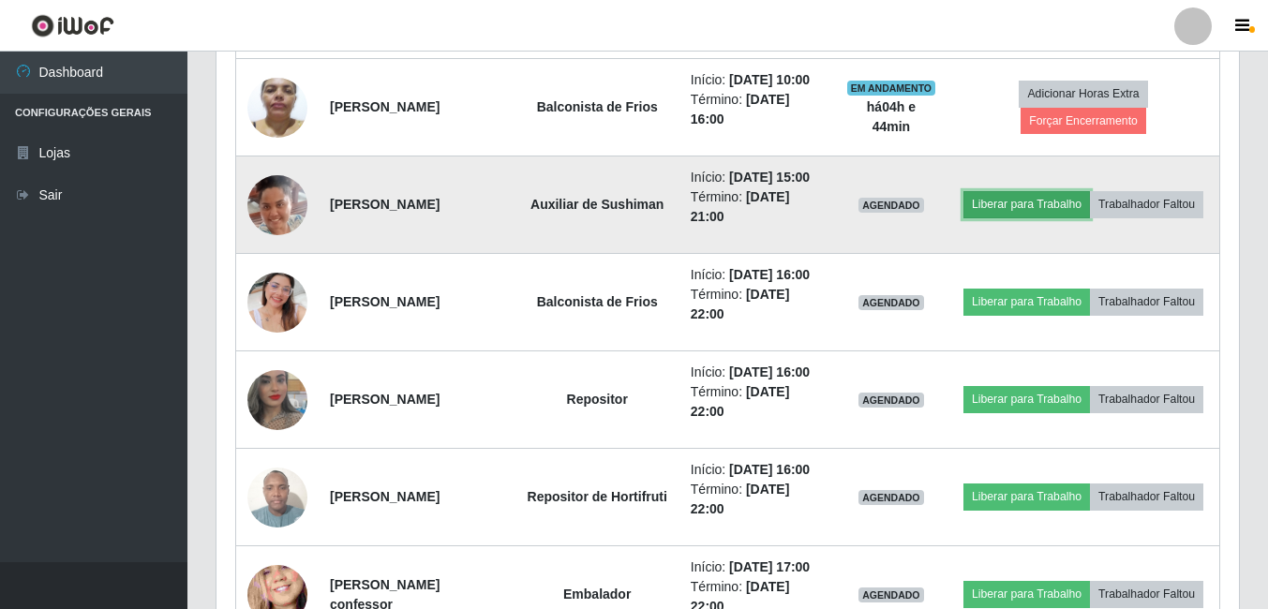
click at [1090, 217] on button "Liberar para Trabalho" at bounding box center [1027, 204] width 127 height 26
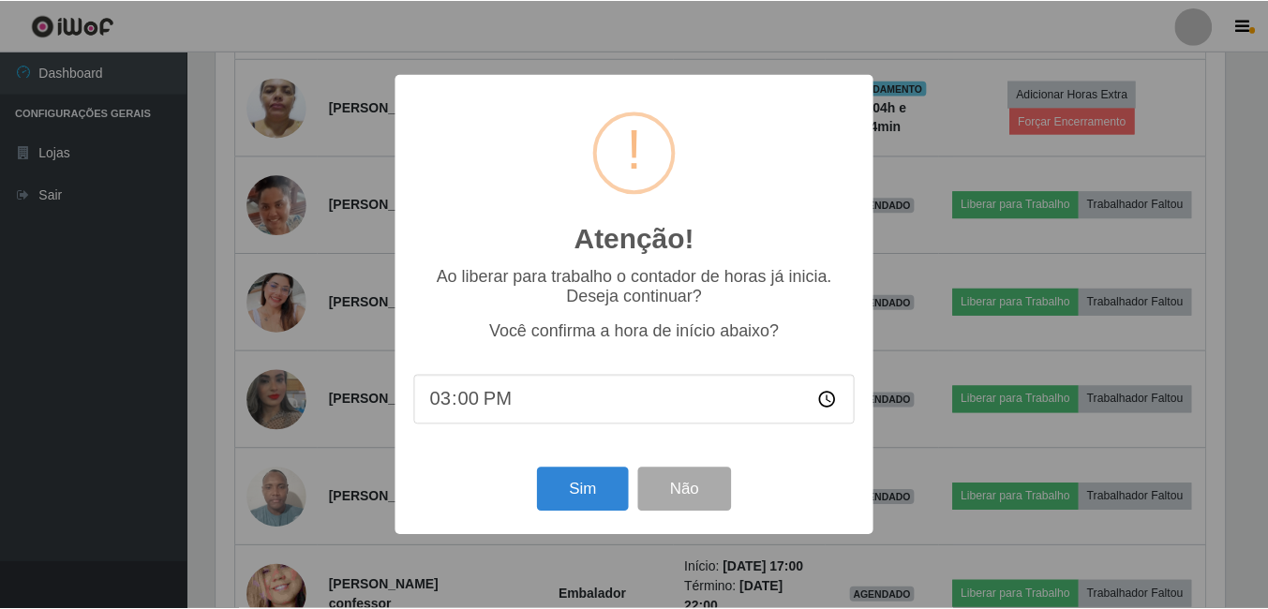
scroll to position [389, 1013]
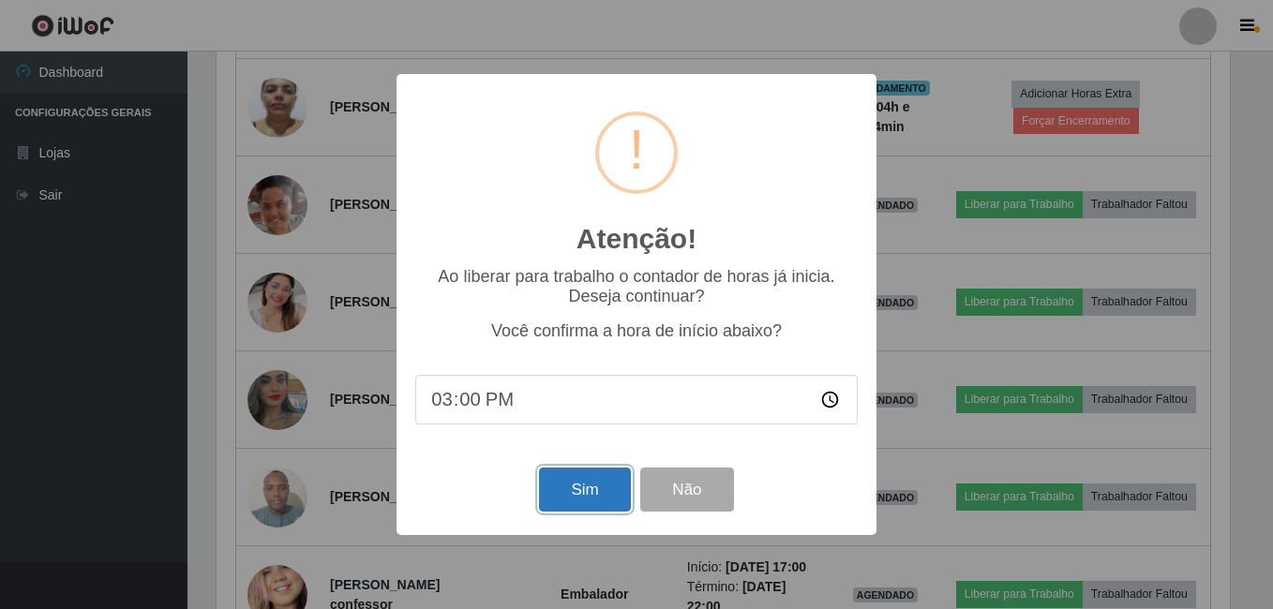
click at [607, 500] on button "Sim" at bounding box center [584, 490] width 91 height 44
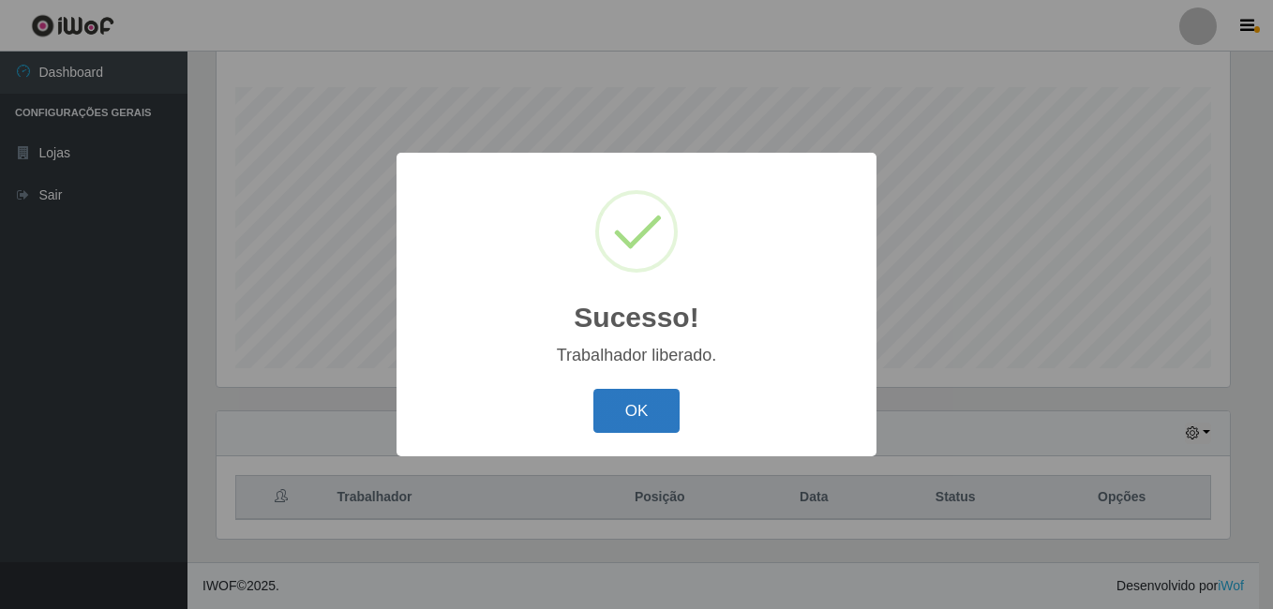
click at [608, 408] on button "OK" at bounding box center [636, 411] width 87 height 44
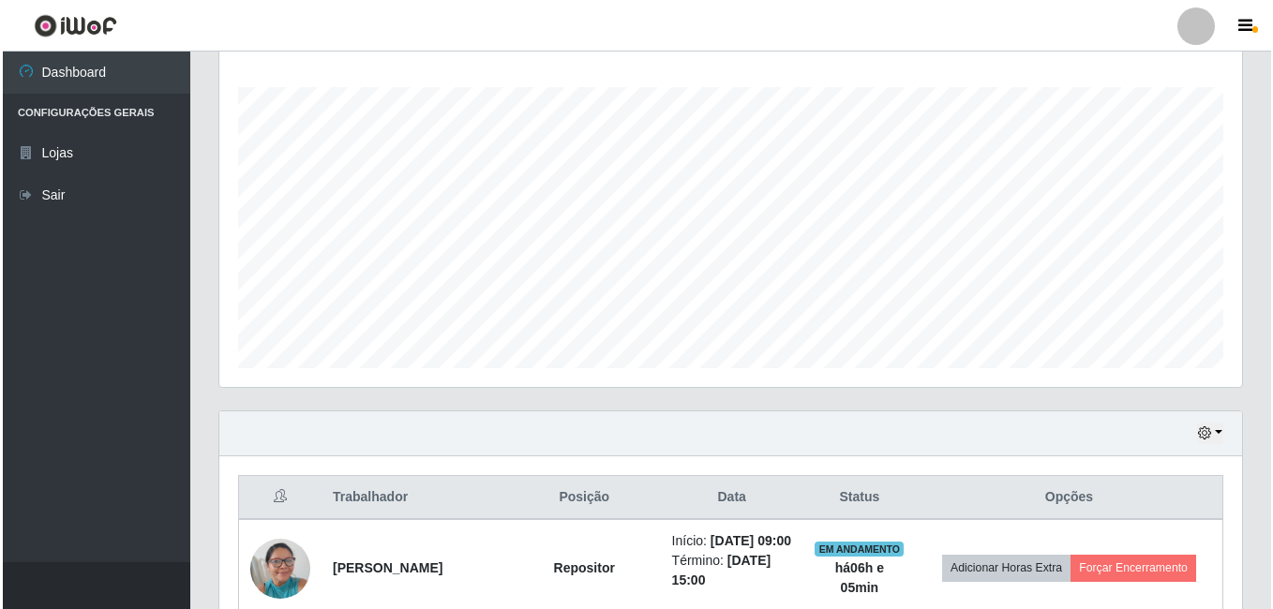
scroll to position [583, 0]
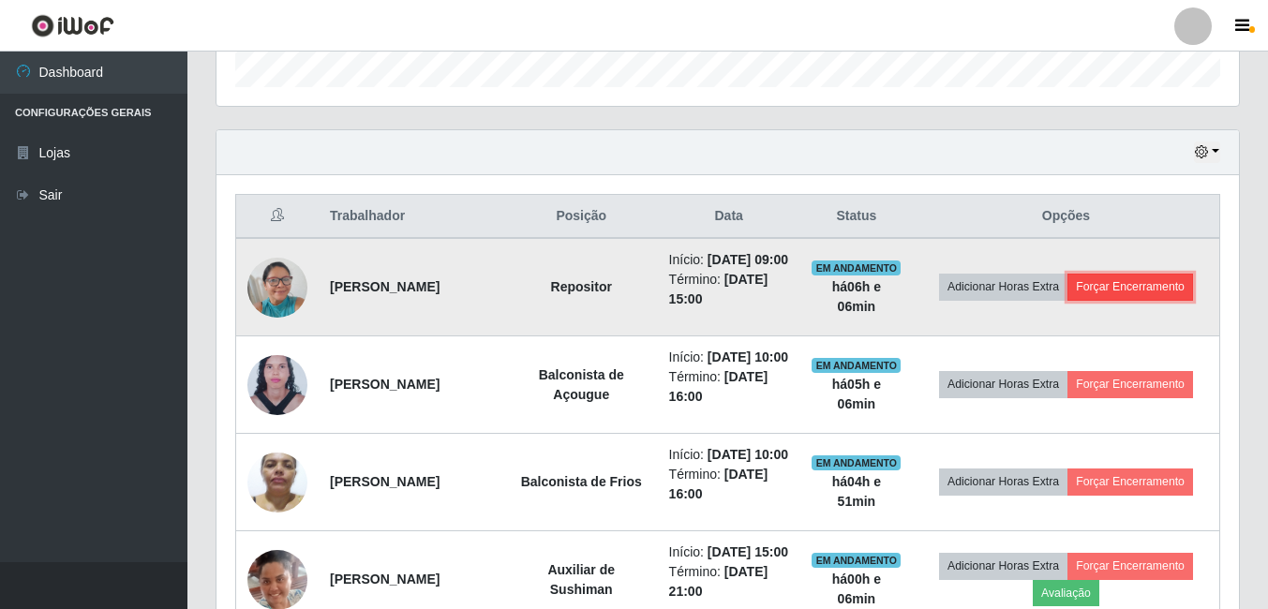
click at [1164, 292] on button "Forçar Encerramento" at bounding box center [1131, 287] width 126 height 26
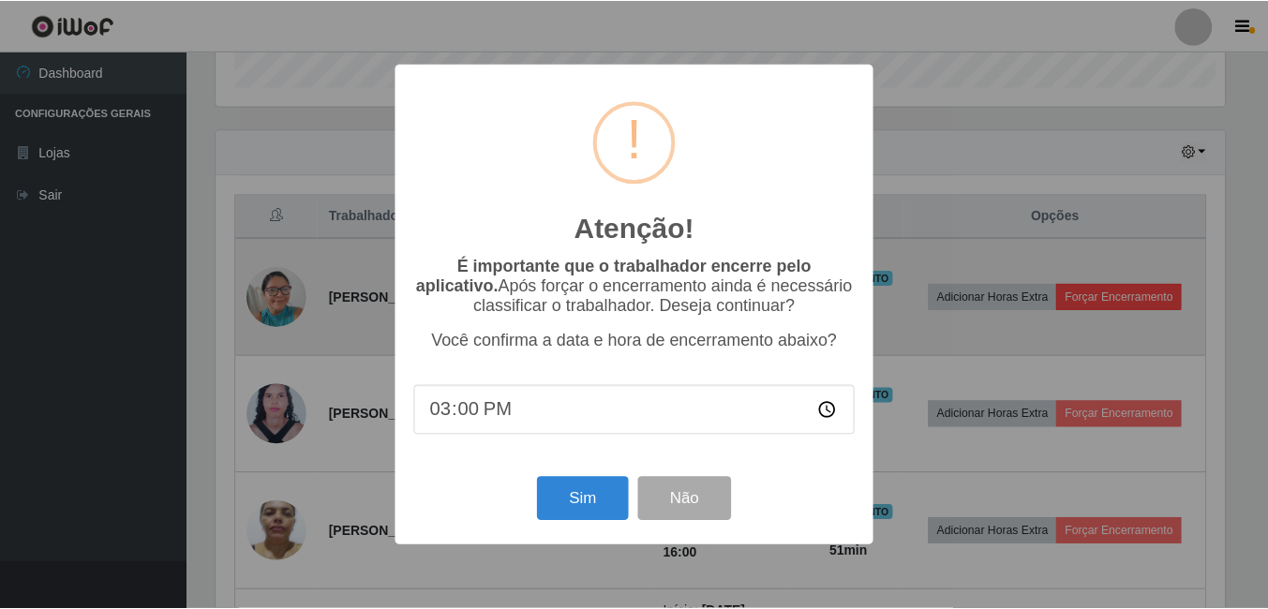
scroll to position [389, 1013]
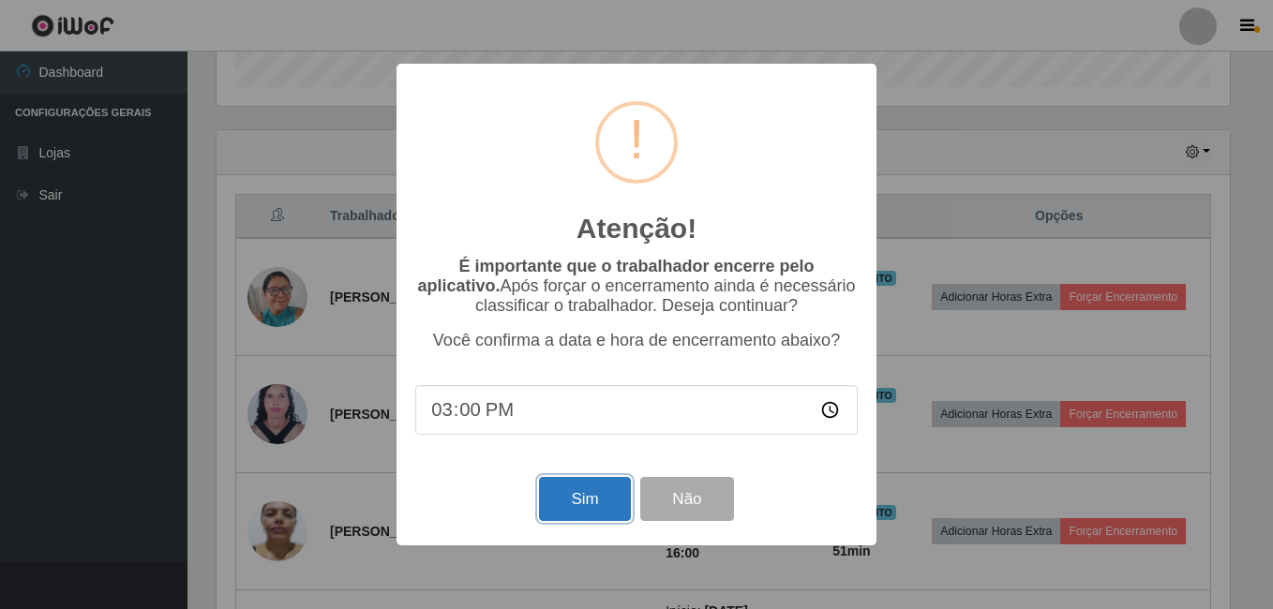
click at [588, 495] on button "Sim" at bounding box center [584, 499] width 91 height 44
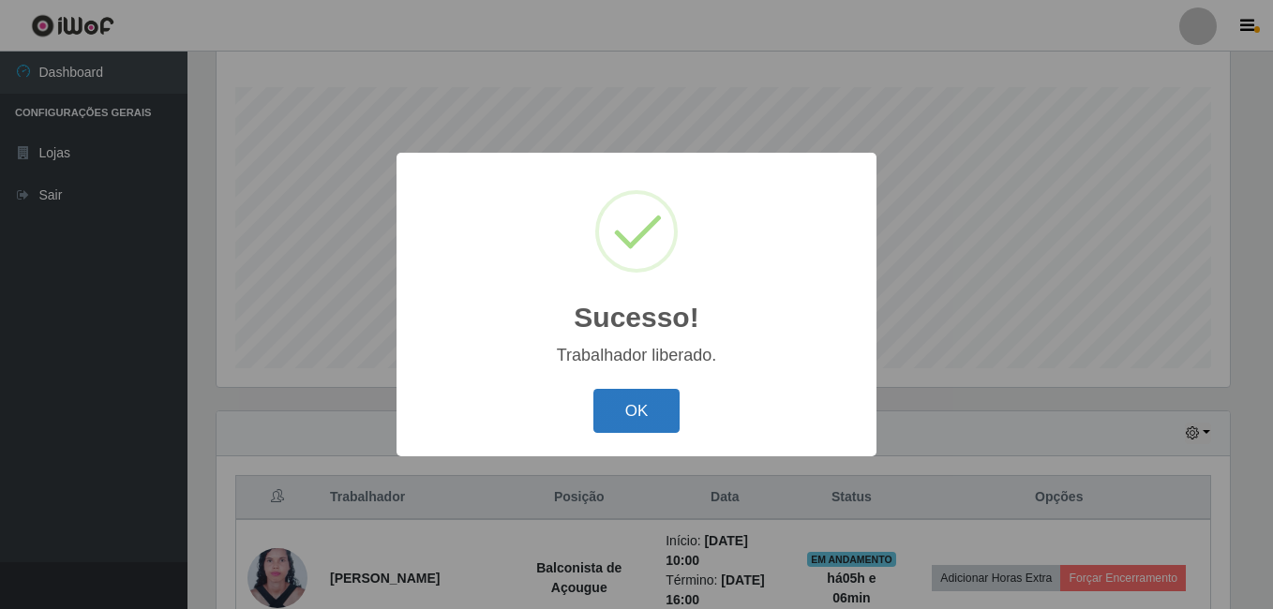
click at [649, 406] on button "OK" at bounding box center [636, 411] width 87 height 44
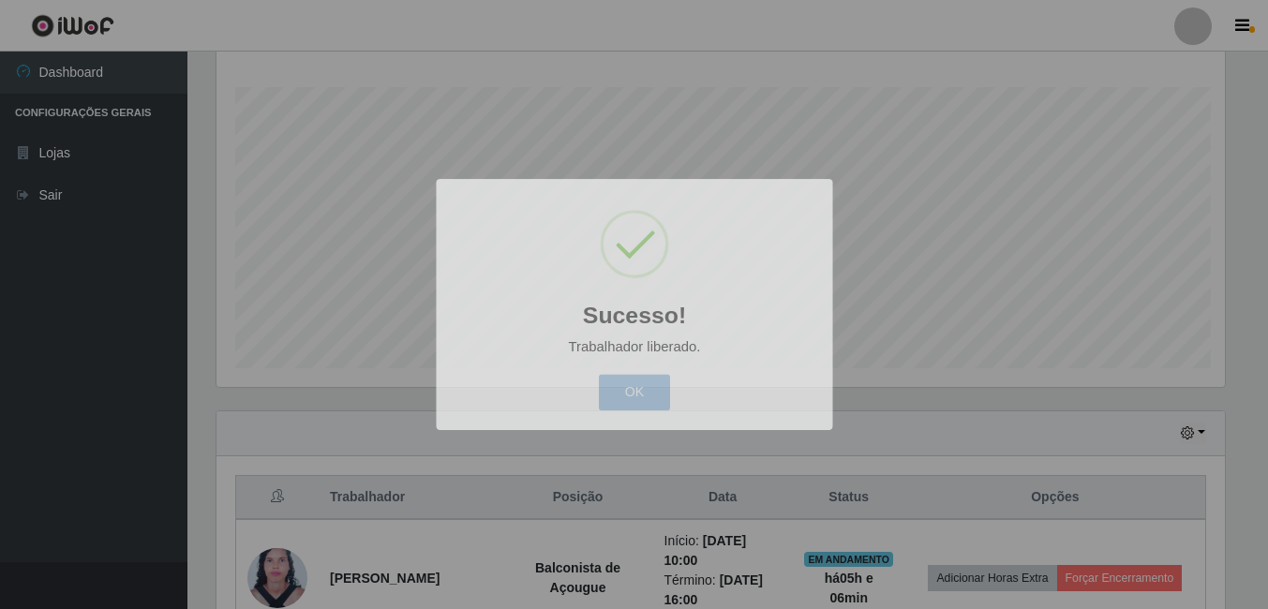
scroll to position [389, 1023]
